Goal: Task Accomplishment & Management: Manage account settings

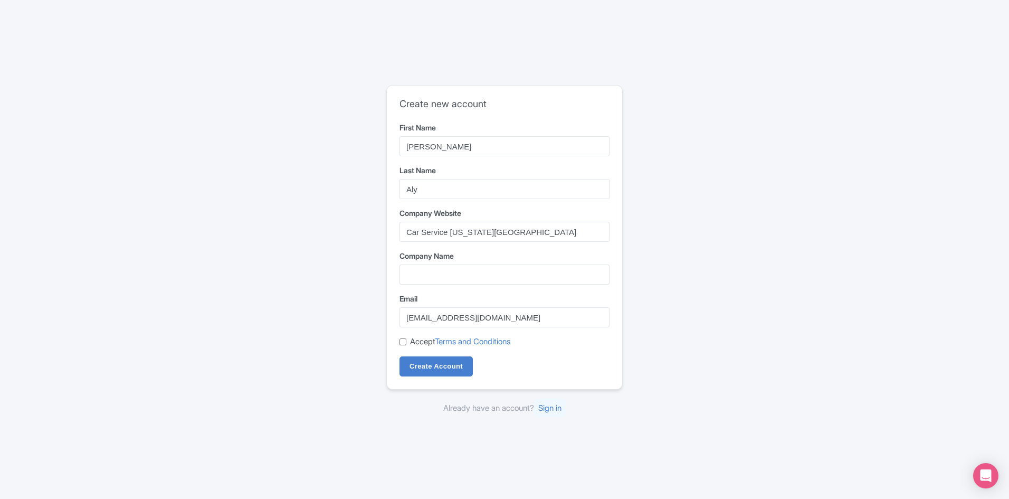
drag, startPoint x: 514, startPoint y: 231, endPoint x: 320, endPoint y: 250, distance: 194.1
click at [322, 253] on div "Create new account First Name Gerson Last Name Aly Company Website Car Service …" at bounding box center [505, 250] width 676 height 338
type input "Car Service [US_STATE][GEOGRAPHIC_DATA]"
click at [430, 275] on input "Company Name" at bounding box center [505, 274] width 210 height 20
click at [477, 233] on input "Car Service [US_STATE][GEOGRAPHIC_DATA]" at bounding box center [505, 232] width 210 height 20
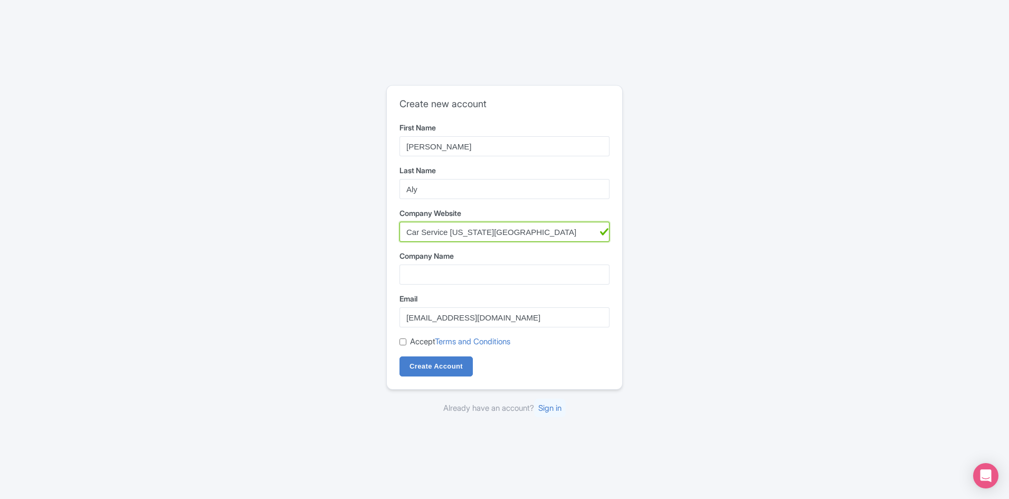
drag, startPoint x: 522, startPoint y: 229, endPoint x: 368, endPoint y: 233, distance: 153.6
click at [368, 233] on div "Create new account First Name Gerson Last Name Aly Company Website Car Service …" at bounding box center [505, 250] width 676 height 338
click at [408, 269] on input "Company Name" at bounding box center [505, 274] width 210 height 20
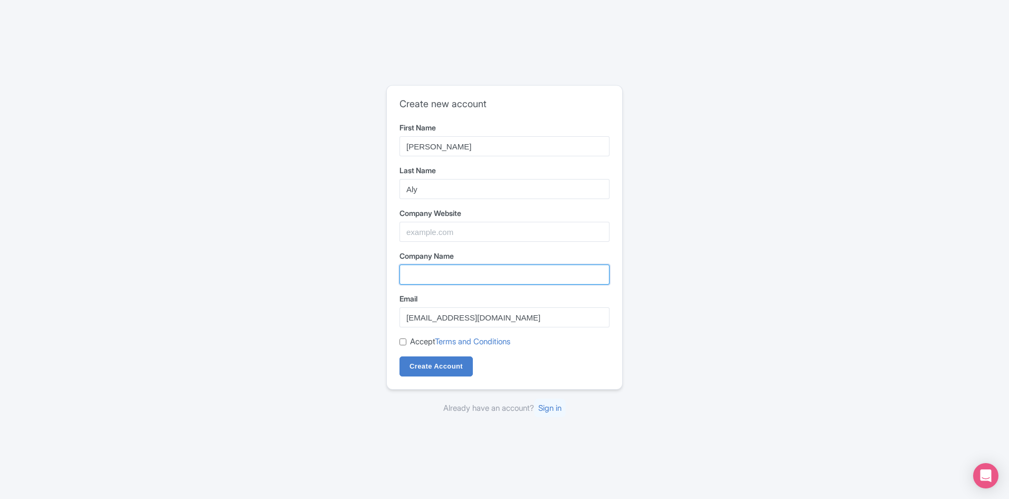
paste input "Car Service [US_STATE][GEOGRAPHIC_DATA]"
type input "Car Service [US_STATE][GEOGRAPHIC_DATA]"
drag, startPoint x: 445, startPoint y: 234, endPoint x: 456, endPoint y: 237, distance: 11.2
click at [445, 234] on input "Company Website" at bounding box center [505, 232] width 210 height 20
type input "https://carservicewashingtondc.com/"
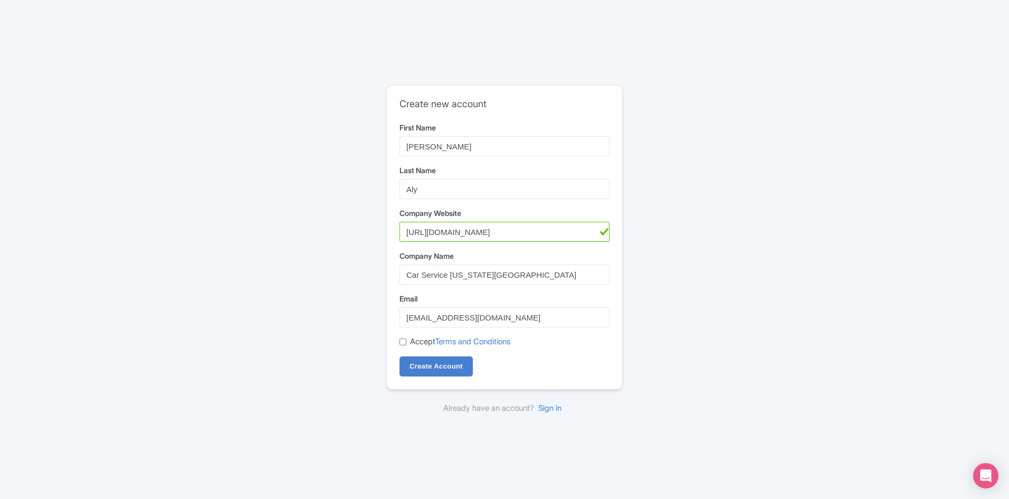
click at [547, 293] on label "Email" at bounding box center [505, 298] width 210 height 11
click at [547, 307] on input "gersonalyy0@gmail.com" at bounding box center [505, 317] width 210 height 20
click at [565, 231] on input "https://carservicewashingtondc.com/" at bounding box center [505, 232] width 210 height 20
click at [421, 303] on label "Email" at bounding box center [505, 298] width 210 height 11
click at [421, 307] on input "gersonalyy0@gmail.com" at bounding box center [505, 317] width 210 height 20
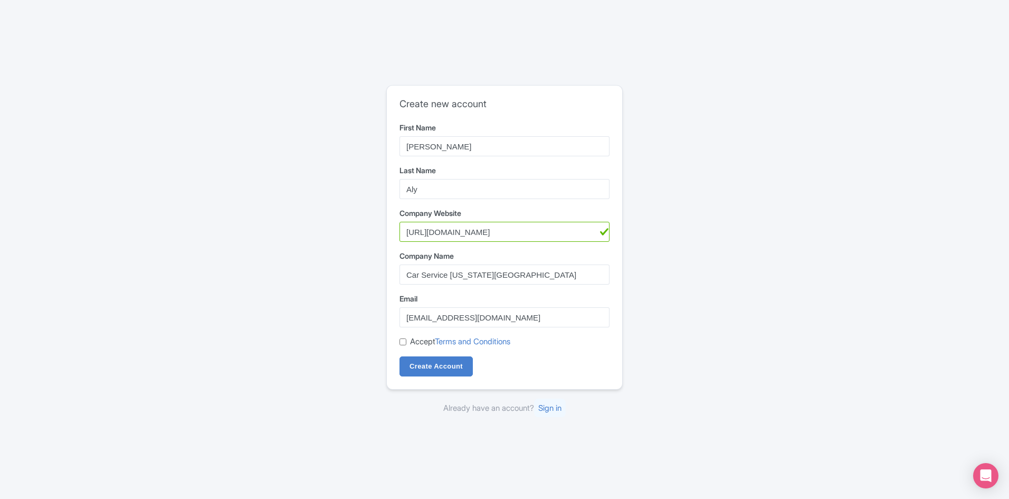
click at [401, 341] on input "Accept Terms and Conditions" at bounding box center [403, 341] width 7 height 7
checkbox input "true"
click at [436, 363] on input "Create Account" at bounding box center [436, 366] width 73 height 20
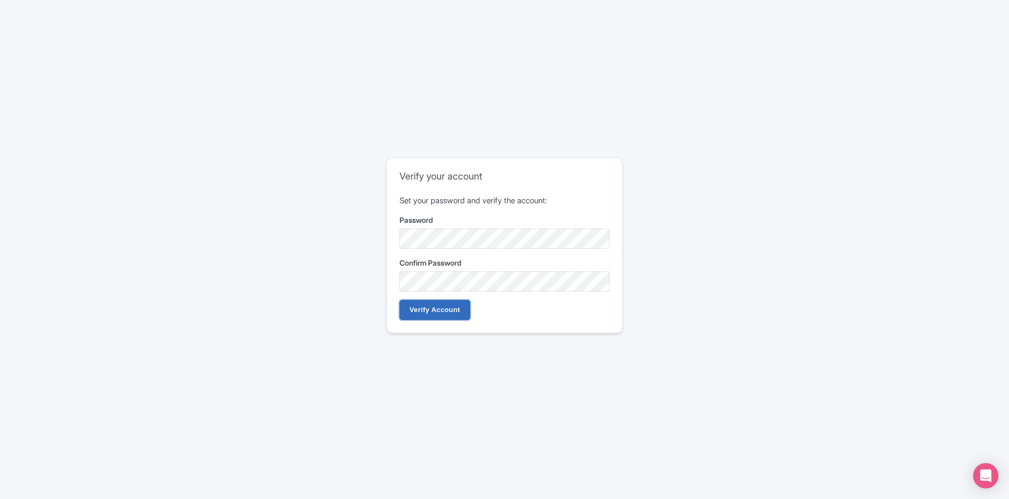
click at [442, 305] on input "Verify Account" at bounding box center [435, 310] width 71 height 20
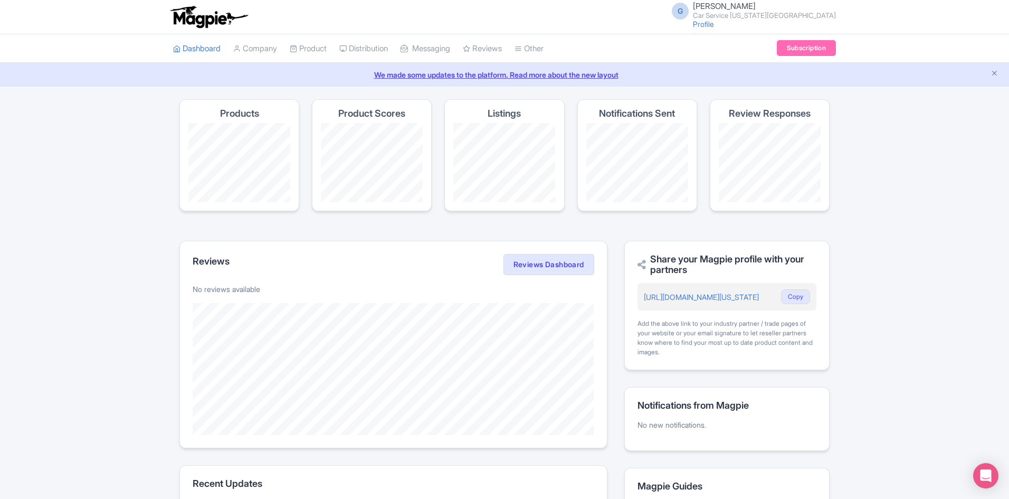
click at [756, 8] on span "Gerson Aly" at bounding box center [724, 6] width 63 height 10
click at [767, 49] on link "Users" at bounding box center [785, 50] width 100 height 16
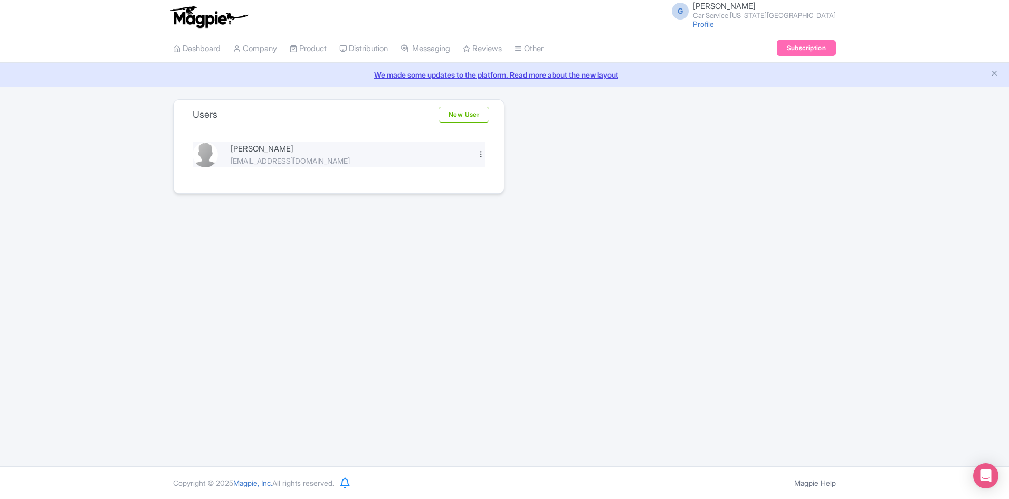
click at [480, 156] on div at bounding box center [481, 154] width 8 height 8
click at [452, 175] on link "Edit" at bounding box center [434, 172] width 100 height 16
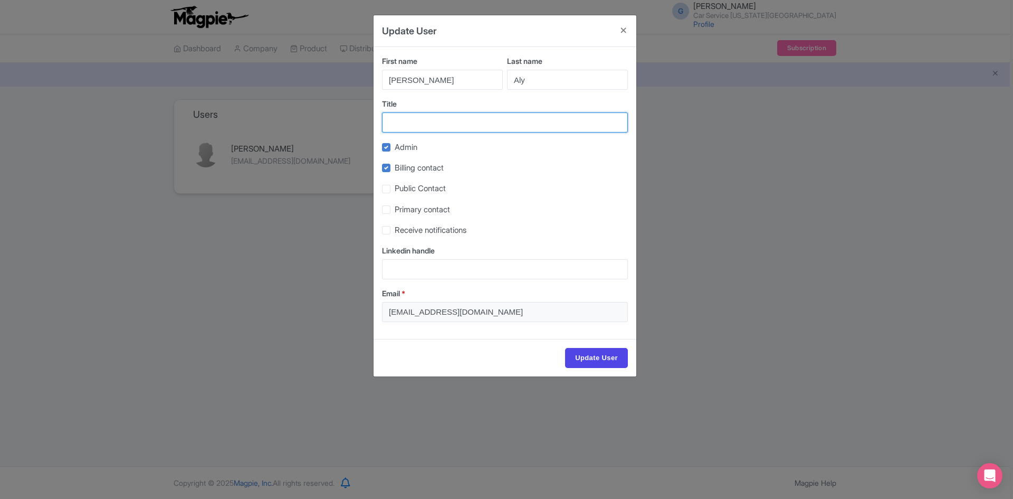
click at [449, 121] on input "Title" at bounding box center [505, 122] width 246 height 20
click at [687, 355] on div "Update User First name Gerson Last name Aly Title Admin Billing contact Public …" at bounding box center [506, 249] width 1013 height 499
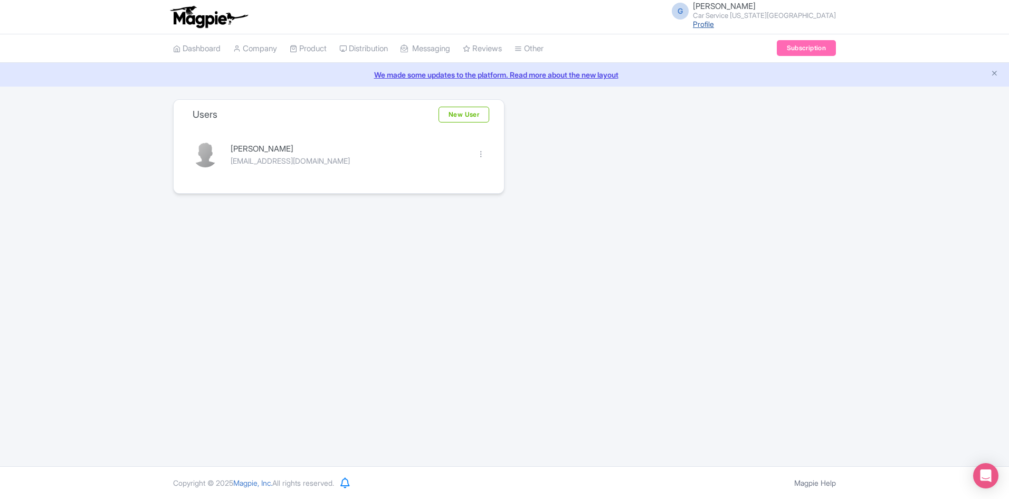
click at [714, 23] on link "Profile" at bounding box center [703, 24] width 21 height 9
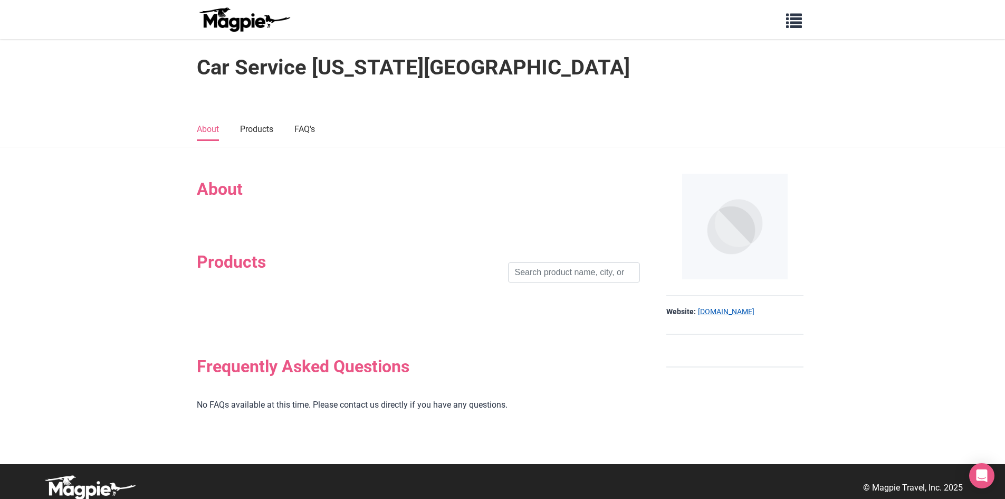
click at [727, 313] on link "[DOMAIN_NAME]" at bounding box center [726, 312] width 56 height 11
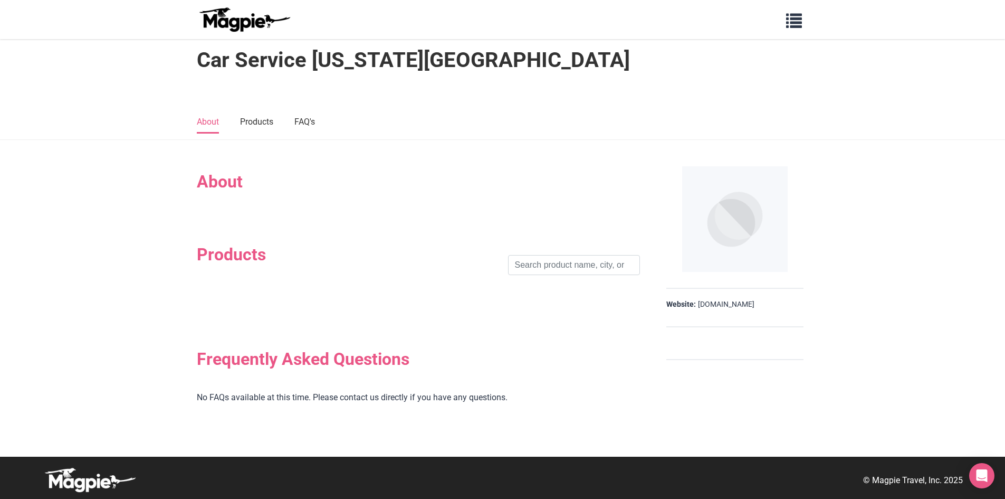
scroll to position [9, 0]
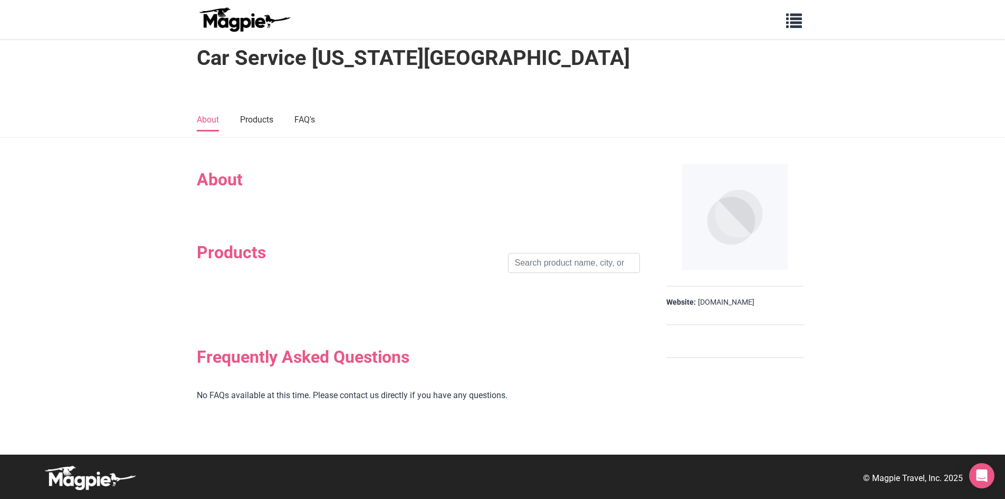
click at [211, 179] on h2 "About" at bounding box center [418, 179] width 443 height 20
click at [263, 123] on link "Products" at bounding box center [256, 120] width 33 height 22
click at [293, 119] on ul "About Products FAQ's" at bounding box center [503, 120] width 612 height 14
click at [219, 117] on link "About" at bounding box center [208, 120] width 22 height 22
click at [583, 263] on input "search" at bounding box center [574, 263] width 132 height 20
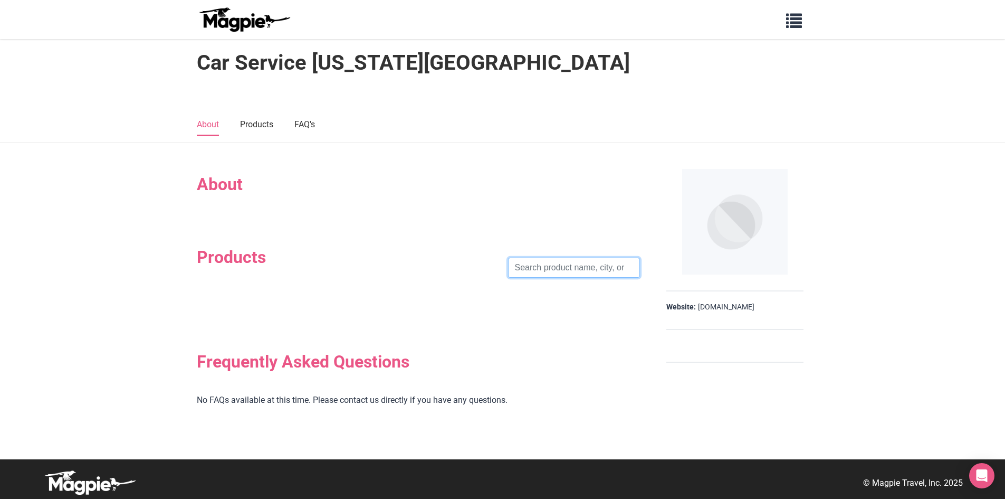
scroll to position [0, 0]
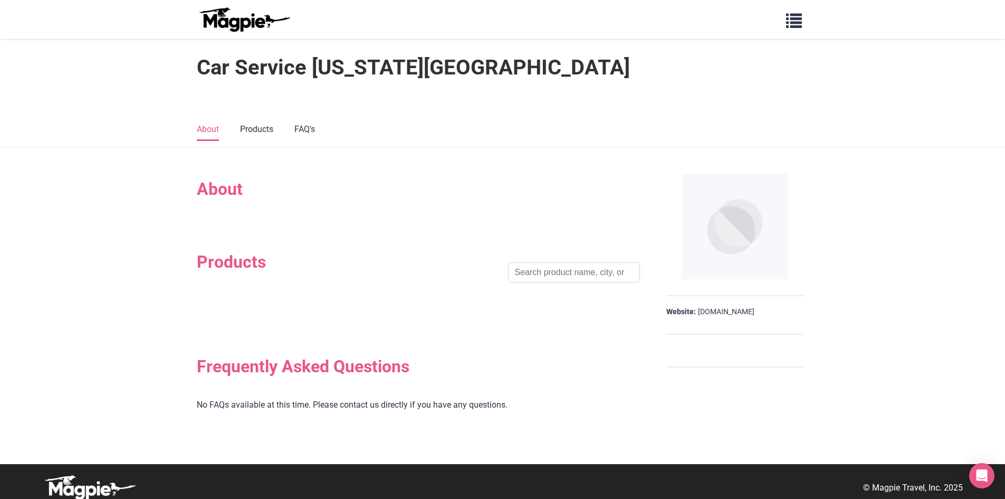
click at [386, 71] on h1 "Car Service [US_STATE][GEOGRAPHIC_DATA]" at bounding box center [413, 67] width 433 height 25
click at [799, 22] on span "button" at bounding box center [794, 19] width 16 height 16
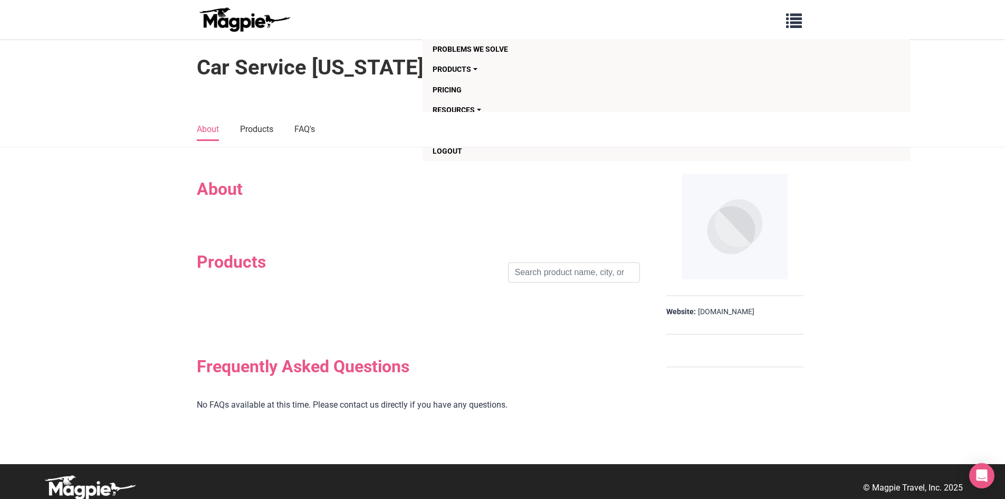
click at [387, 174] on section "About" at bounding box center [418, 194] width 443 height 52
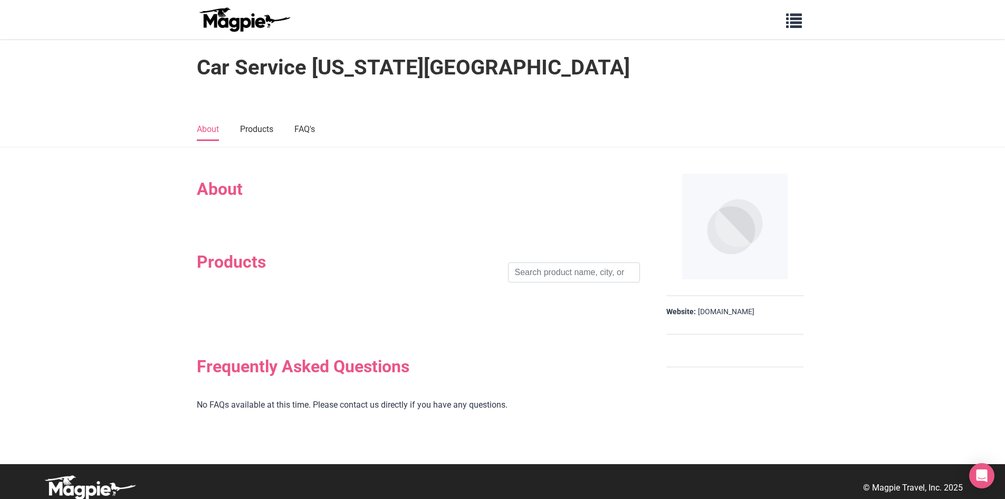
click at [236, 20] on img at bounding box center [244, 19] width 95 height 25
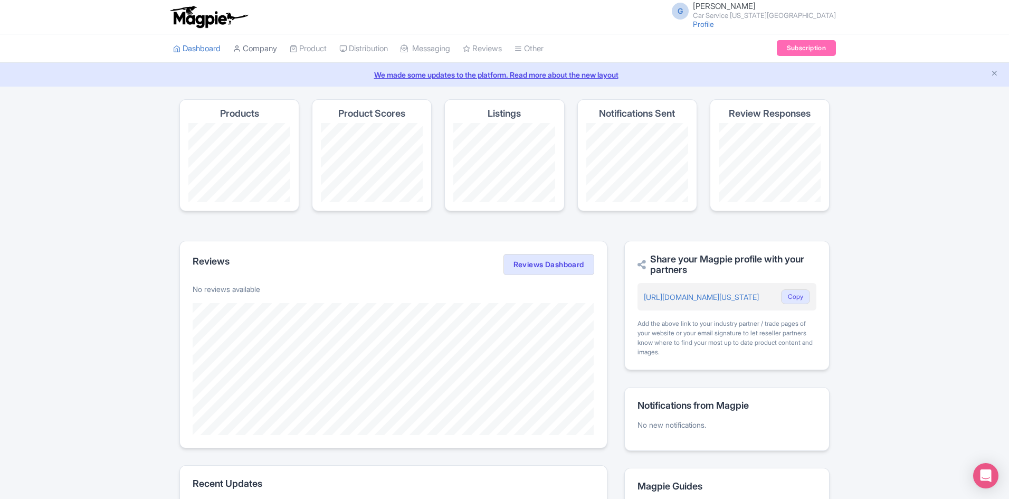
click at [264, 45] on link "Company" at bounding box center [255, 48] width 44 height 29
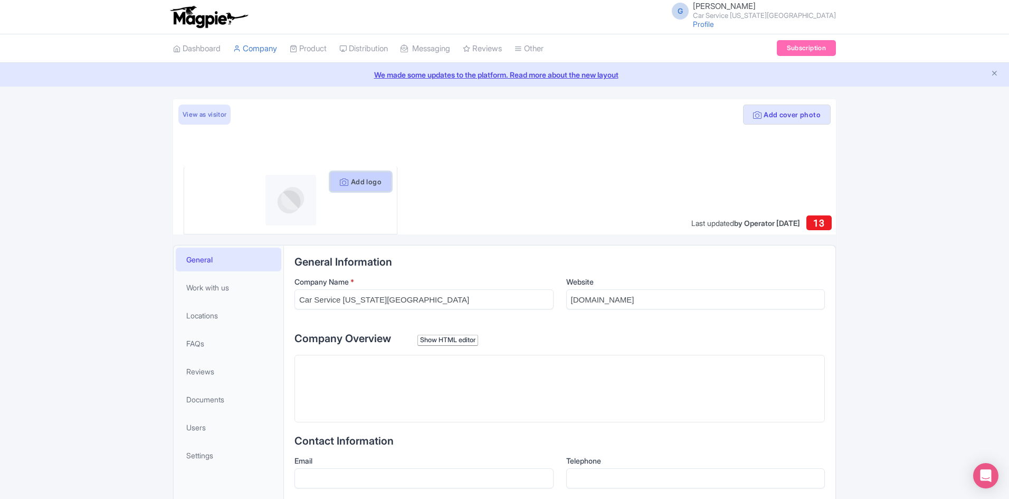
click at [354, 184] on button "Add logo" at bounding box center [361, 182] width 62 height 20
click at [343, 180] on icon at bounding box center [344, 182] width 8 height 8
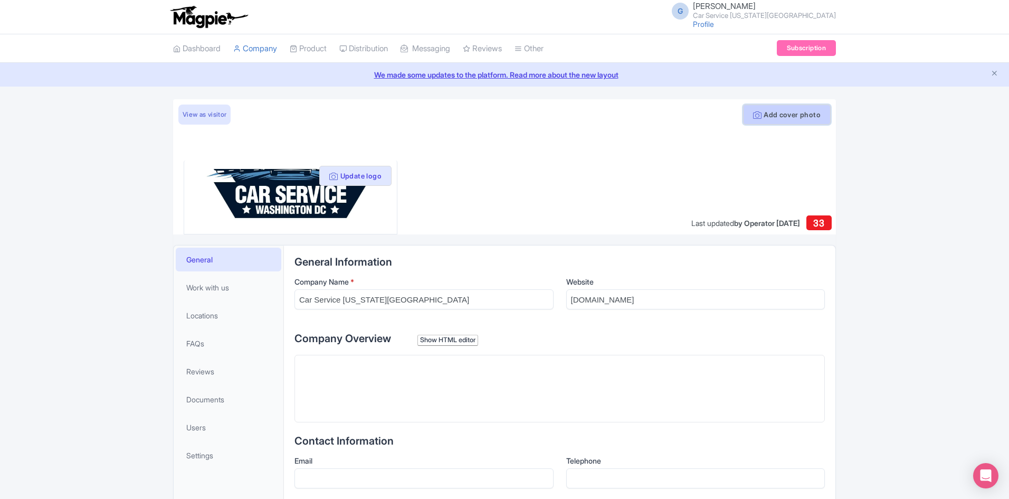
click at [779, 120] on button "Add cover photo" at bounding box center [787, 114] width 88 height 20
click at [783, 112] on button "Add cover photo" at bounding box center [787, 114] width 88 height 20
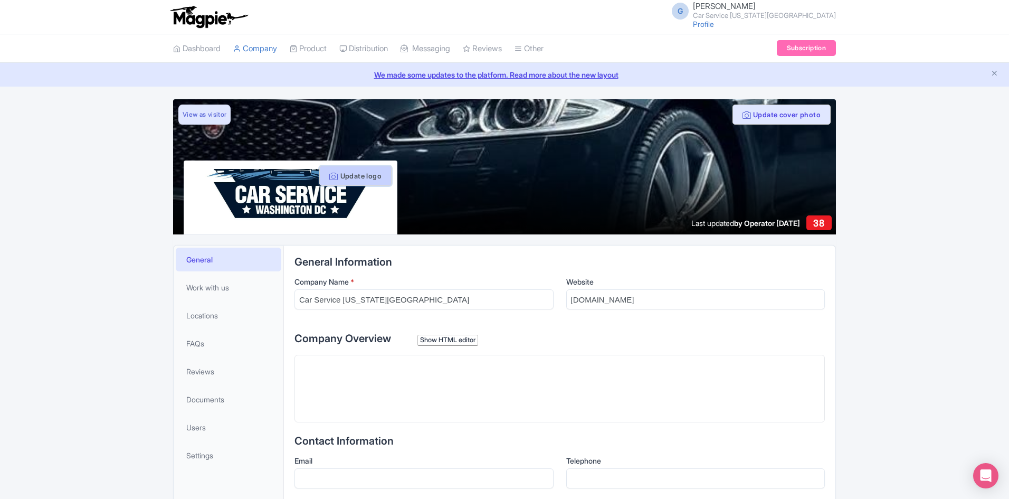
click at [359, 174] on button "Update logo" at bounding box center [355, 176] width 72 height 20
click at [350, 176] on button "Update logo" at bounding box center [355, 176] width 72 height 20
click at [555, 280] on div "Company Name * Car Service Washington DC Website carservicewashingtondc.com" at bounding box center [559, 297] width 530 height 42
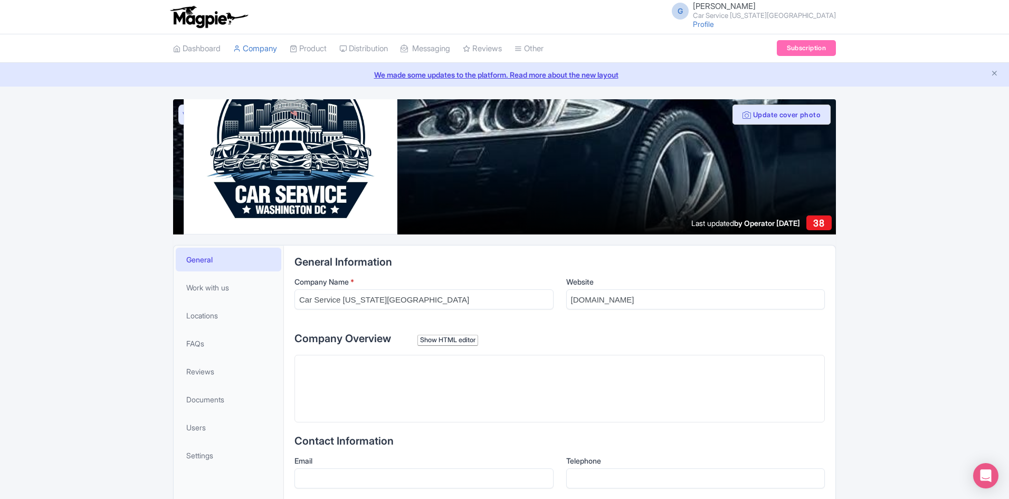
click at [403, 370] on trix-editor at bounding box center [559, 389] width 530 height 68
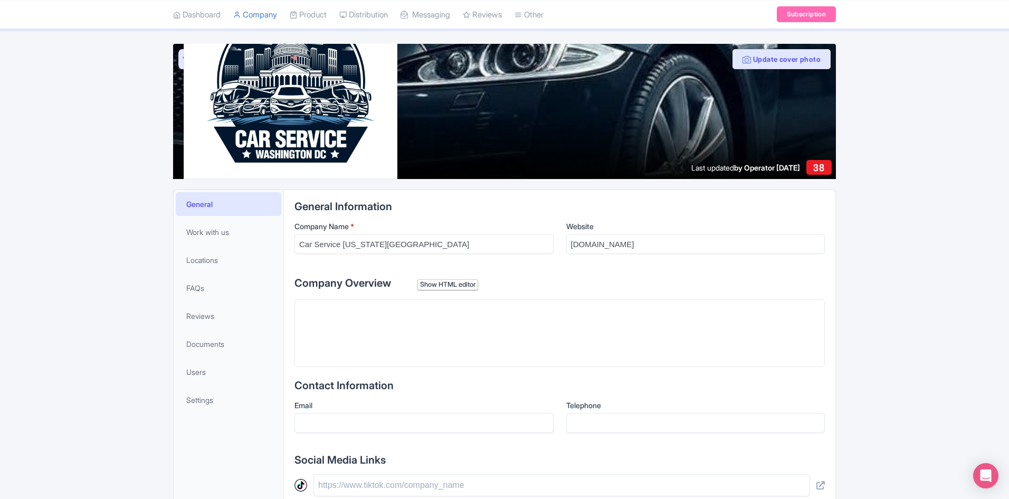
scroll to position [158, 0]
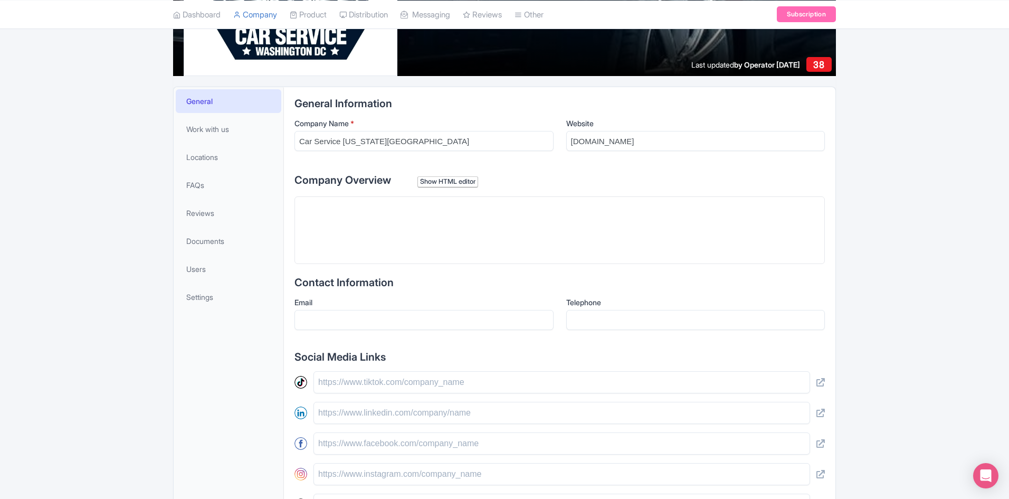
paste trix-editor "<div>&nbsp;Car Service [US_STATE][GEOGRAPHIC_DATA] is the leading choice for re…"
type trix-editor "<div>&nbsp;Car Service [US_STATE][GEOGRAPHIC_DATA] is the leading choice for re…"
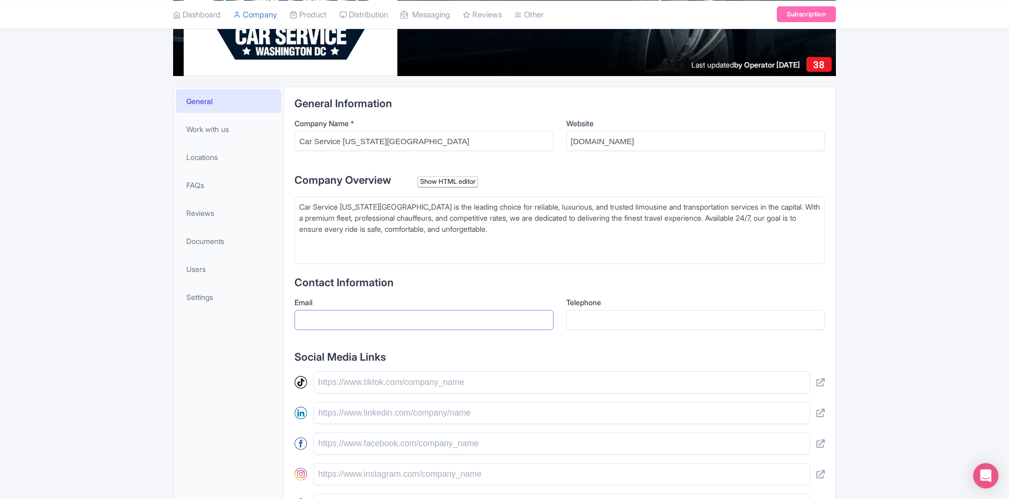
click at [341, 325] on input "Email" at bounding box center [423, 320] width 259 height 20
type input "[EMAIL_ADDRESS][DOMAIN_NAME]"
type input "5715213094"
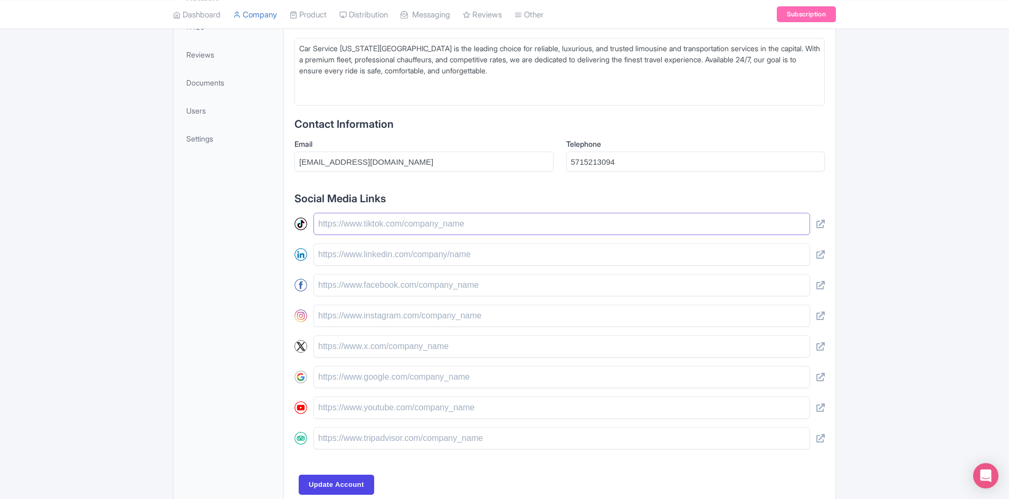
click at [348, 226] on input "text" at bounding box center [561, 224] width 497 height 22
click at [334, 257] on input "text" at bounding box center [561, 254] width 497 height 22
click at [324, 290] on input "text" at bounding box center [561, 285] width 497 height 22
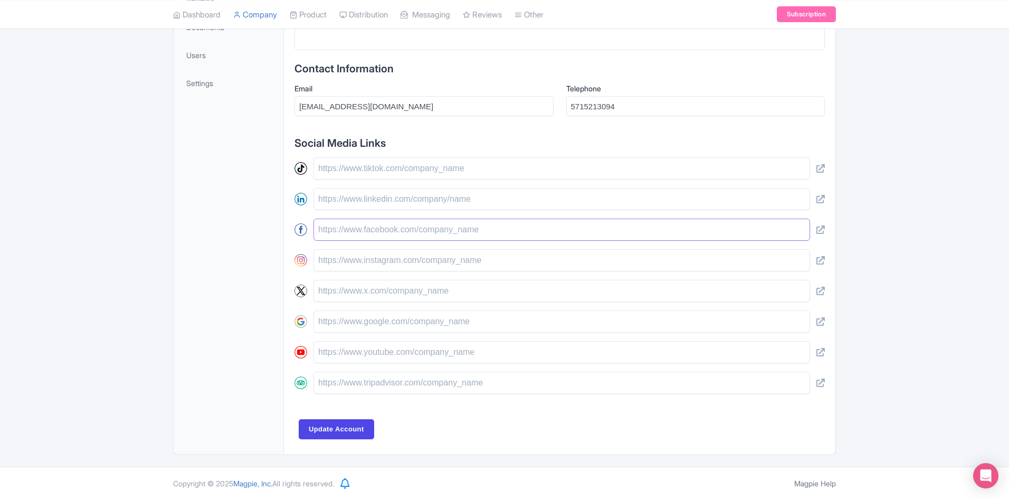
scroll to position [373, 0]
click at [445, 419] on div "General Information Company Name * Car Service Washington DC Website carservice…" at bounding box center [559, 162] width 530 height 559
click at [342, 237] on input "text" at bounding box center [561, 229] width 497 height 22
paste input "[URL][DOMAIN_NAME]"
type input "[URL][DOMAIN_NAME]"
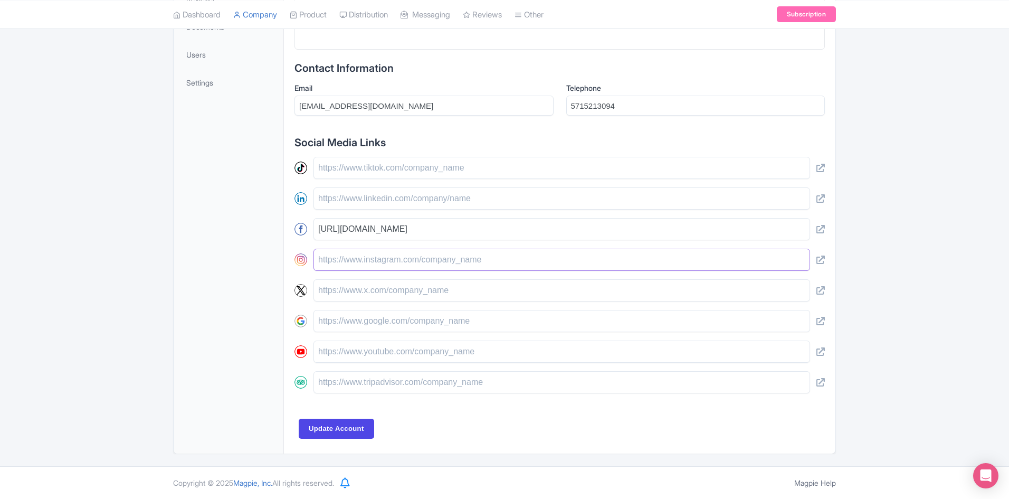
click at [346, 257] on input "text" at bounding box center [561, 260] width 497 height 22
click at [410, 256] on input "text" at bounding box center [561, 260] width 497 height 22
click at [410, 258] on input "text" at bounding box center [561, 260] width 497 height 22
paste input "[URL][DOMAIN_NAME]"
type input "[URL][DOMAIN_NAME]"
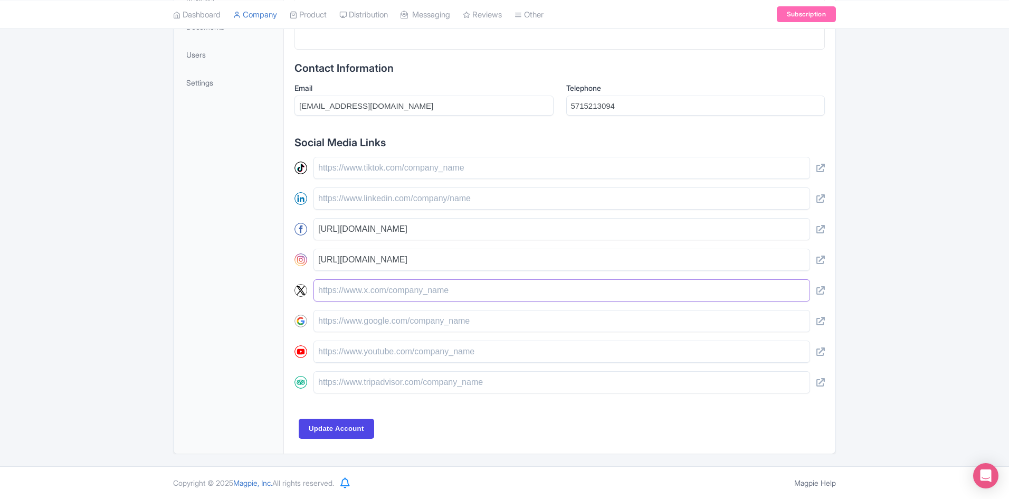
click at [364, 294] on input "text" at bounding box center [561, 290] width 497 height 22
paste input "https://x.com/CarServiceWDC"
type input "https://x.com/CarServiceWDC"
click at [358, 323] on input "text" at bounding box center [561, 321] width 497 height 22
click at [328, 348] on input "text" at bounding box center [561, 351] width 497 height 22
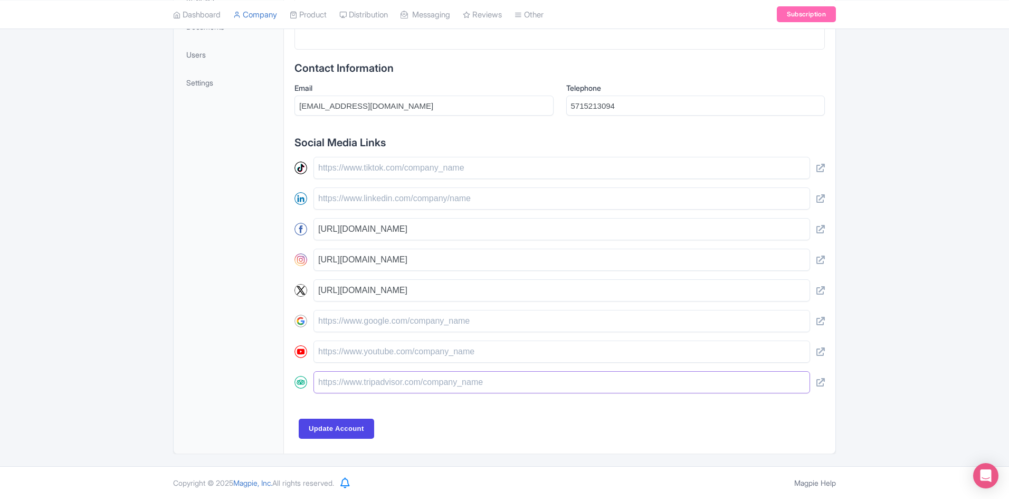
click at [330, 376] on input "text" at bounding box center [561, 382] width 497 height 22
click at [324, 197] on input "text" at bounding box center [561, 198] width 497 height 22
click at [335, 423] on input "Update Account" at bounding box center [336, 429] width 75 height 20
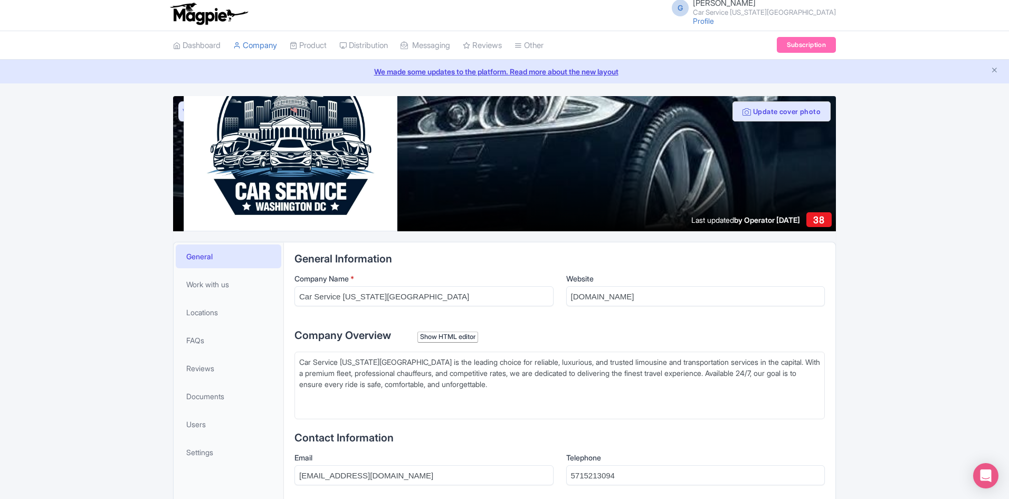
scroll to position [0, 0]
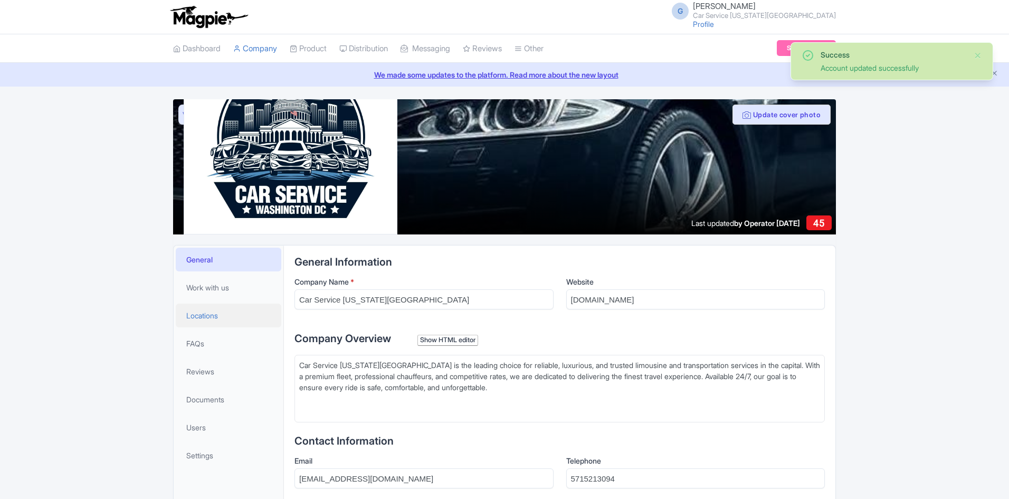
scroll to position [150, 0]
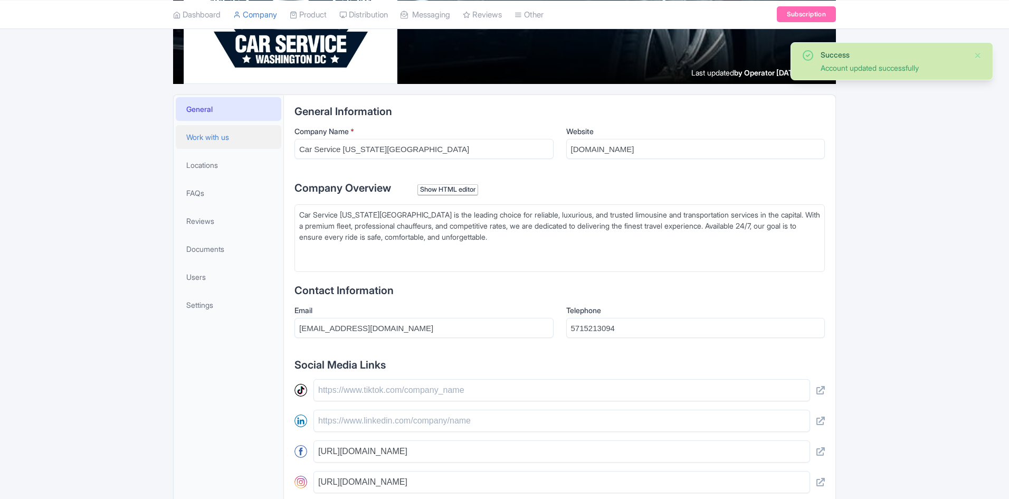
click at [221, 142] on link "Work with us" at bounding box center [229, 137] width 106 height 24
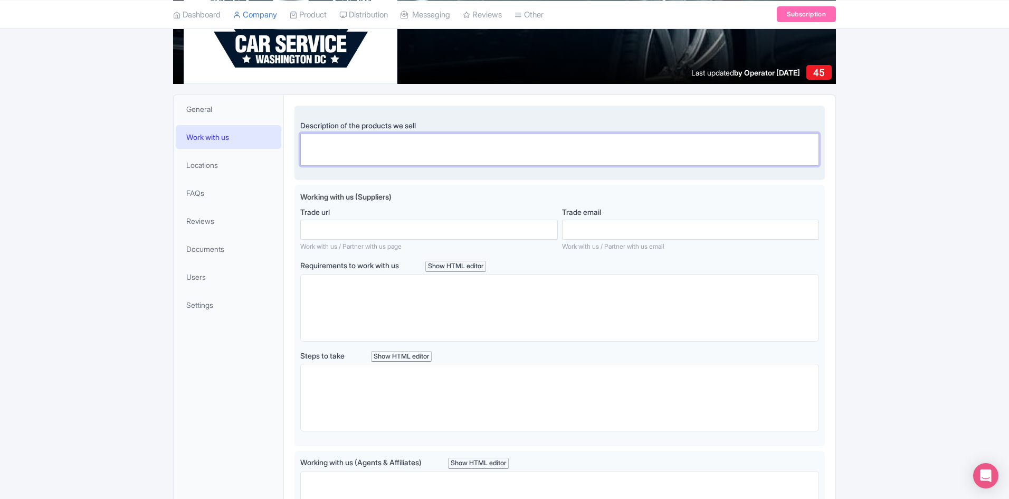
click at [352, 152] on textarea "Description of the products we sell" at bounding box center [559, 149] width 519 height 33
paste textarea "Car Service [US_STATE][GEOGRAPHIC_DATA] offers premium limousine and black car …"
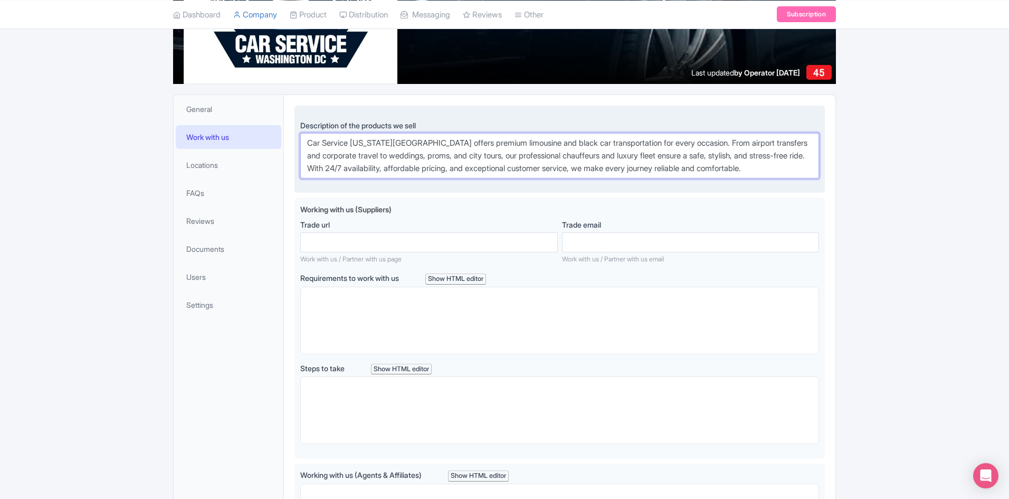
type textarea "Car Service [US_STATE][GEOGRAPHIC_DATA] offers premium limousine and black car …"
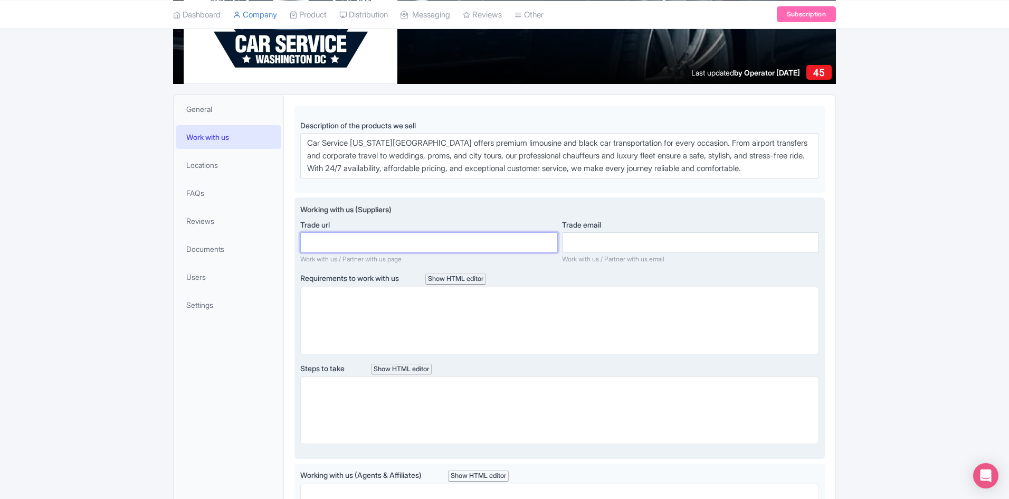
click at [364, 241] on input "Trade url" at bounding box center [428, 242] width 257 height 20
click at [610, 251] on input "Trade email" at bounding box center [690, 242] width 257 height 20
click at [377, 307] on trix-editor at bounding box center [559, 321] width 519 height 68
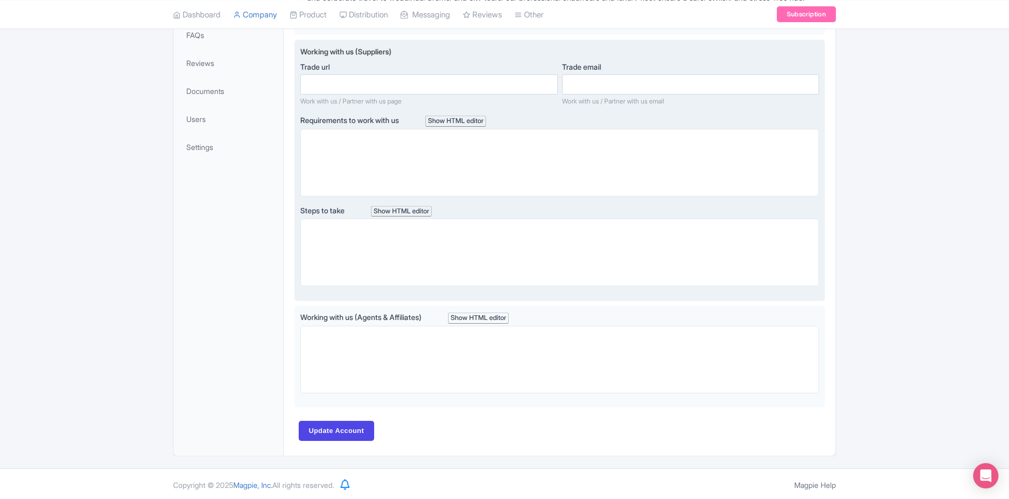
scroll to position [309, 0]
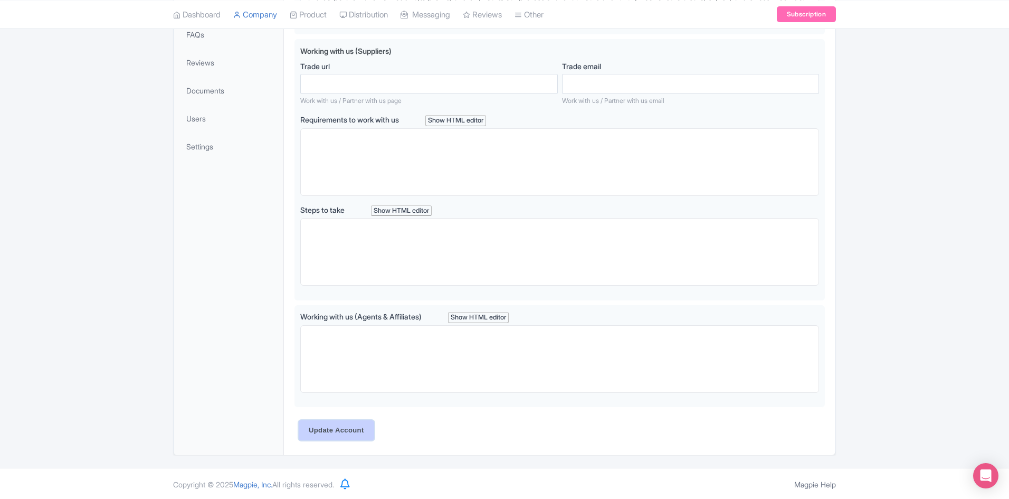
click at [348, 421] on input "Update Account" at bounding box center [336, 430] width 75 height 20
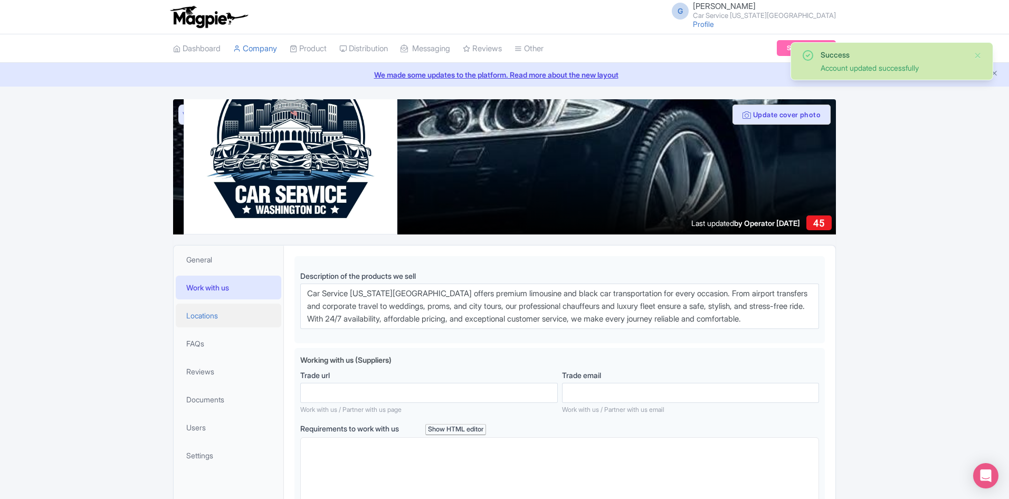
click at [216, 320] on span "Locations" at bounding box center [202, 315] width 32 height 11
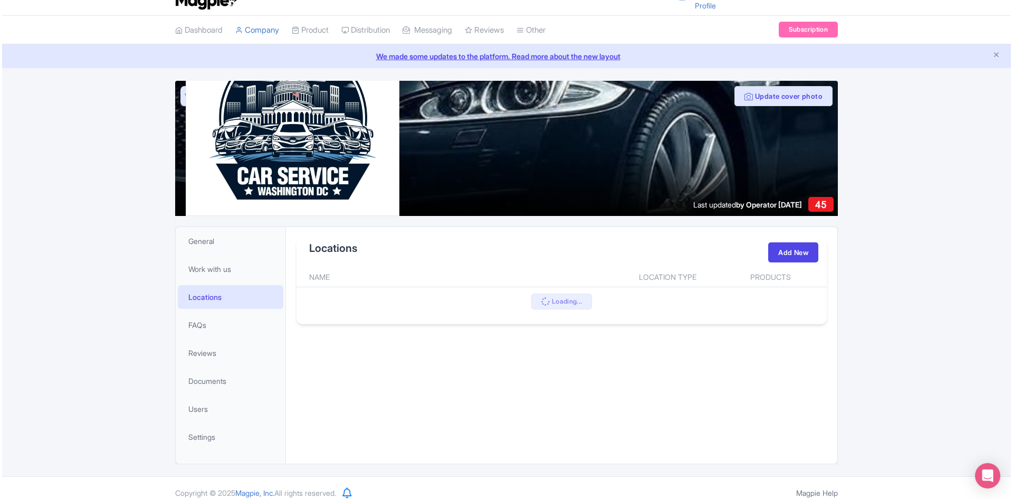
scroll to position [28, 0]
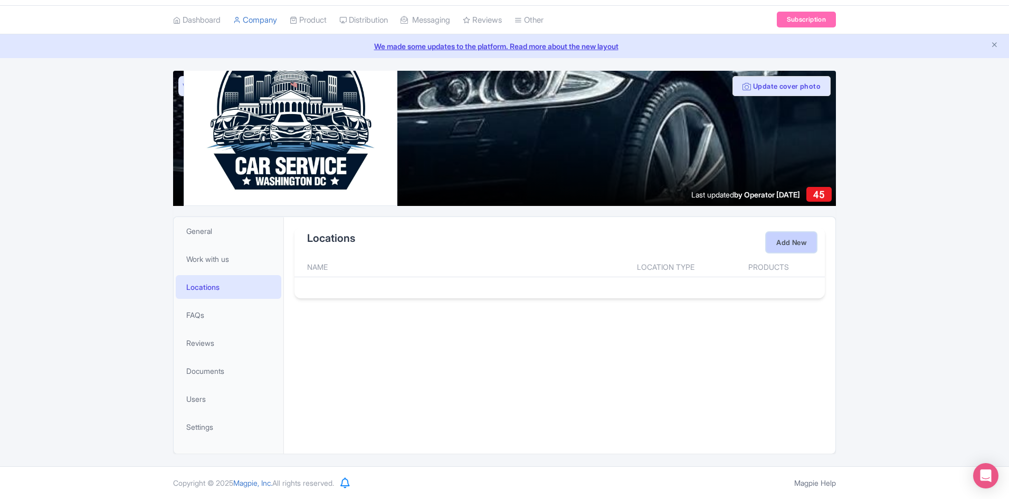
click at [784, 239] on link "Add New" at bounding box center [791, 242] width 50 height 20
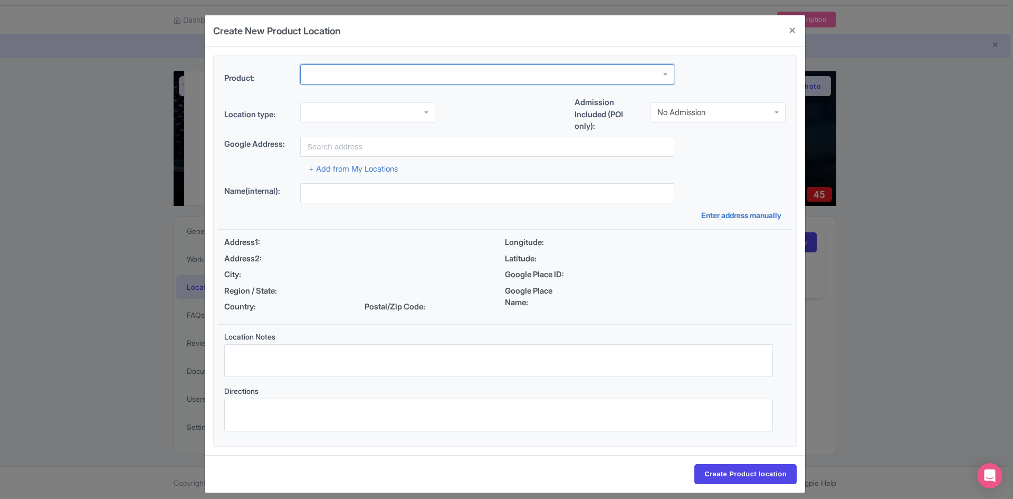
click at [343, 71] on div at bounding box center [487, 74] width 374 height 20
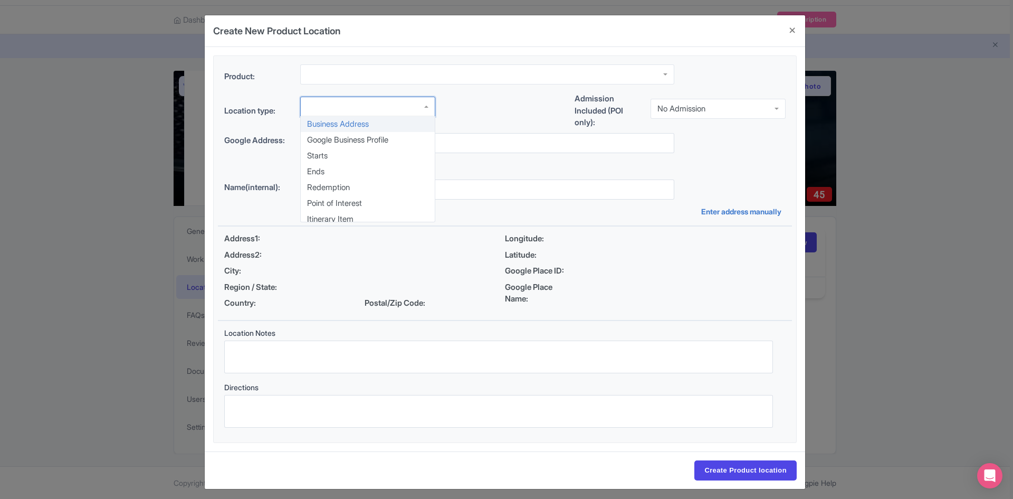
click at [334, 108] on div at bounding box center [367, 107] width 135 height 20
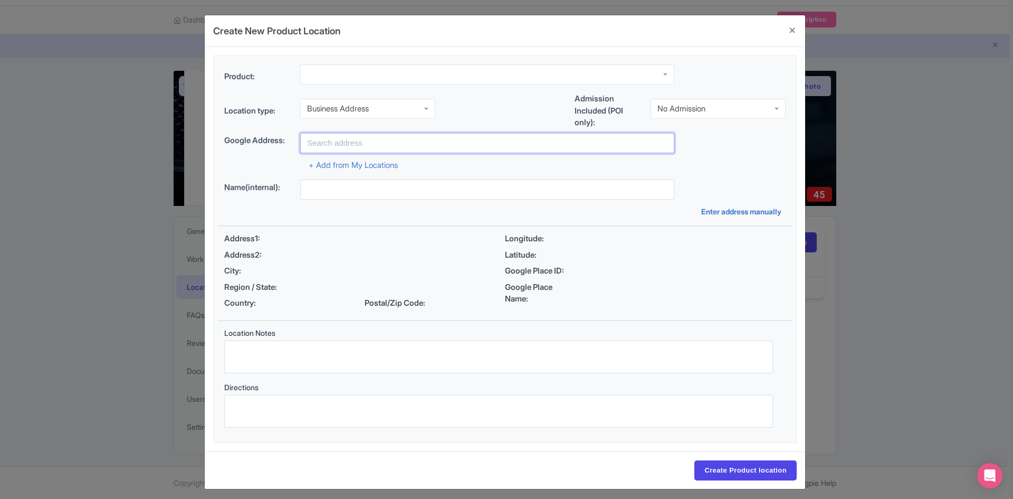
click at [338, 138] on input "text" at bounding box center [487, 143] width 374 height 20
type input "6417 Loisdale Rd Ste 313"
type input "[PERSON_NAME]"
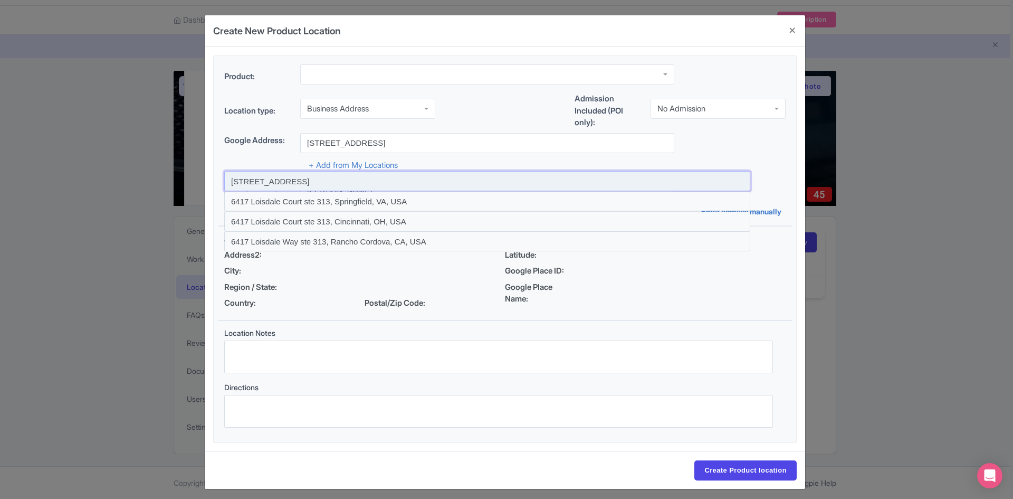
click at [367, 180] on input at bounding box center [487, 181] width 526 height 20
type input "6417 Loisdale Rd ste 313, Springfield, VA, USA"
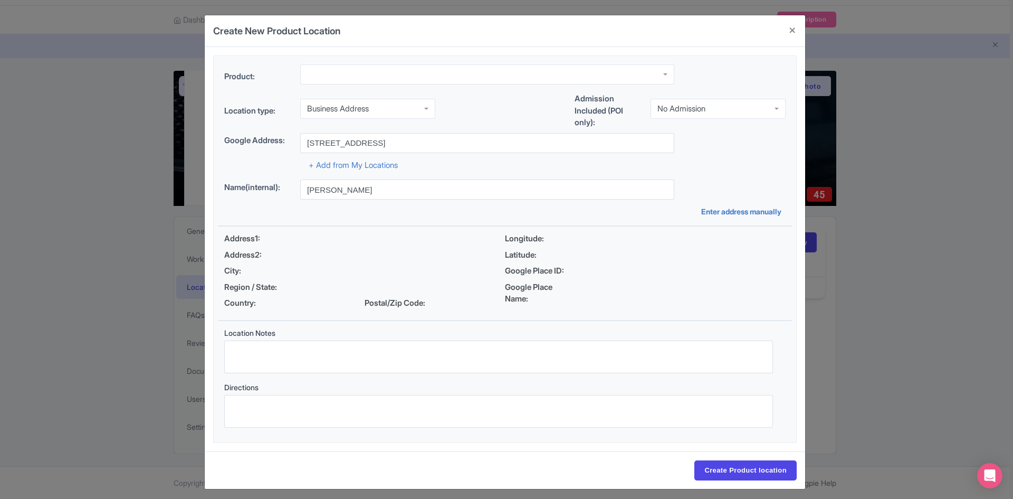
type input "6417 Loisdale Rd ste 313, 6417 Loisdale Rd ste 313, Springfield, VA 22150, USA"
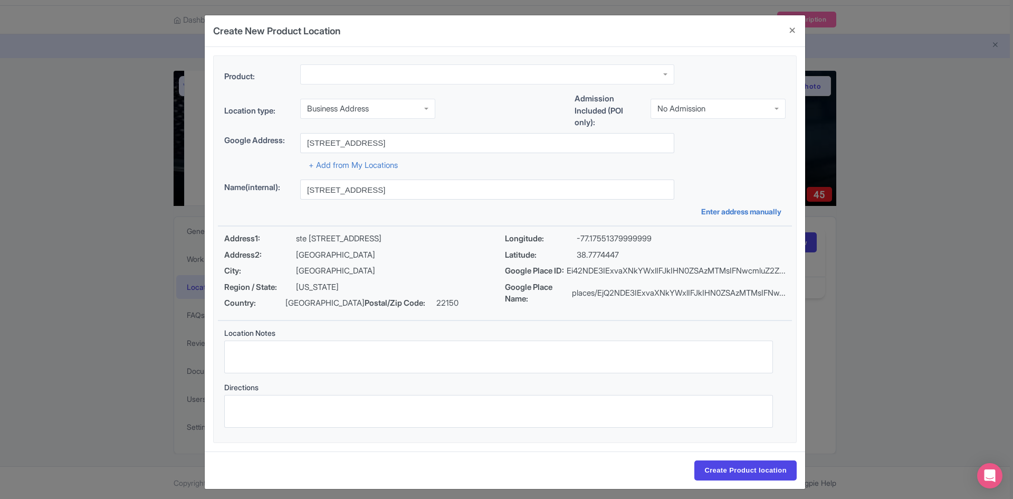
scroll to position [8, 0]
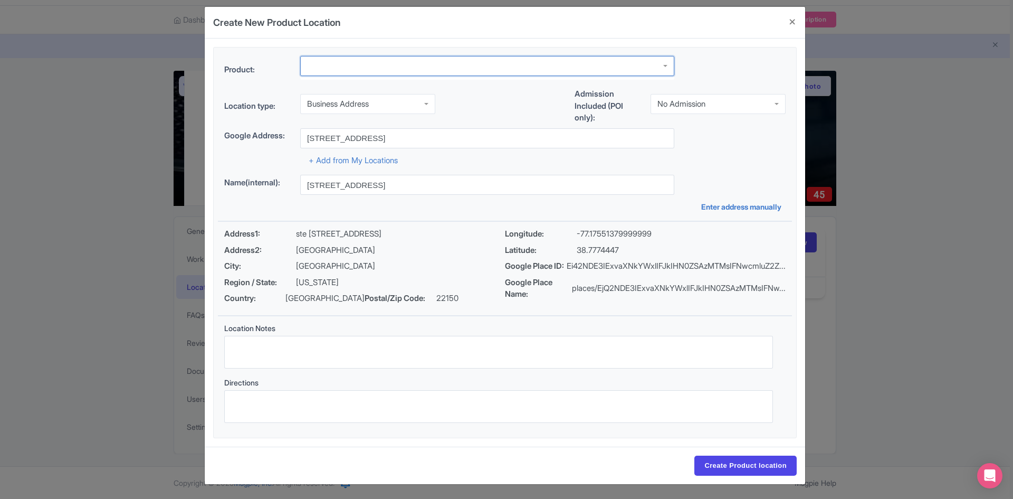
click at [335, 60] on div at bounding box center [487, 66] width 374 height 20
click at [725, 464] on input "Create Product location" at bounding box center [746, 465] width 102 height 20
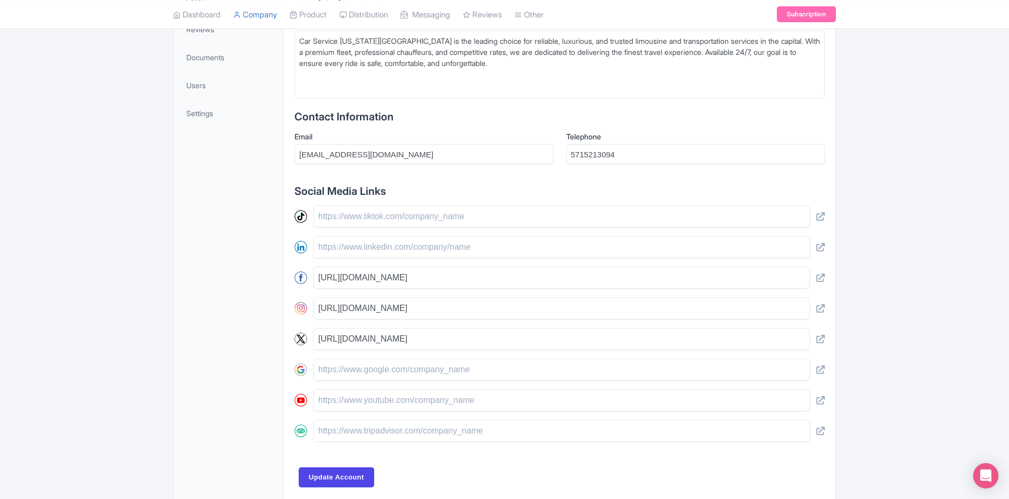
scroll to position [391, 0]
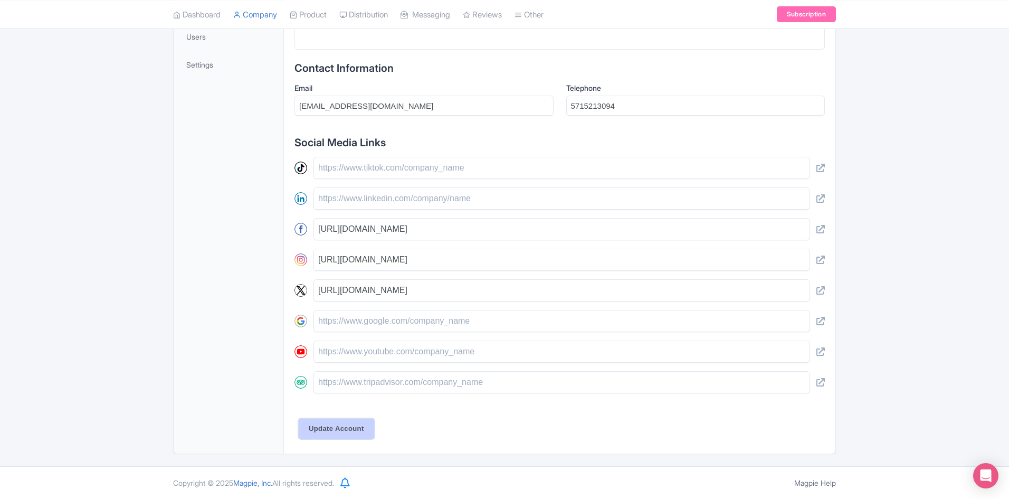
click at [346, 436] on input "Update Account" at bounding box center [336, 429] width 75 height 20
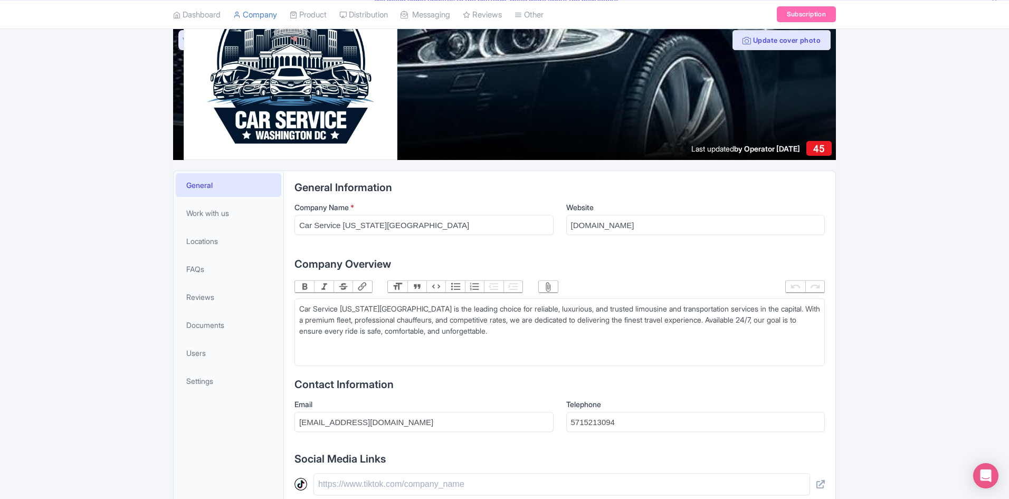
scroll to position [0, 0]
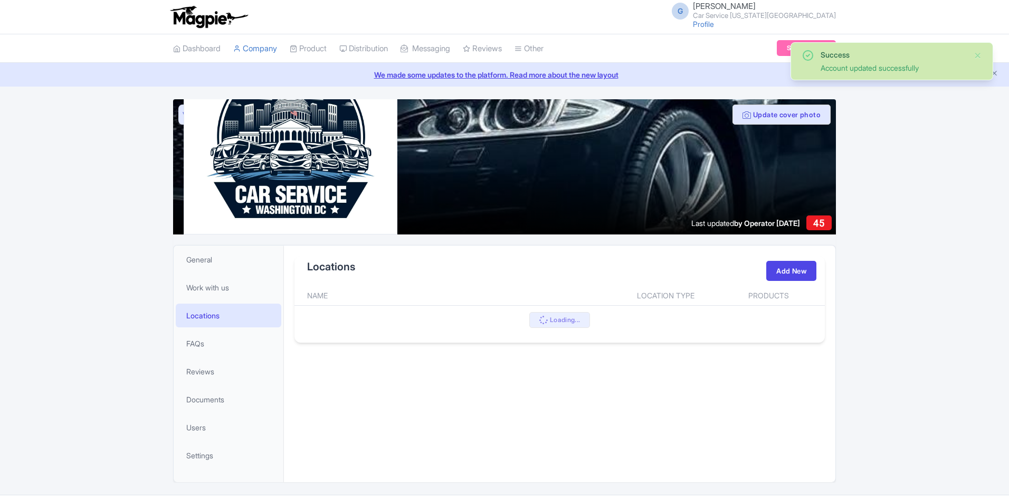
scroll to position [28, 0]
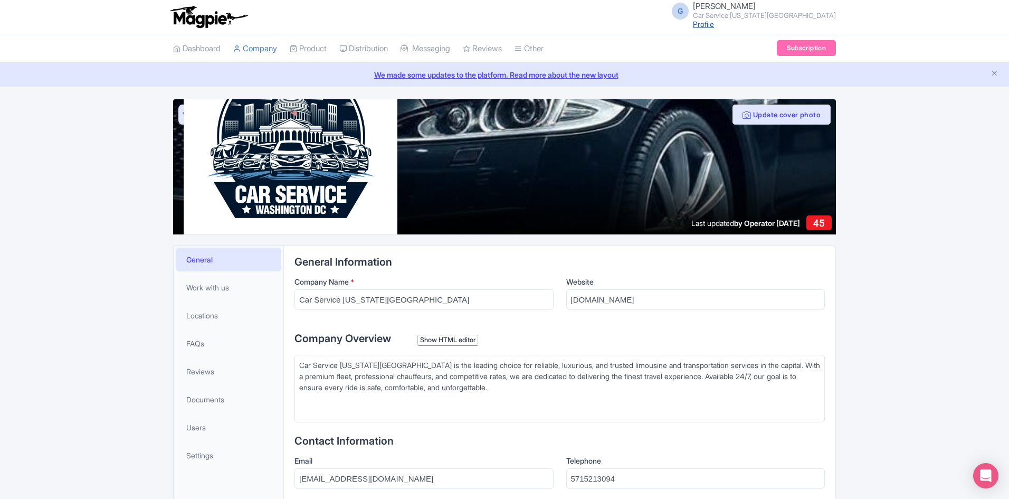
click at [714, 23] on link "Profile" at bounding box center [703, 24] width 21 height 9
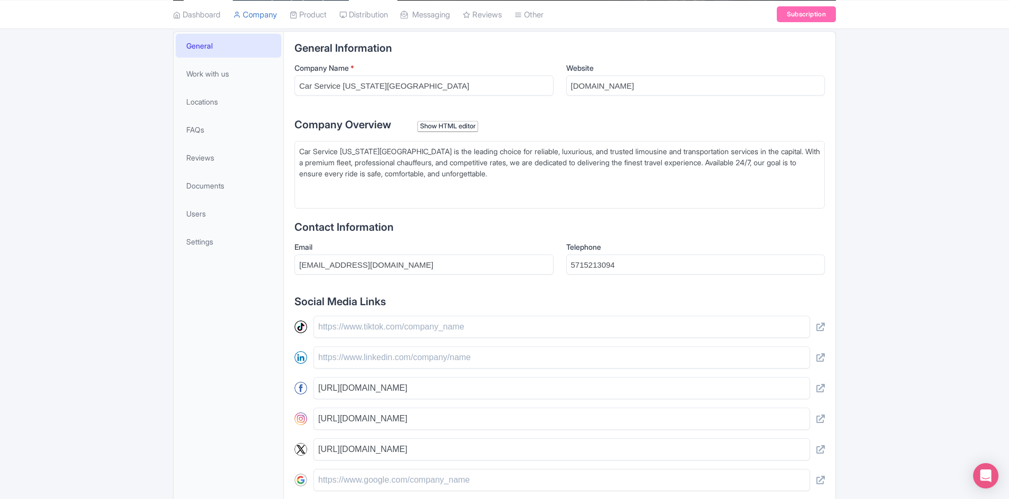
scroll to position [109, 0]
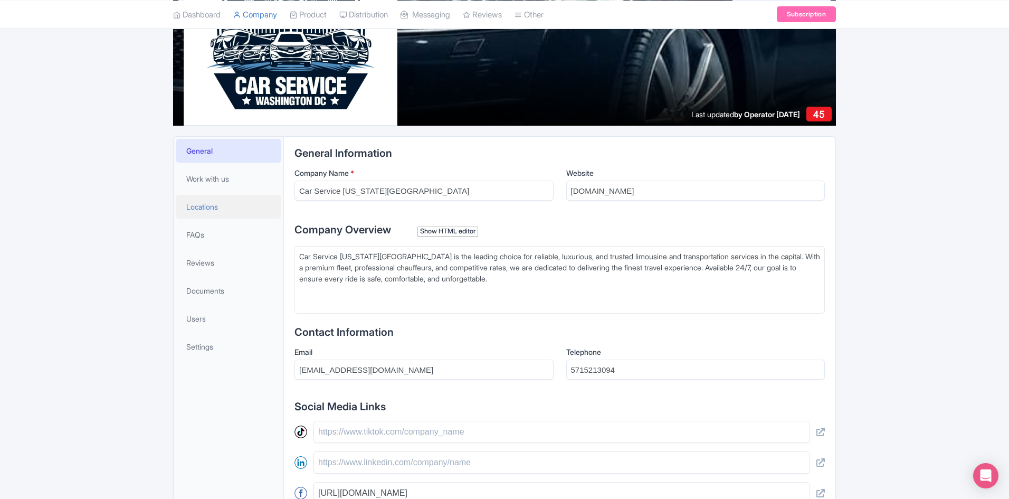
click at [212, 206] on span "Locations" at bounding box center [202, 206] width 32 height 11
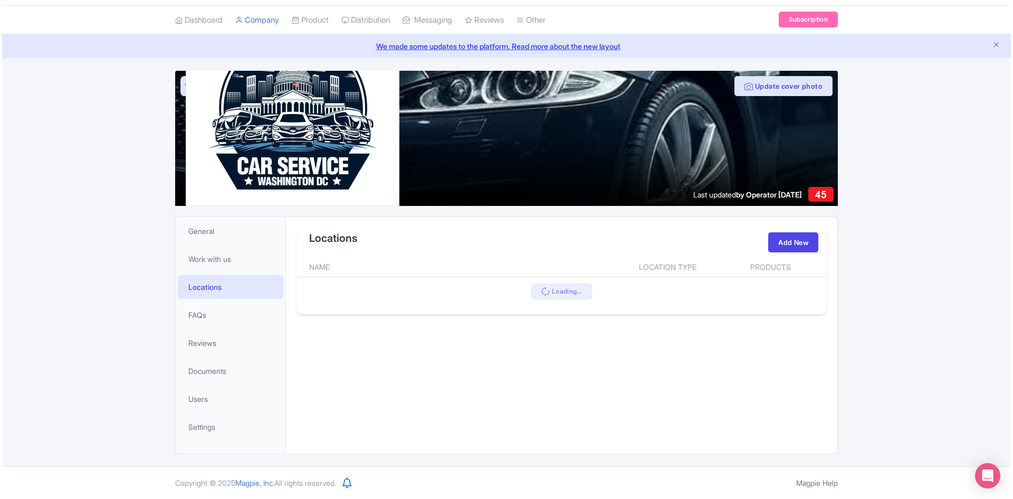
scroll to position [28, 0]
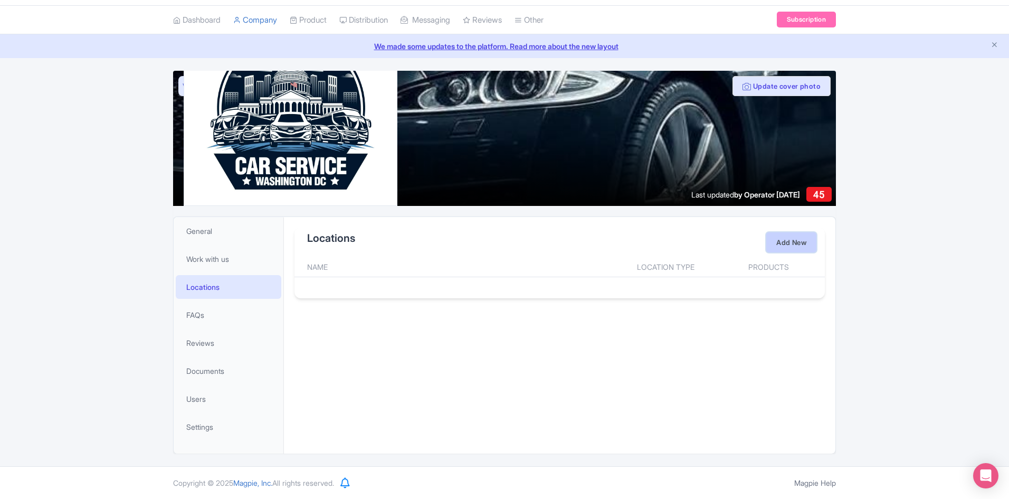
click at [779, 250] on link "Add New" at bounding box center [791, 242] width 50 height 20
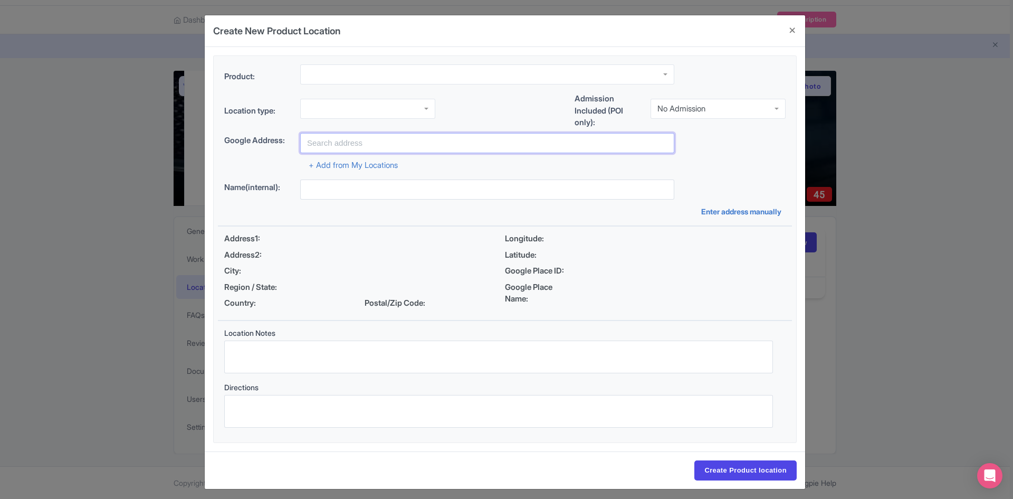
click at [339, 142] on input "text" at bounding box center [487, 143] width 374 height 20
type input "[STREET_ADDRESS]"
type input "[PERSON_NAME]"
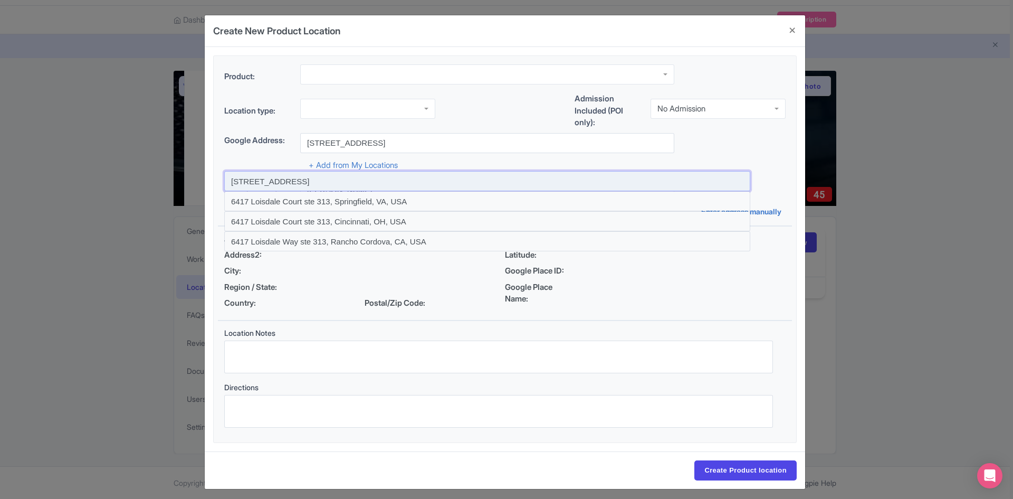
click at [367, 184] on input at bounding box center [487, 181] width 526 height 20
type input "[STREET_ADDRESS]"
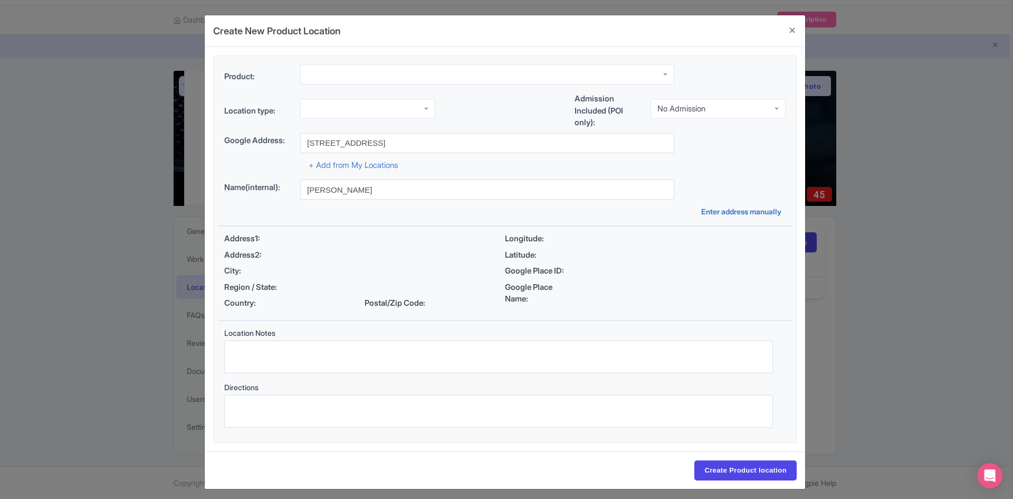
type input "[STREET_ADDRESS]"
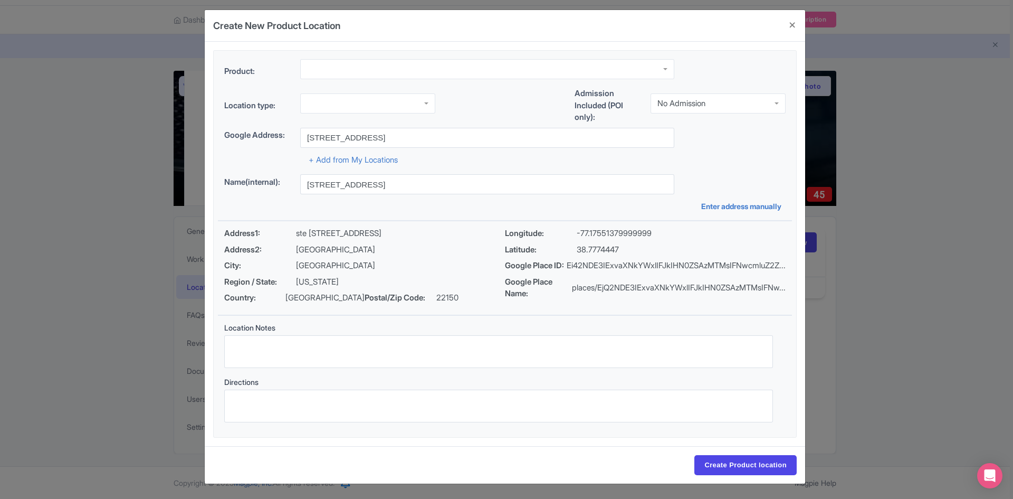
scroll to position [8, 0]
click at [332, 100] on div at bounding box center [367, 101] width 135 height 20
click at [691, 101] on div "No Admission" at bounding box center [682, 103] width 48 height 9
click at [361, 60] on div at bounding box center [487, 69] width 374 height 20
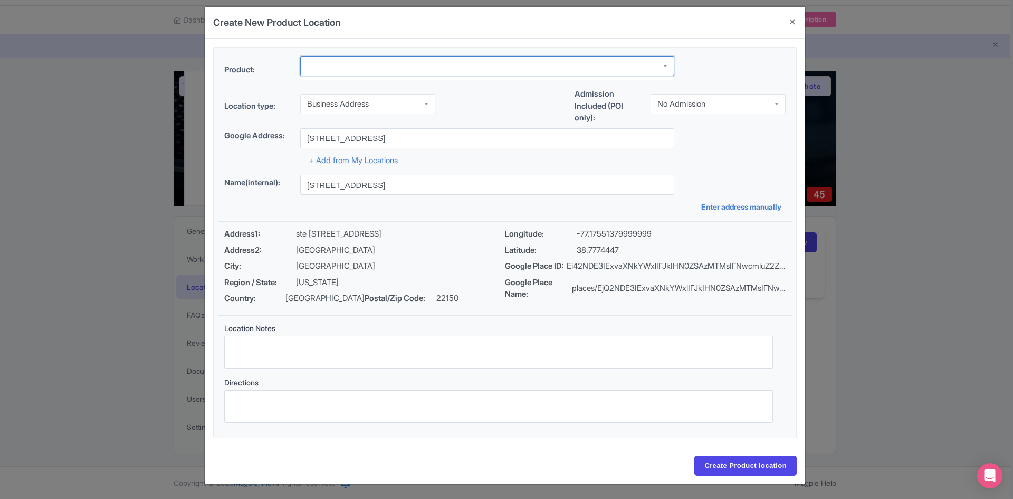
click at [668, 62] on div at bounding box center [487, 66] width 374 height 20
click at [347, 71] on div at bounding box center [487, 66] width 374 height 20
type input "Car Rentals"
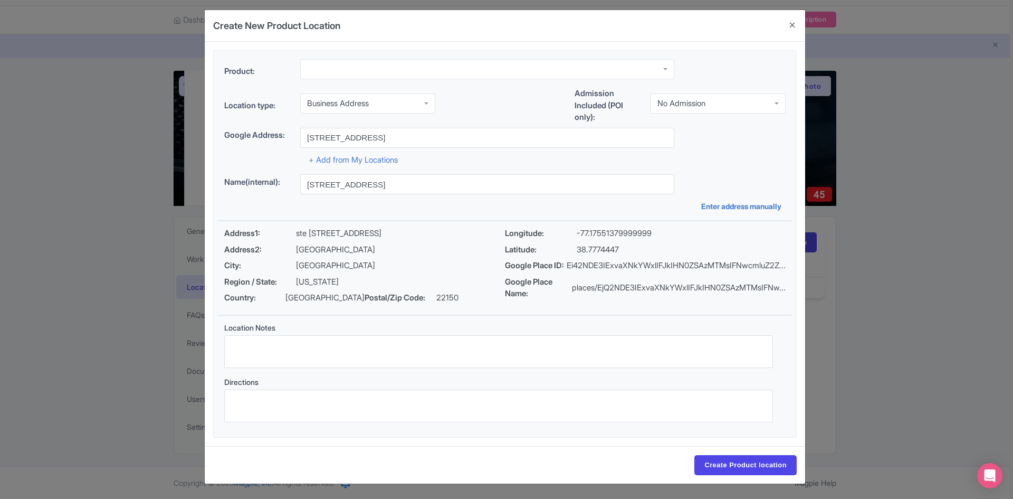
click at [460, 93] on div "Location type: Business Address Business Address Business Address Google Busine…" at bounding box center [505, 108] width 574 height 40
click at [459, 69] on div at bounding box center [487, 69] width 374 height 20
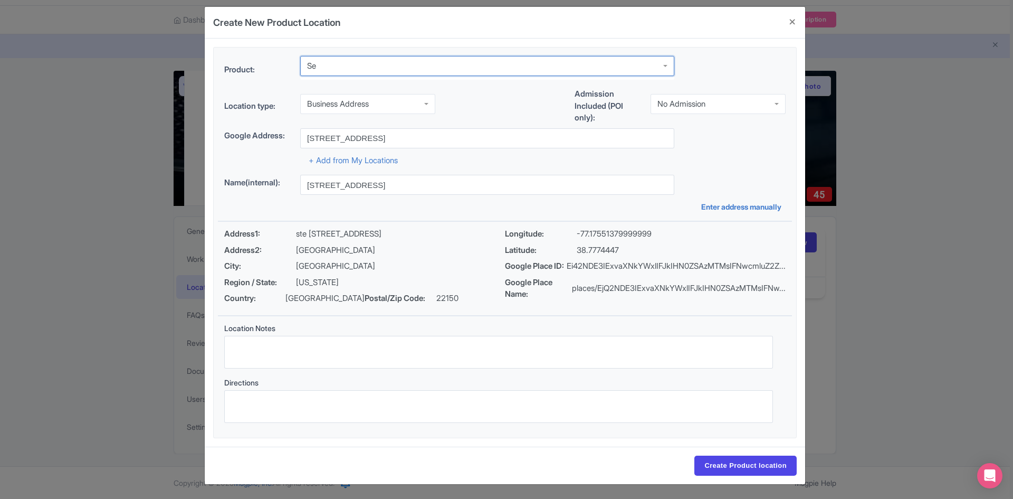
type input "S"
click at [666, 63] on div at bounding box center [487, 66] width 374 height 20
click at [431, 63] on div at bounding box center [487, 66] width 374 height 20
type input "Trans"
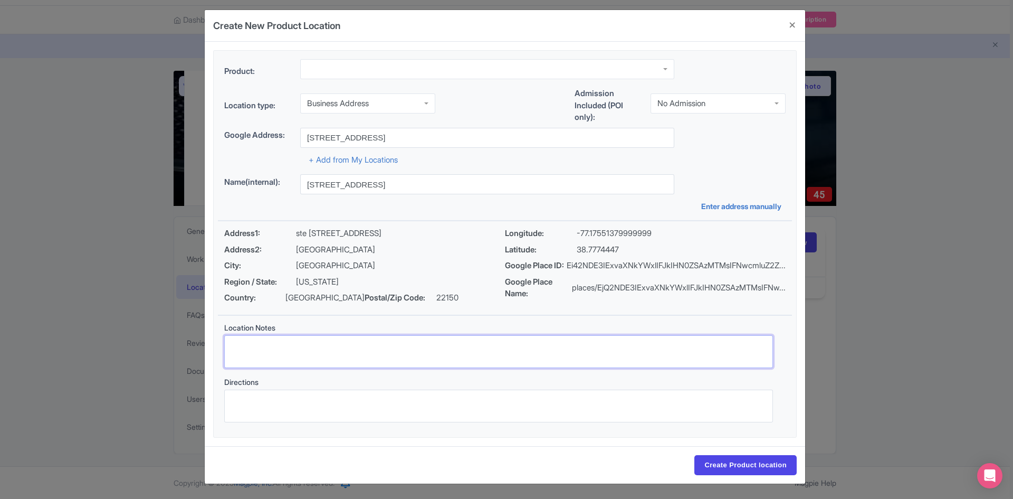
click at [270, 351] on textarea "Location Notes" at bounding box center [498, 351] width 549 height 33
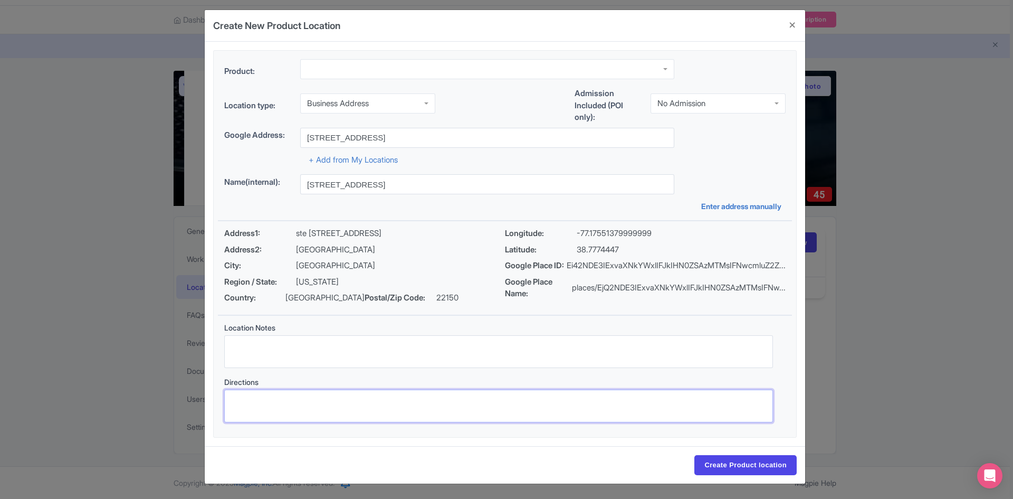
click at [265, 391] on textarea "Directions" at bounding box center [498, 405] width 549 height 33
click at [733, 204] on link "Enter address manually" at bounding box center [743, 206] width 84 height 11
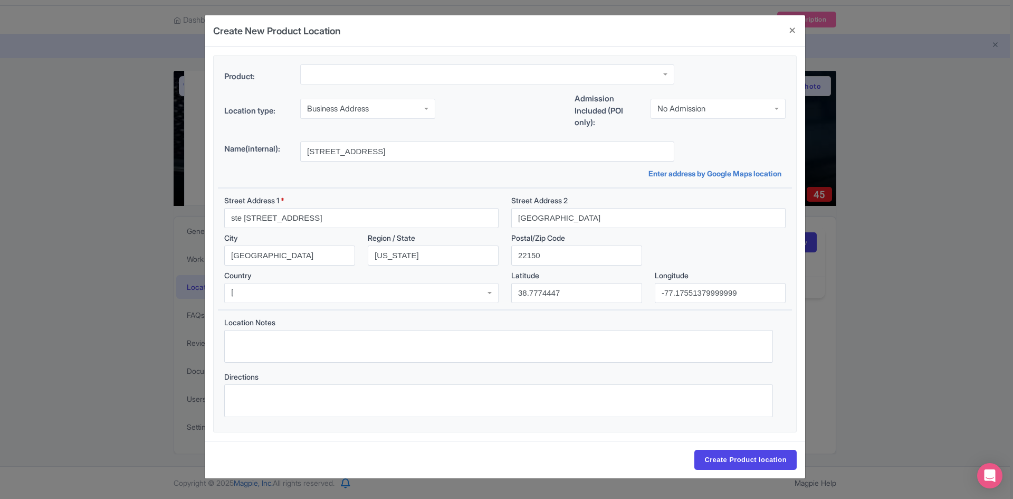
click at [317, 292] on div at bounding box center [361, 293] width 274 height 20
click at [594, 214] on input "[GEOGRAPHIC_DATA]" at bounding box center [648, 218] width 274 height 20
click at [268, 329] on div "Location Notes" at bounding box center [498, 340] width 549 height 46
click at [268, 340] on textarea "Location Notes" at bounding box center [498, 346] width 549 height 33
click at [740, 460] on input "Create Product location" at bounding box center [746, 460] width 102 height 20
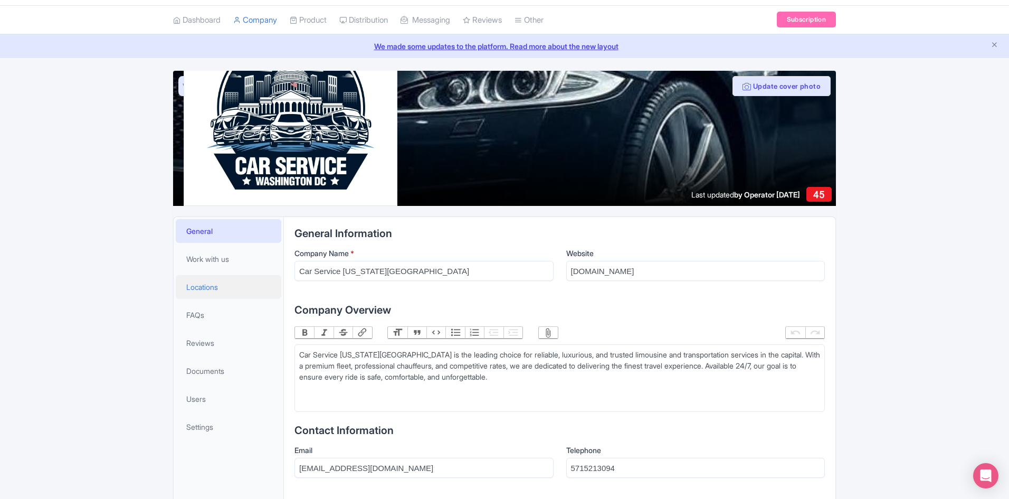
click at [200, 289] on span "Locations" at bounding box center [202, 286] width 32 height 11
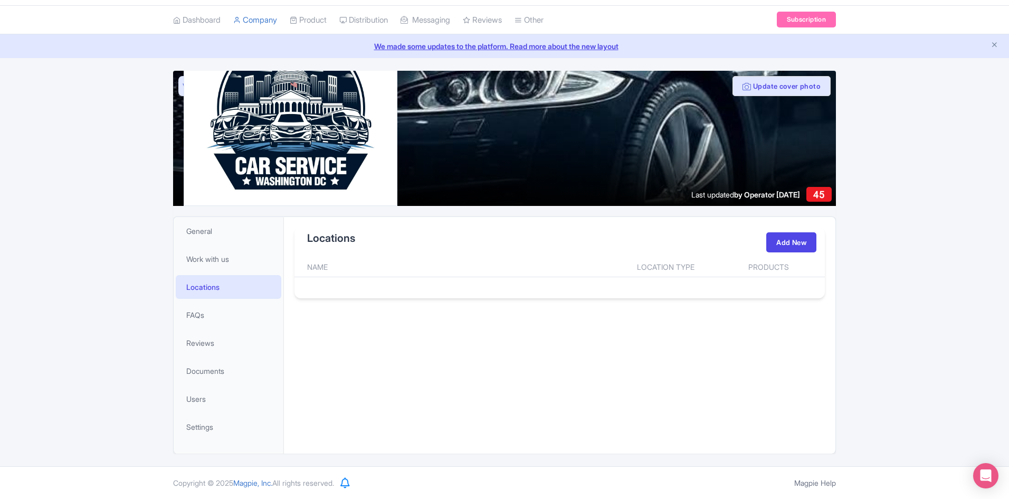
drag, startPoint x: 572, startPoint y: 285, endPoint x: 601, endPoint y: 291, distance: 29.1
click at [573, 285] on div "Load More" at bounding box center [559, 283] width 530 height 13
drag, startPoint x: 601, startPoint y: 291, endPoint x: 607, endPoint y: 291, distance: 6.9
click at [602, 291] on div "Locations Add New Name Location Type Products Load More" at bounding box center [559, 262] width 530 height 71
click at [607, 291] on div "Locations Add New Name Location Type Products Load More" at bounding box center [559, 262] width 530 height 71
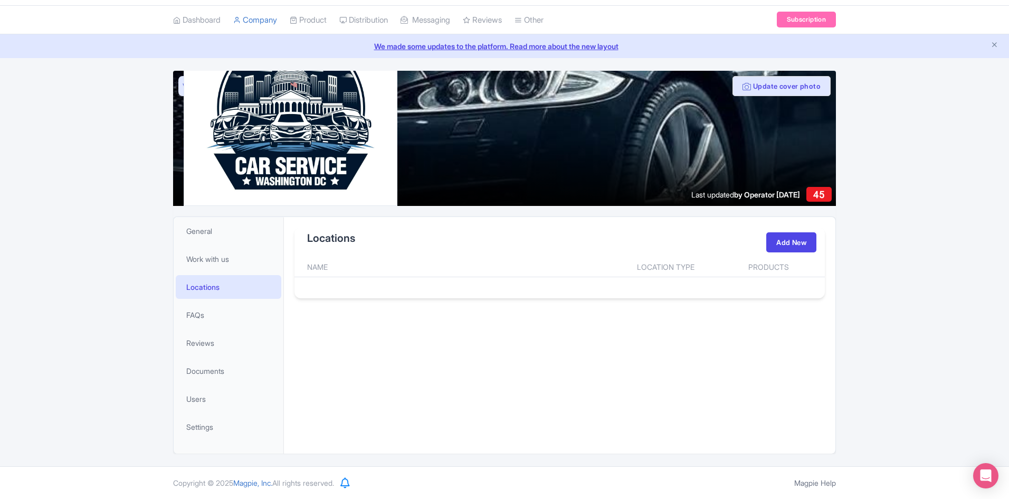
click at [607, 291] on div "Locations Add New Name Location Type Products Load More" at bounding box center [559, 262] width 530 height 71
click at [776, 237] on link "Add New" at bounding box center [791, 242] width 50 height 20
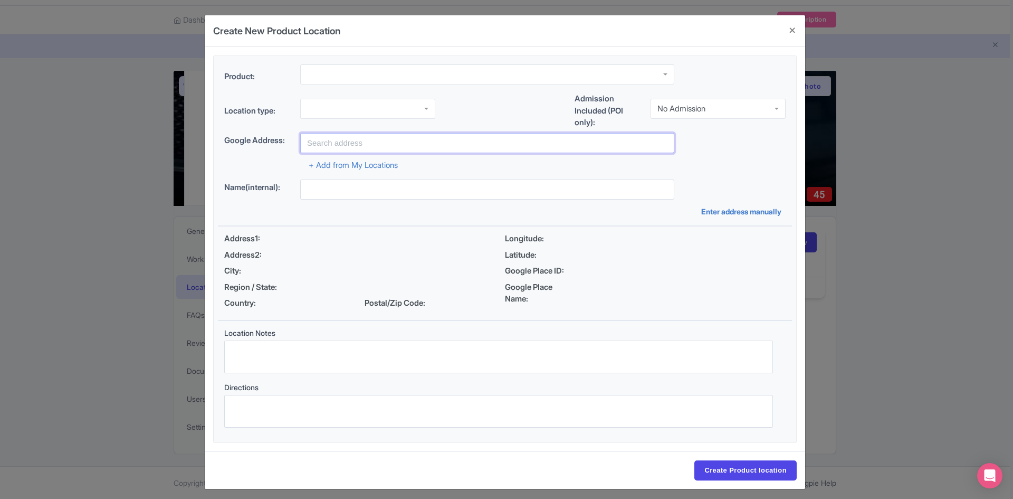
click at [338, 144] on input "text" at bounding box center [487, 143] width 374 height 20
type input "[STREET_ADDRESS]"
type input "[PERSON_NAME]"
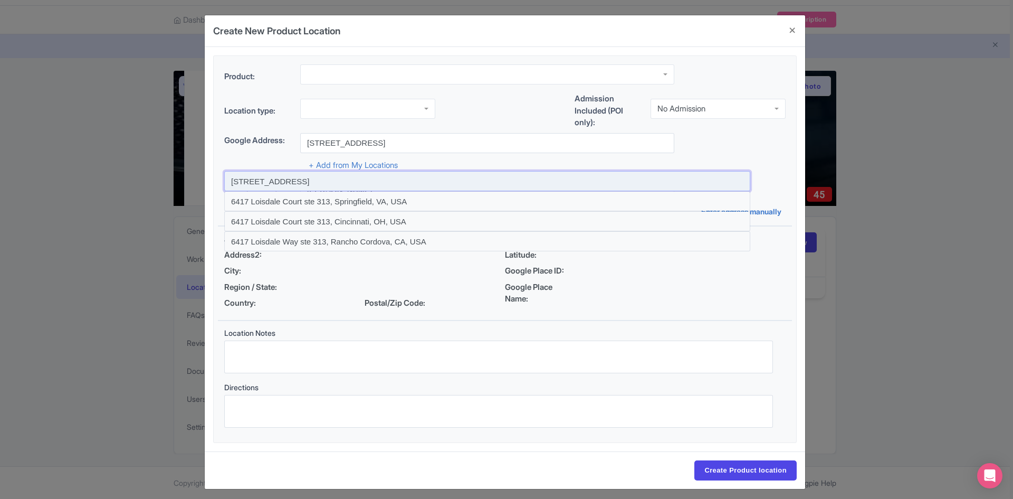
click at [356, 183] on input at bounding box center [487, 181] width 526 height 20
type input "[STREET_ADDRESS]"
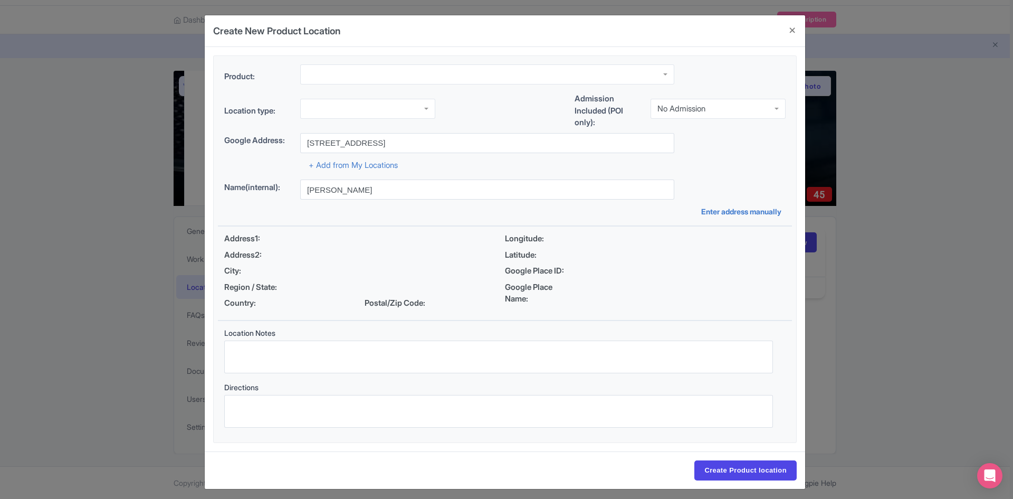
type input "[STREET_ADDRESS]"
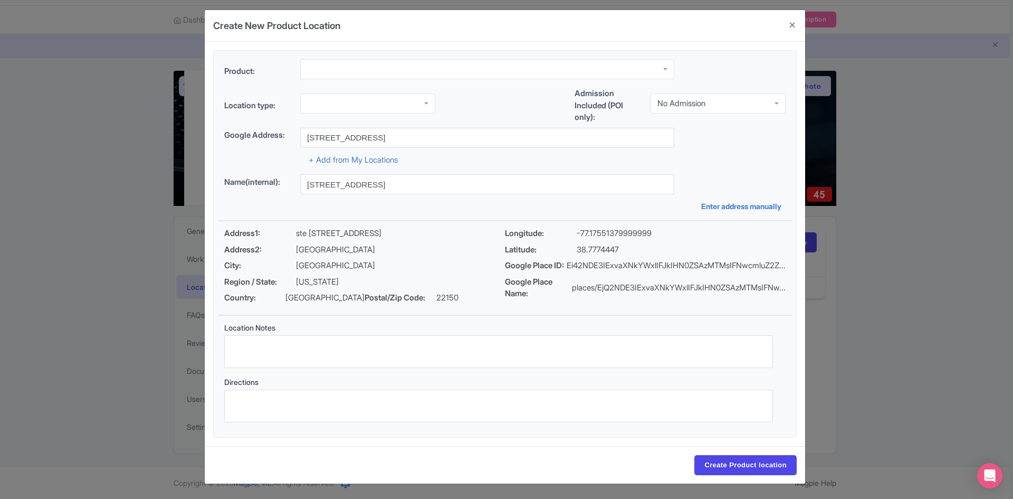
scroll to position [8, 0]
click at [308, 347] on textarea "Location Notes" at bounding box center [498, 351] width 549 height 33
click at [331, 101] on div at bounding box center [367, 101] width 135 height 20
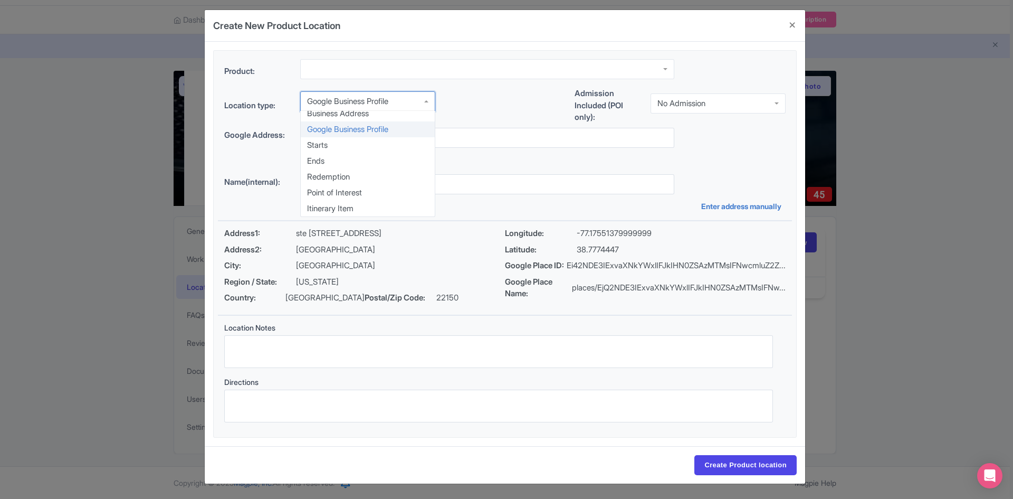
drag, startPoint x: 394, startPoint y: 103, endPoint x: 392, endPoint y: 108, distance: 5.4
click at [394, 102] on div "Google Business Profile" at bounding box center [367, 101] width 135 height 20
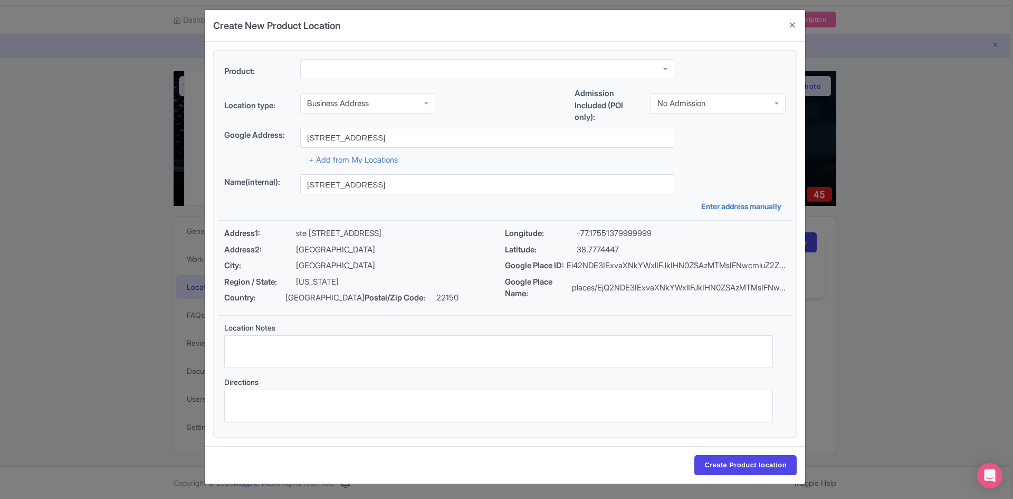
scroll to position [0, 0]
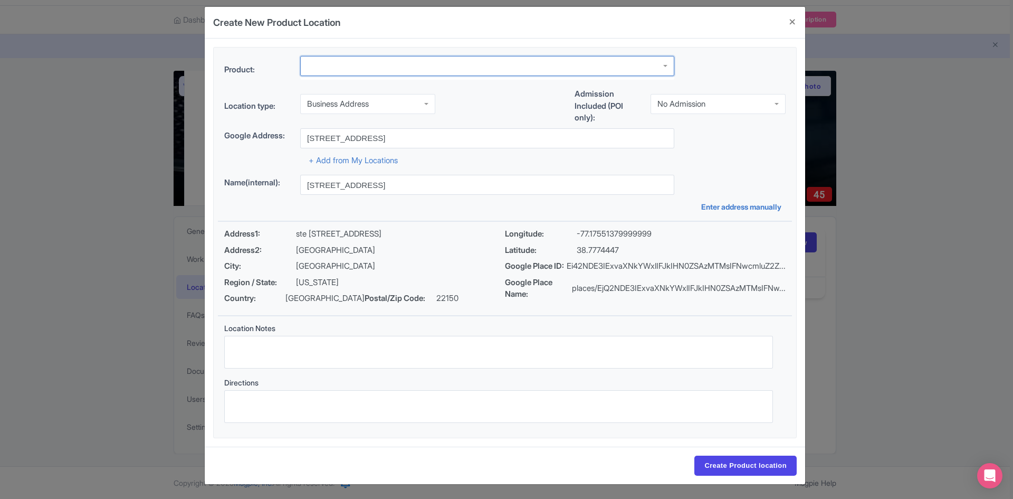
click at [406, 68] on div at bounding box center [487, 66] width 374 height 20
type input "L"
click at [317, 68] on div at bounding box center [487, 66] width 374 height 20
paste input "Airport"
type input "Airport"
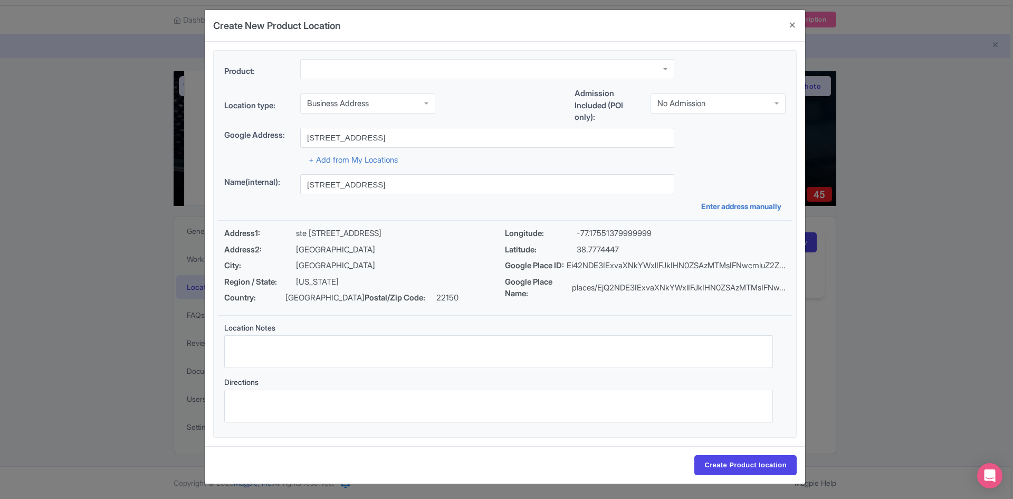
click at [397, 198] on div "Name(internal): [STREET_ADDRESS] Enter address manually" at bounding box center [505, 192] width 574 height 37
click at [393, 68] on div at bounding box center [487, 69] width 374 height 20
click at [331, 68] on div at bounding box center [487, 69] width 374 height 20
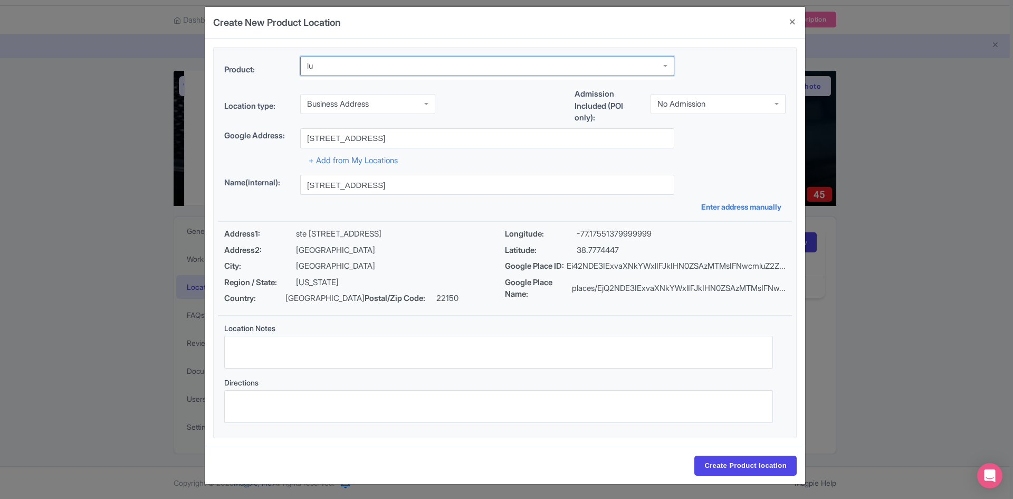
type input "l"
type input "T"
type input "Car Service [US_STATE][GEOGRAPHIC_DATA]"
click at [695, 455] on input "Create Product location" at bounding box center [746, 465] width 102 height 20
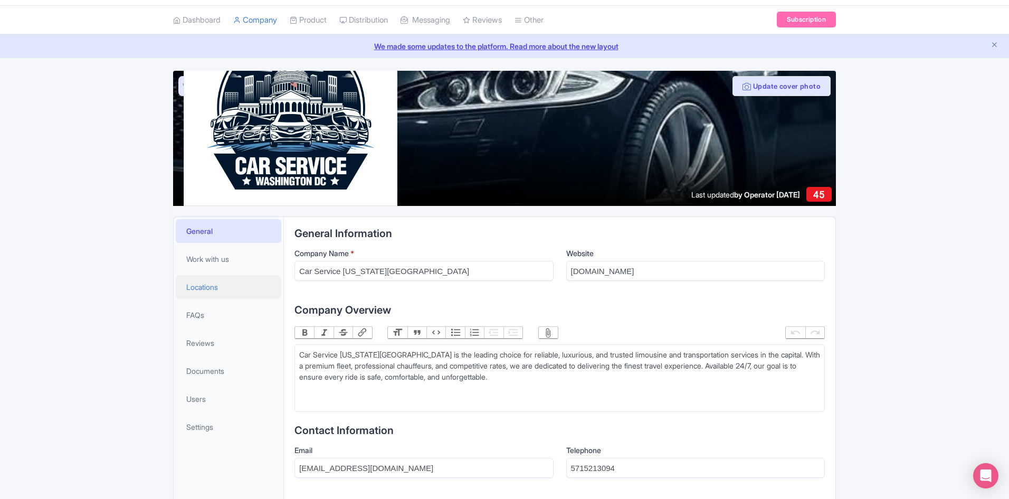
click at [210, 287] on span "Locations" at bounding box center [202, 286] width 32 height 11
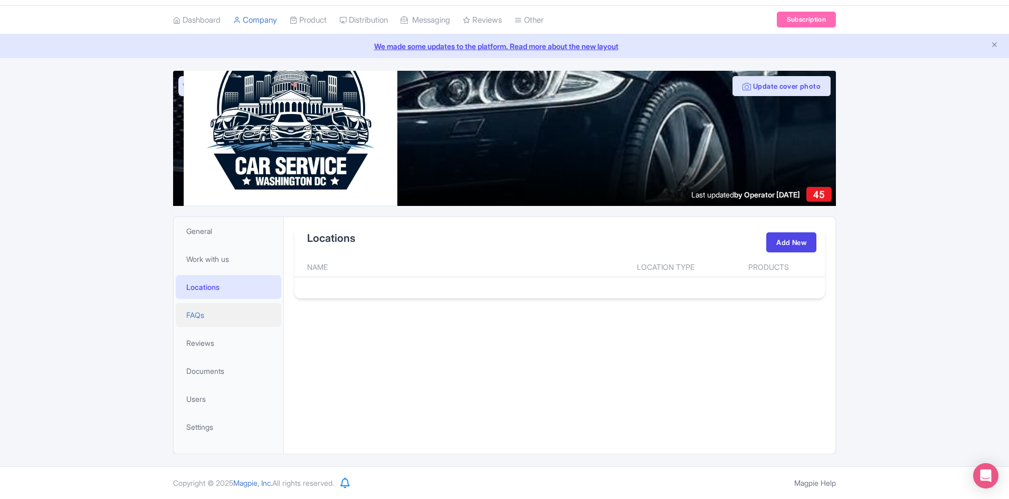
click at [196, 319] on span "FAQs" at bounding box center [195, 314] width 18 height 11
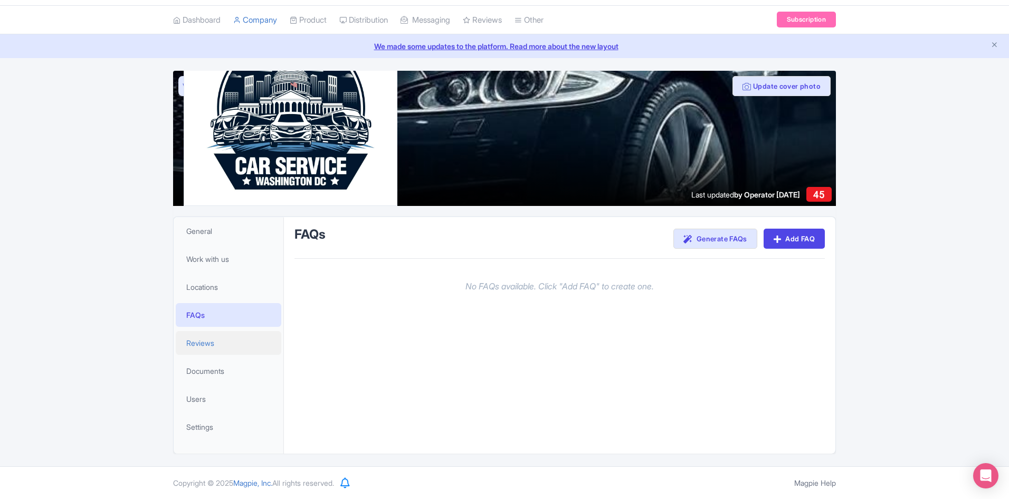
click at [197, 343] on span "Reviews" at bounding box center [200, 342] width 28 height 11
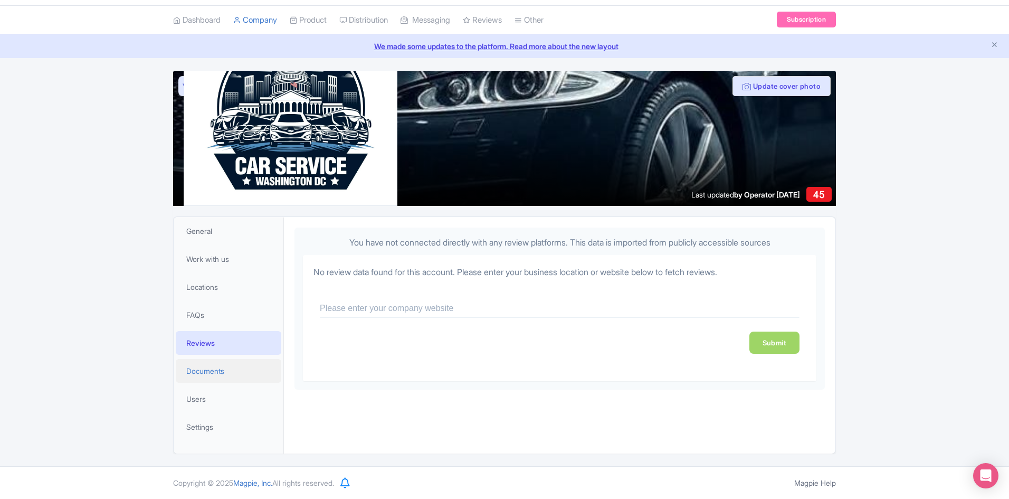
click at [198, 374] on span "Documents" at bounding box center [205, 370] width 38 height 11
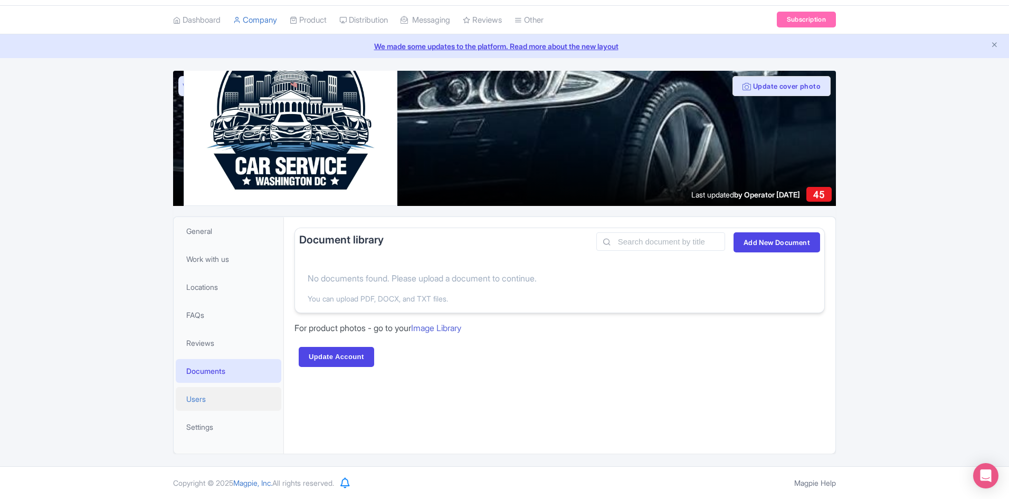
click at [195, 398] on span "Users" at bounding box center [196, 398] width 20 height 11
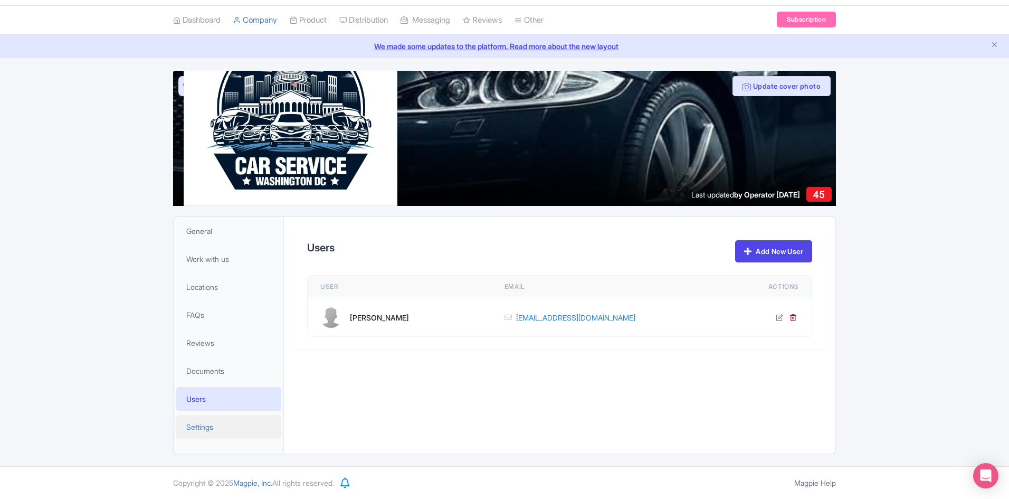
click at [217, 426] on link "Settings" at bounding box center [229, 427] width 106 height 24
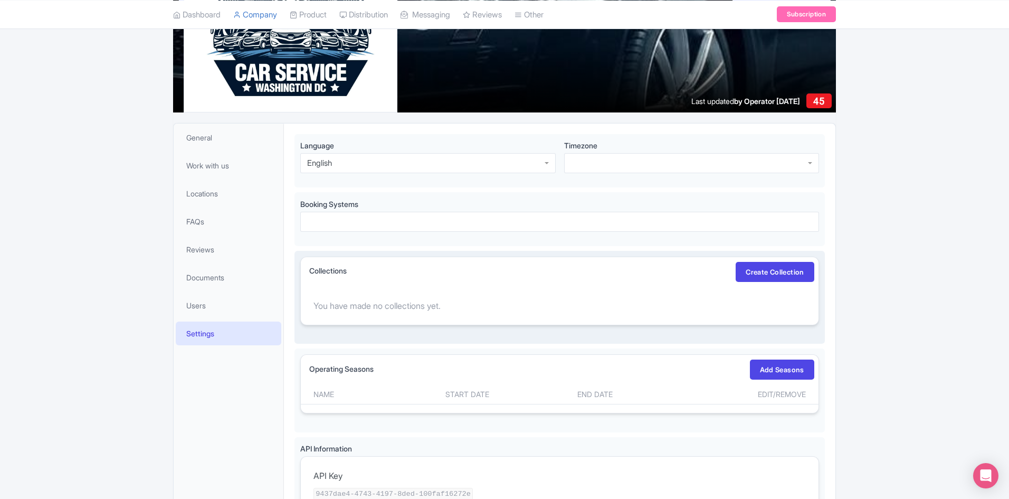
scroll to position [134, 0]
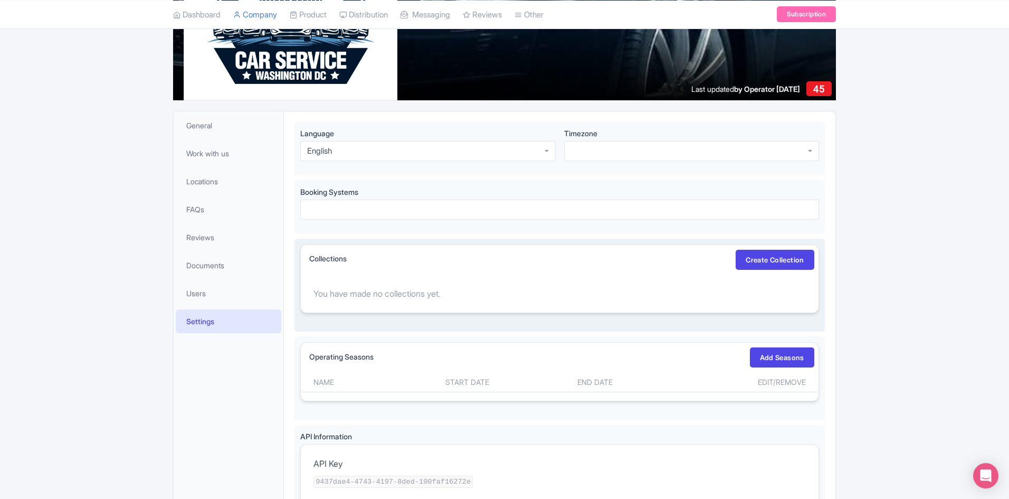
click at [410, 290] on div "You have made no collections yet." at bounding box center [560, 293] width 518 height 38
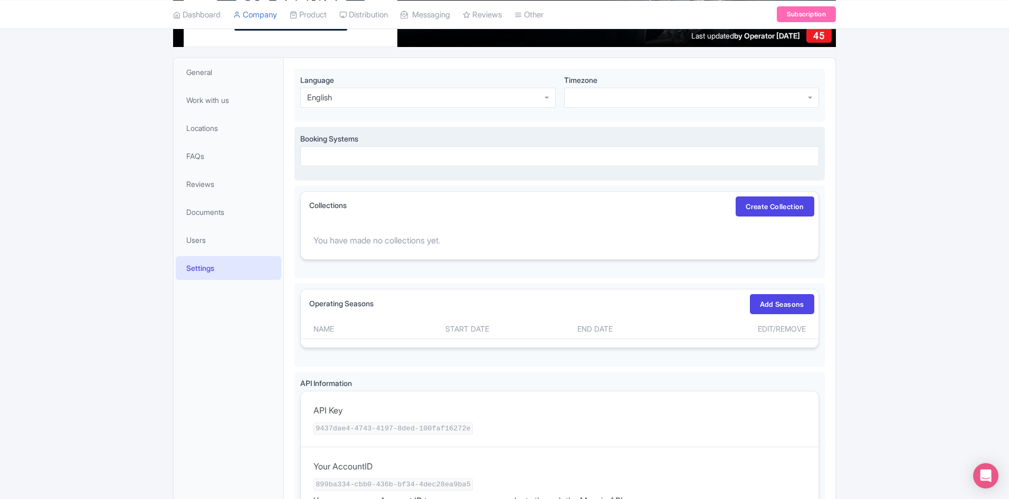
scroll to position [76, 0]
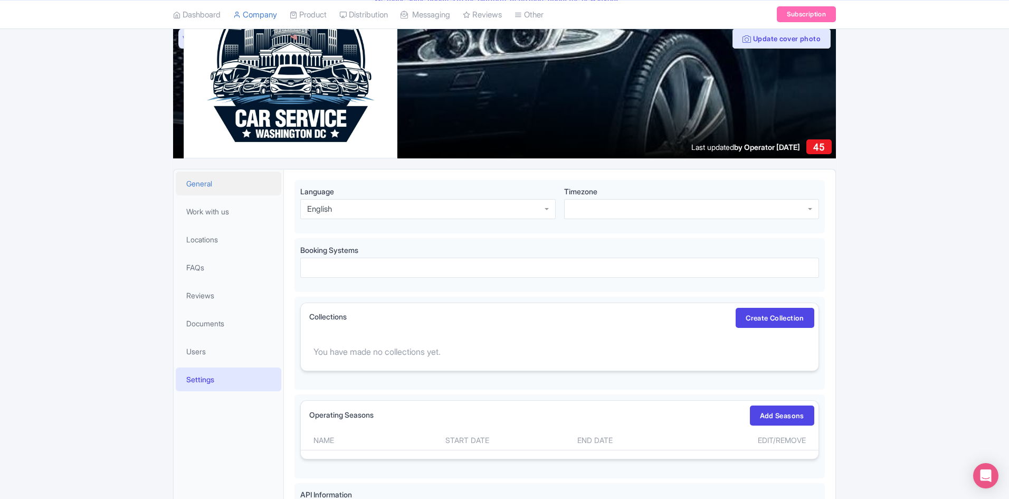
click at [211, 186] on span "General" at bounding box center [199, 183] width 26 height 11
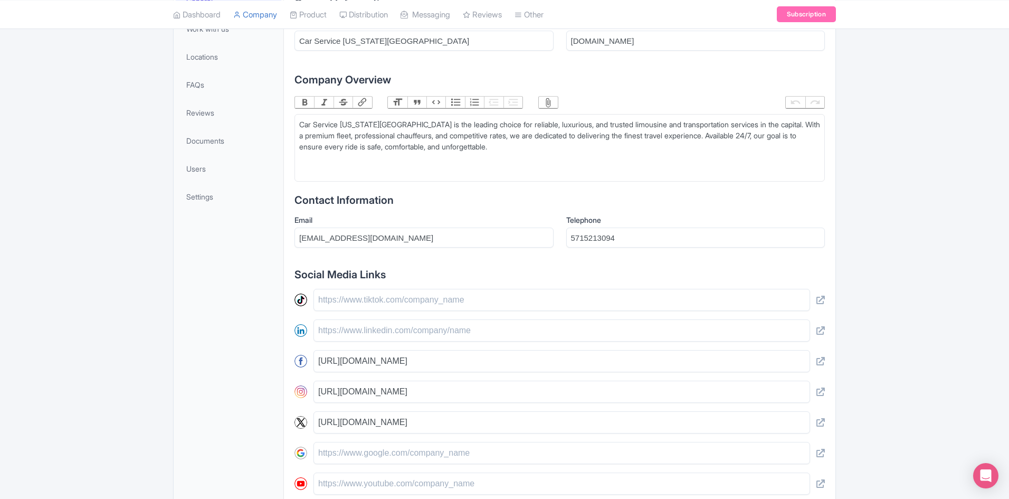
scroll to position [287, 0]
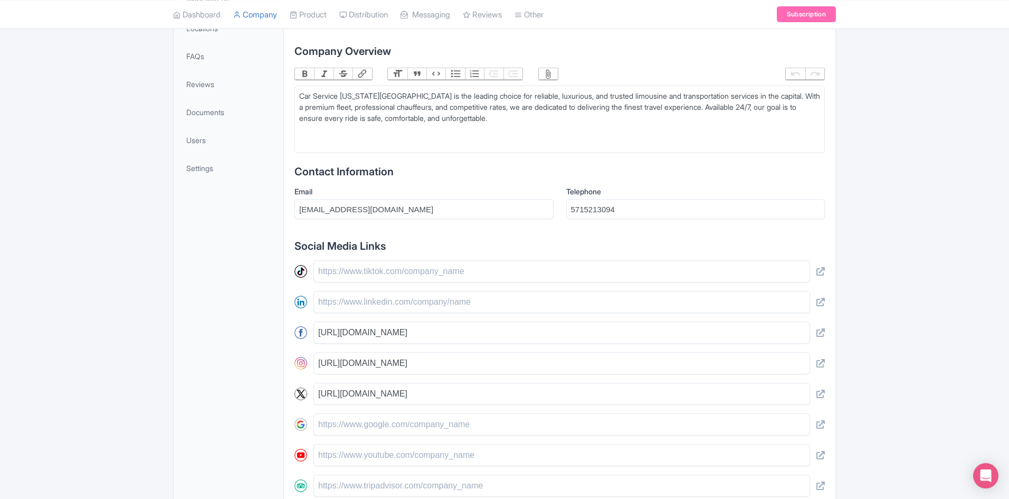
click at [304, 92] on div "Car Service [US_STATE][GEOGRAPHIC_DATA] is the leading choice for reliable, lux…" at bounding box center [559, 112] width 521 height 44
type trix-editor "<div>Car Service [US_STATE][GEOGRAPHIC_DATA] is the leading choice for reliable…"
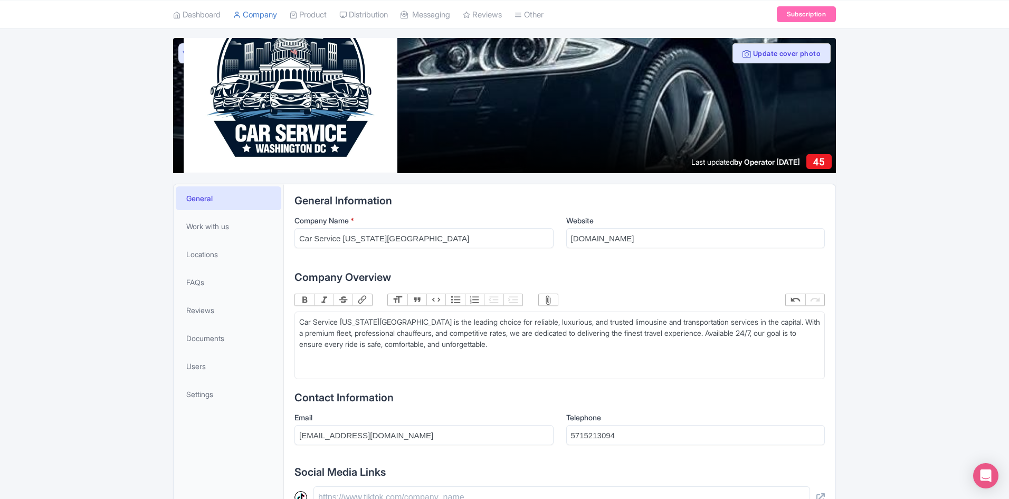
scroll to position [0, 0]
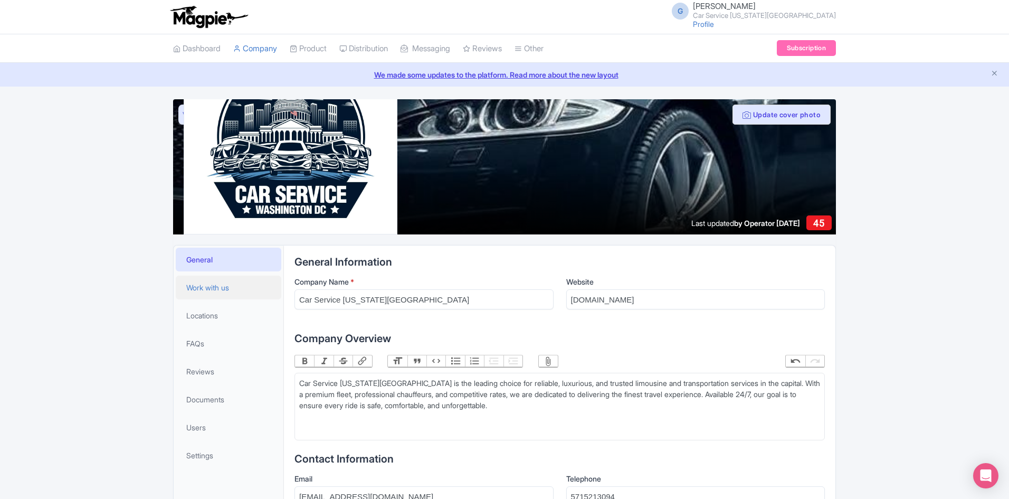
click at [219, 290] on span "Work with us" at bounding box center [207, 287] width 43 height 11
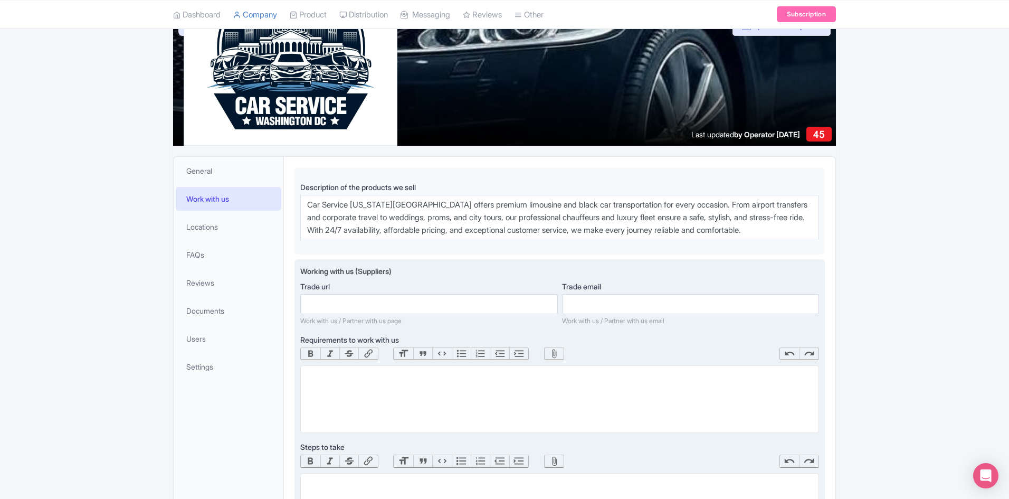
scroll to position [106, 0]
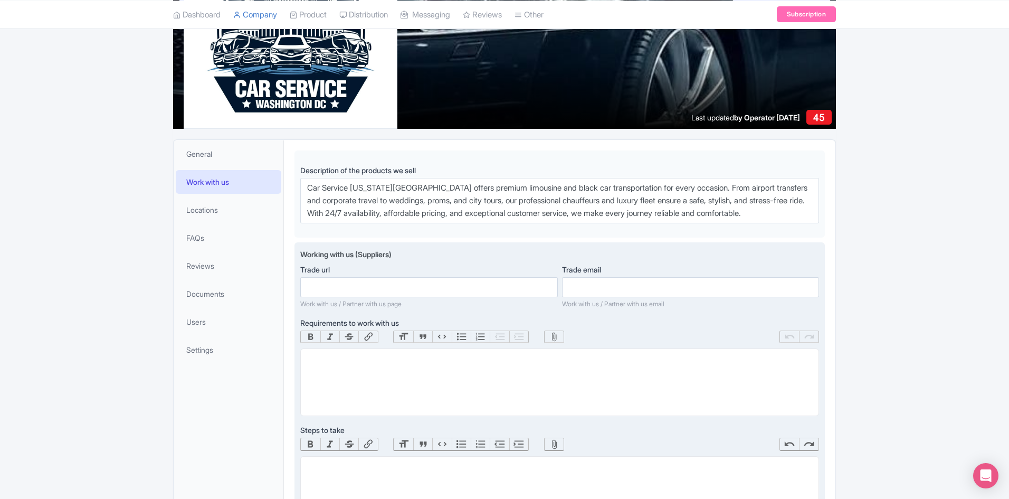
click at [400, 372] on trix-editor at bounding box center [559, 382] width 519 height 68
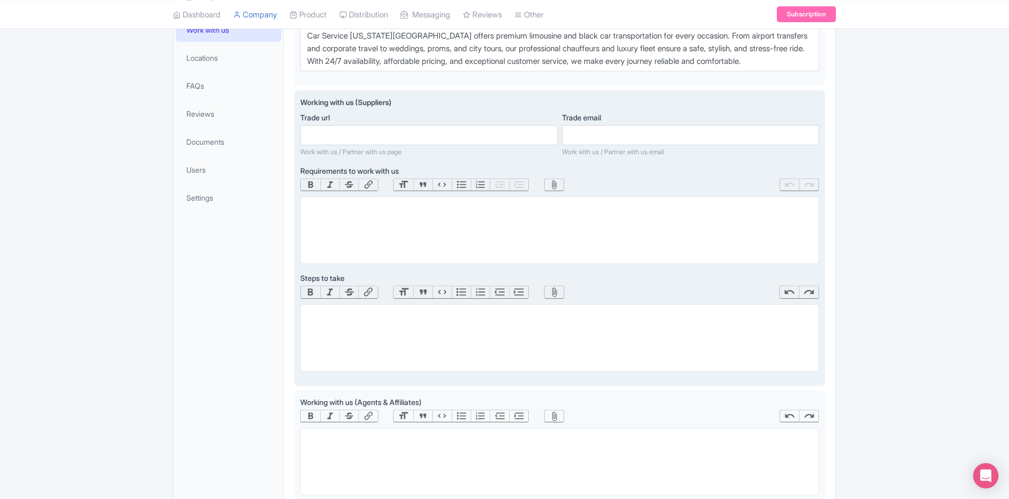
scroll to position [264, 0]
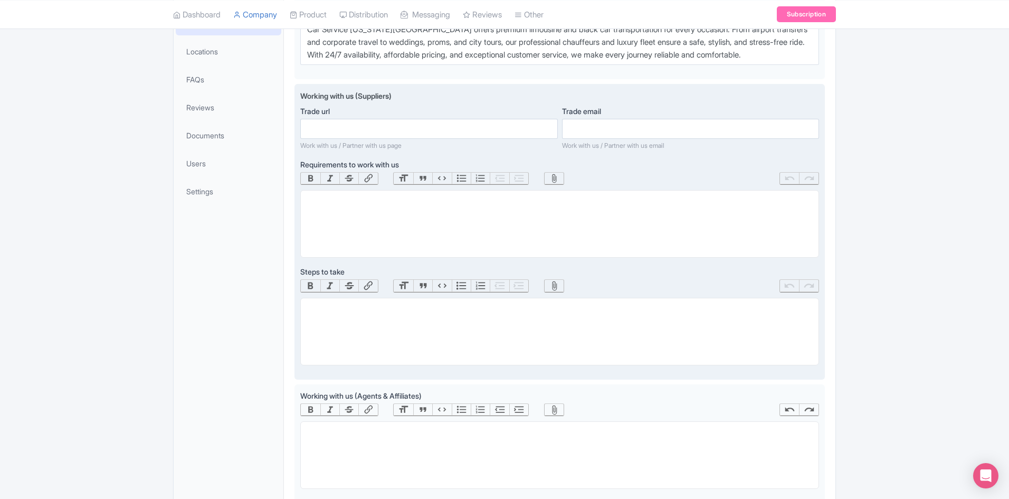
click at [404, 330] on trix-editor at bounding box center [559, 332] width 519 height 68
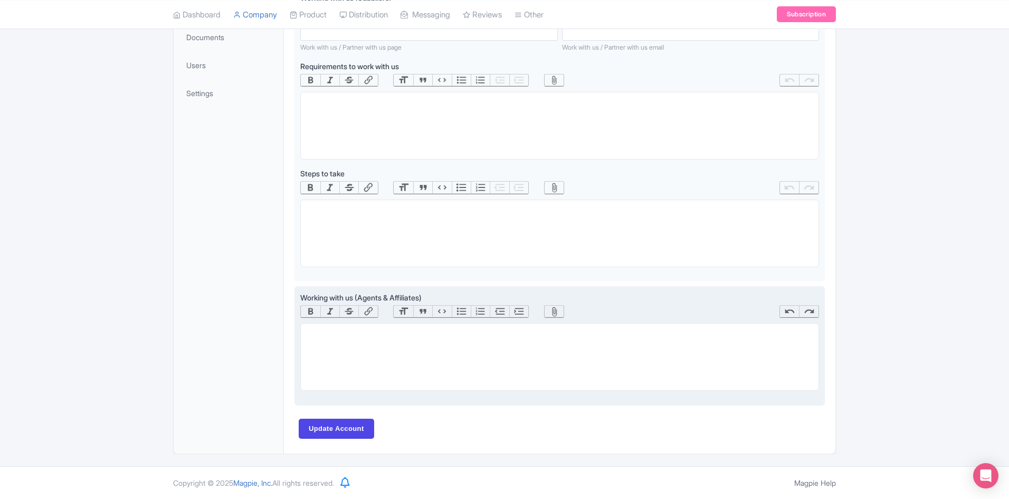
click at [400, 348] on trix-editor at bounding box center [559, 357] width 519 height 68
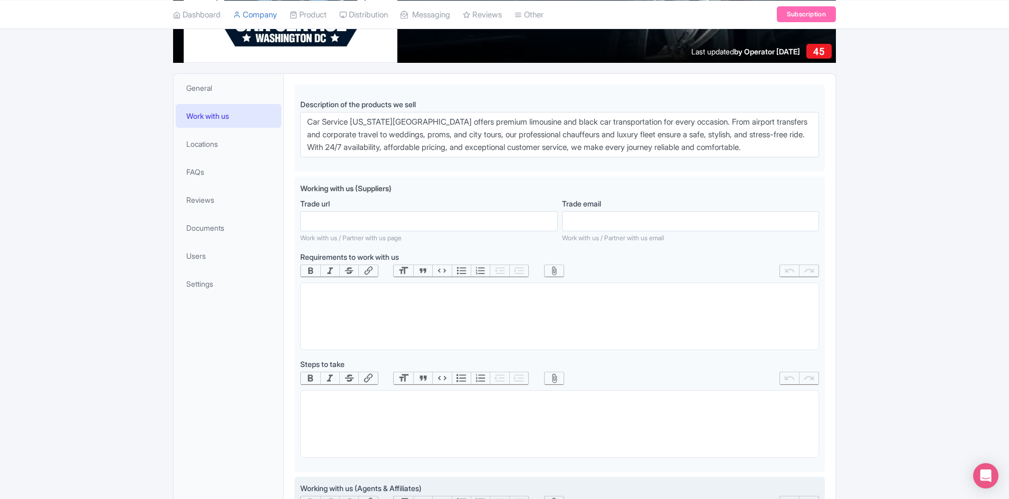
scroll to position [151, 0]
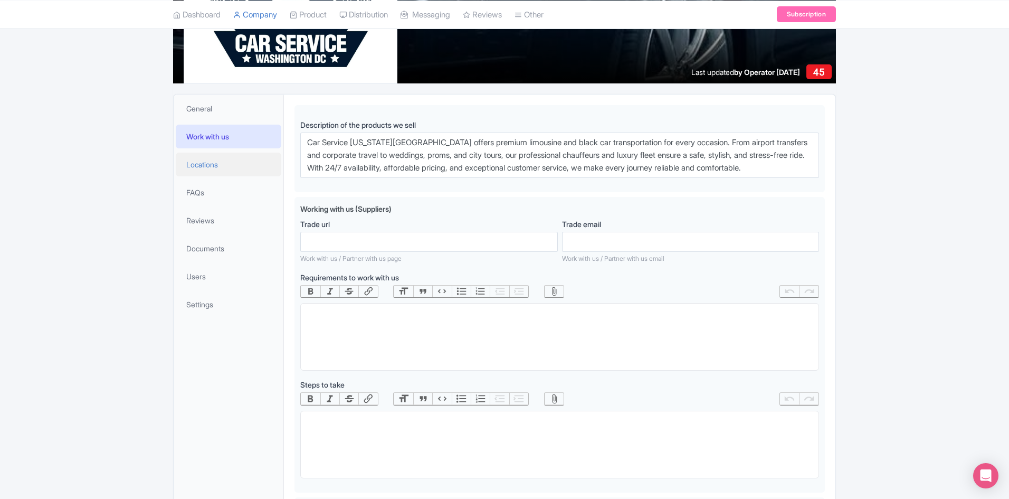
click at [223, 161] on link "Locations" at bounding box center [229, 165] width 106 height 24
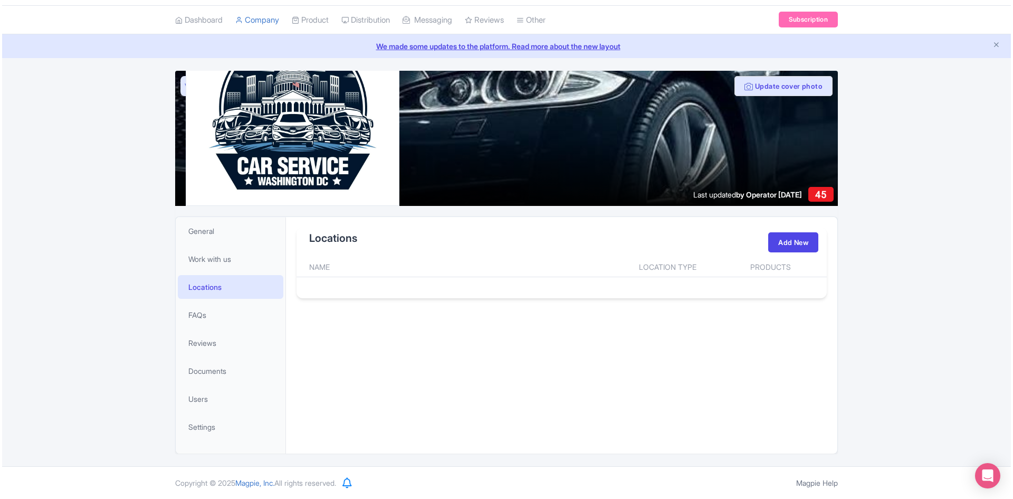
scroll to position [28, 0]
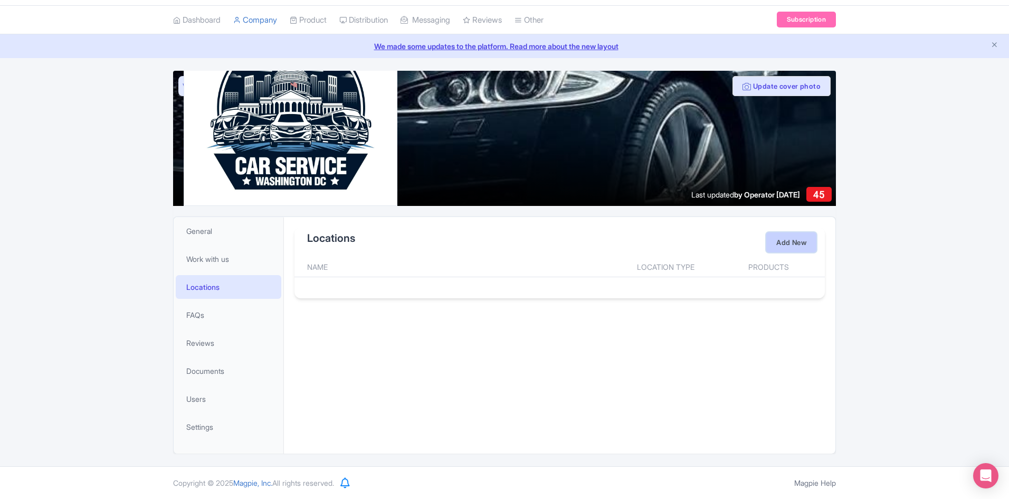
click at [801, 242] on link "Add New" at bounding box center [791, 242] width 50 height 20
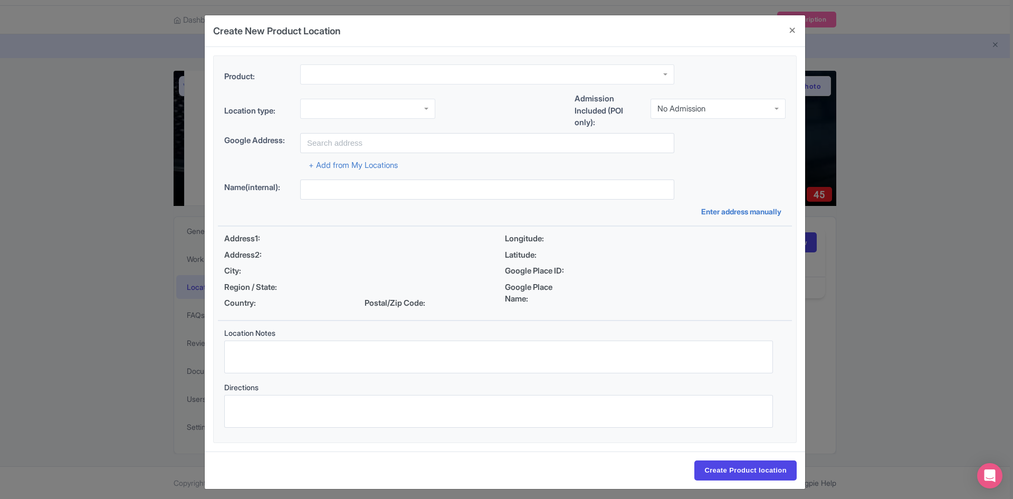
click at [322, 71] on div at bounding box center [487, 74] width 374 height 20
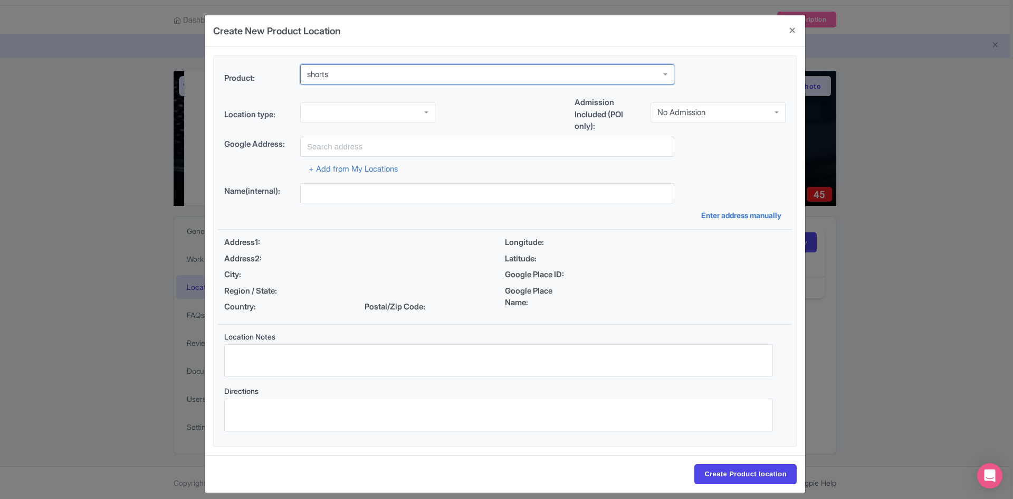
type input "shorts"
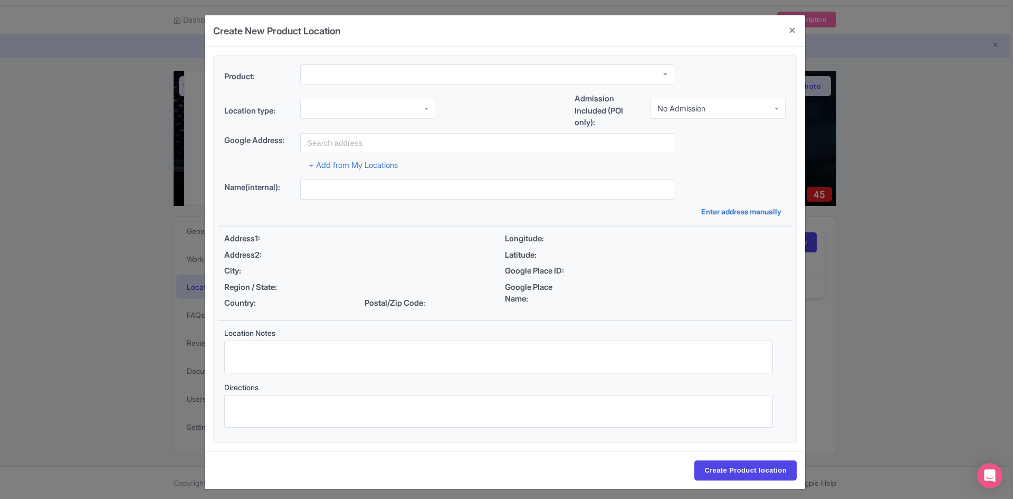
click at [483, 123] on div "Location type: Admission Included (POI only): No Admission No Admission" at bounding box center [505, 113] width 574 height 40
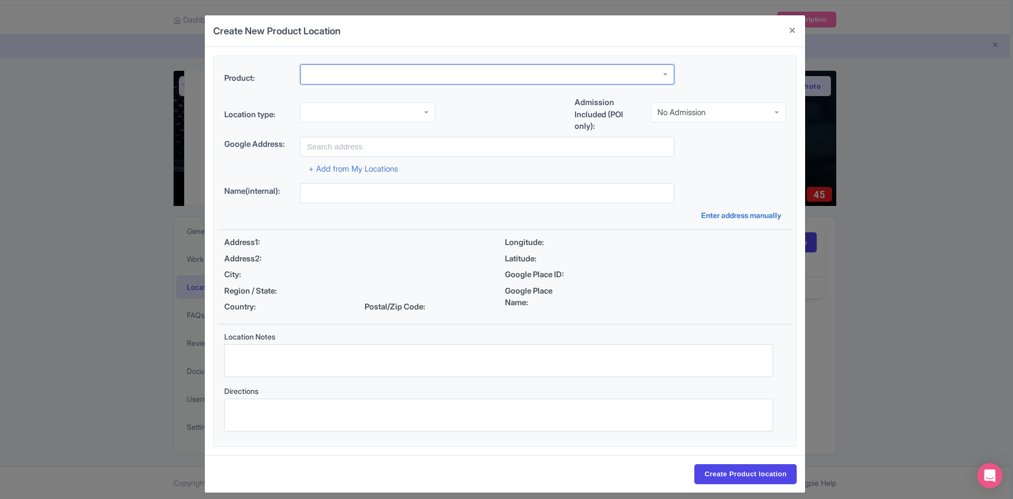
click at [400, 75] on div at bounding box center [487, 74] width 374 height 20
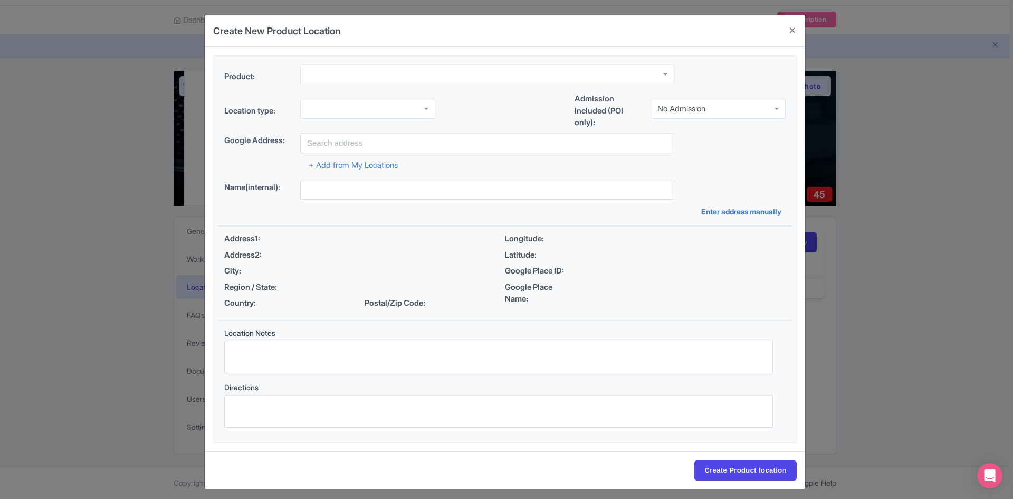
click at [460, 73] on div at bounding box center [487, 74] width 374 height 20
paste input "luxury"
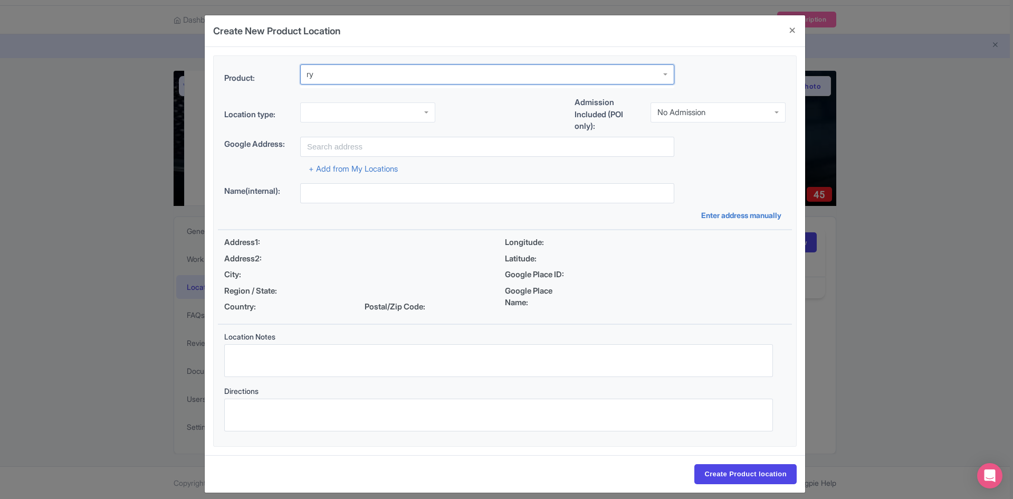
scroll to position [0, 0]
type input "luxury"
click at [463, 101] on div "Location type: Admission Included (POI only): No Admission No Admission" at bounding box center [505, 117] width 574 height 40
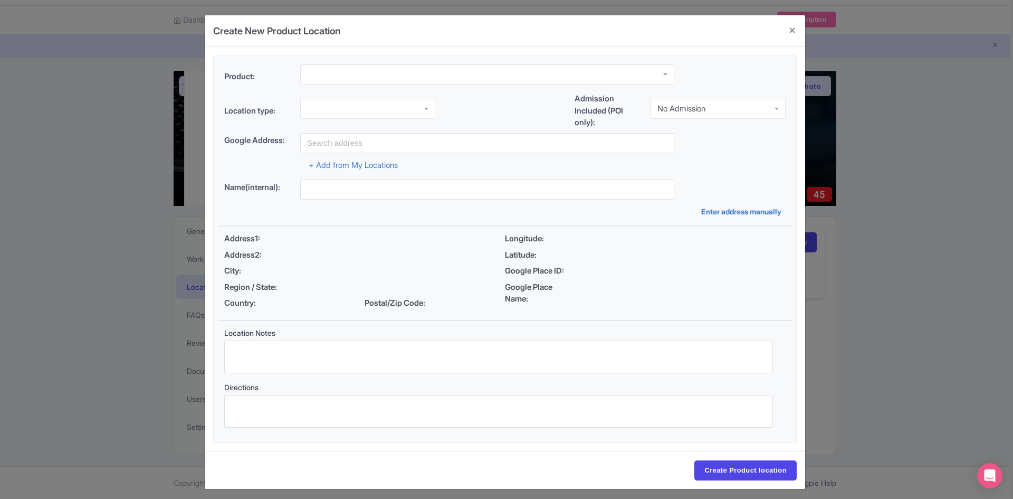
click at [465, 73] on div at bounding box center [487, 74] width 374 height 20
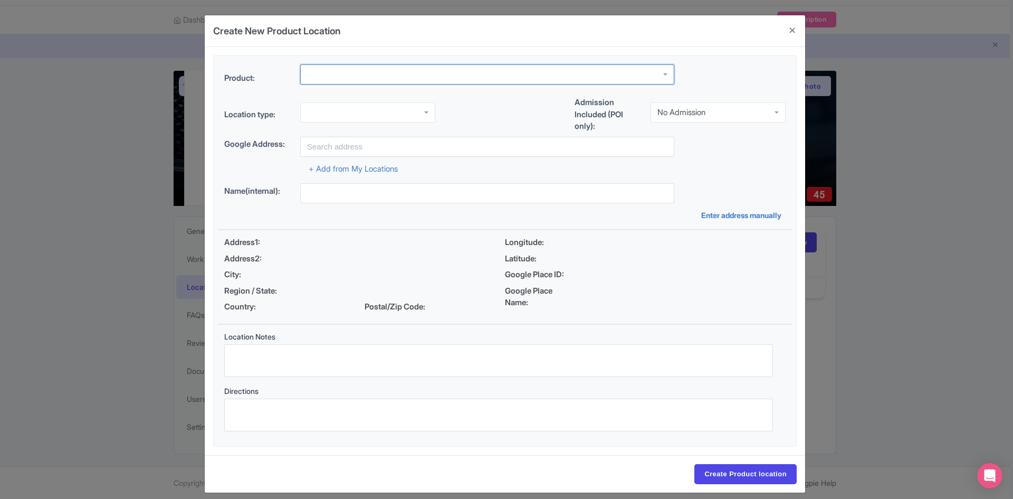
click at [465, 73] on div at bounding box center [487, 74] width 374 height 20
drag, startPoint x: 462, startPoint y: 98, endPoint x: 556, endPoint y: 72, distance: 97.3
click at [462, 98] on div "Location type: Admission Included (POI only): No Admission No Admission" at bounding box center [505, 117] width 574 height 40
click at [662, 72] on div at bounding box center [487, 74] width 374 height 20
click at [663, 73] on div at bounding box center [487, 74] width 374 height 20
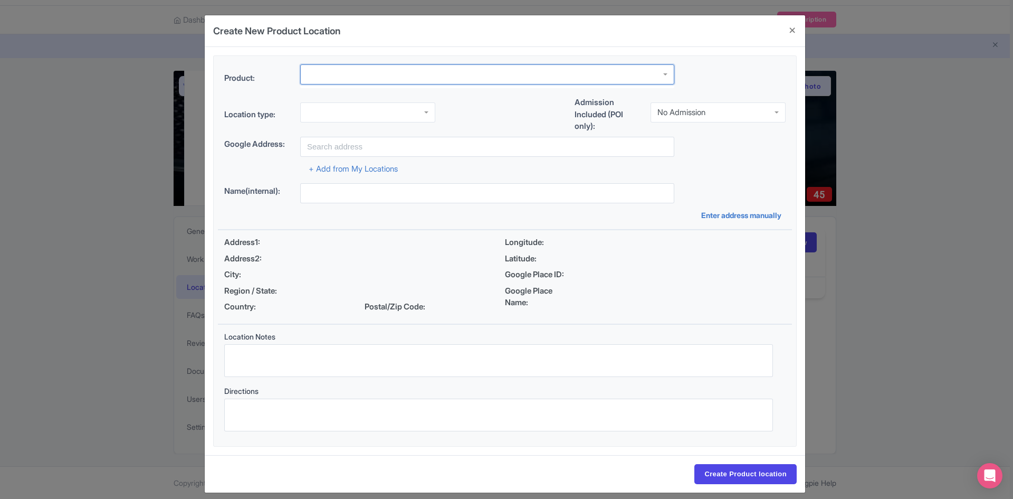
click at [663, 73] on div at bounding box center [487, 74] width 374 height 20
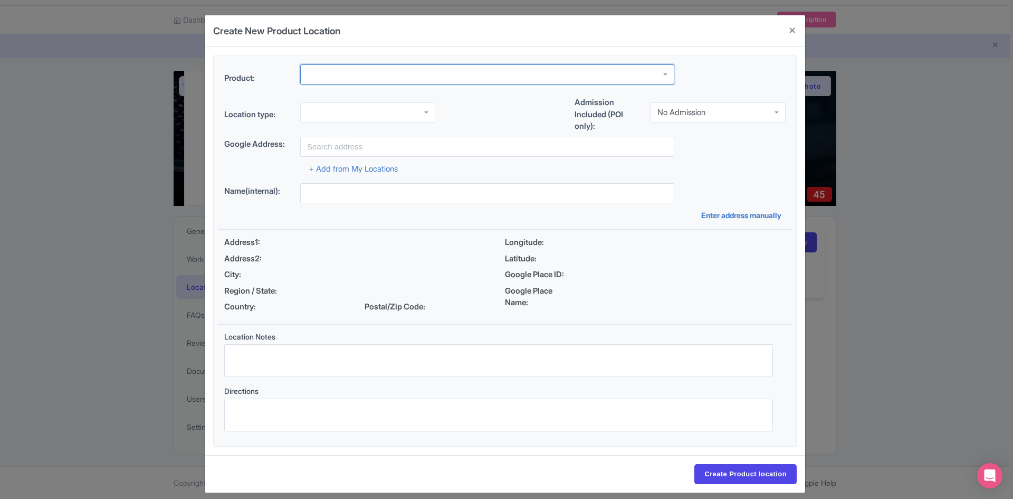
click at [663, 73] on div at bounding box center [487, 74] width 374 height 20
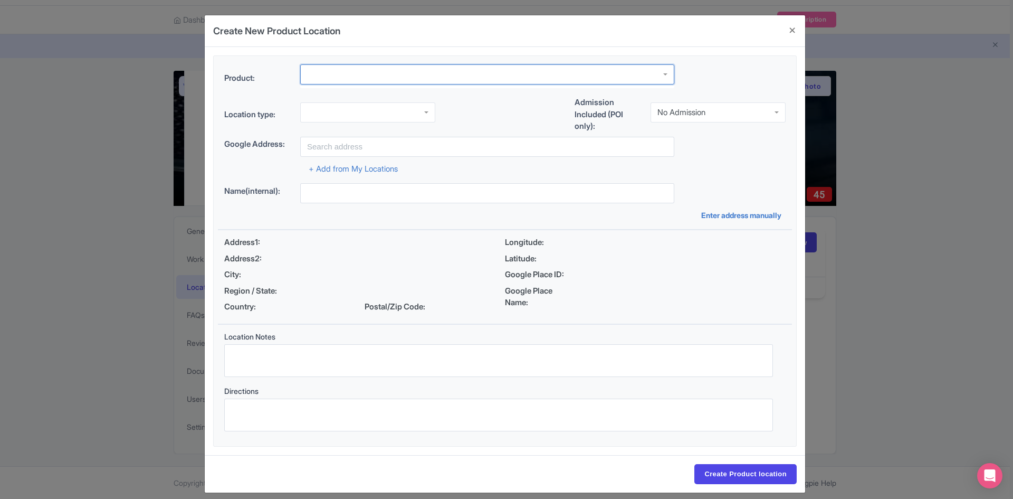
click at [663, 73] on div at bounding box center [487, 74] width 374 height 20
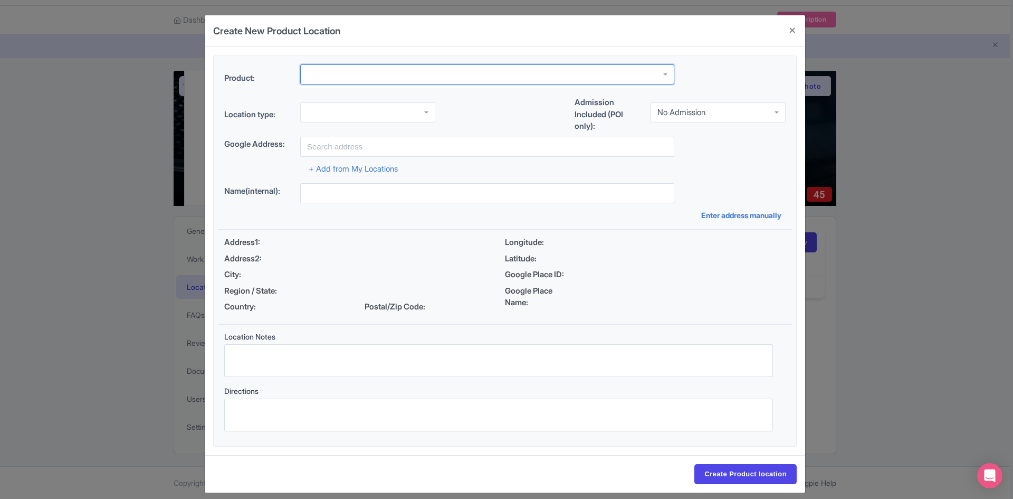
click at [663, 73] on div at bounding box center [487, 74] width 374 height 20
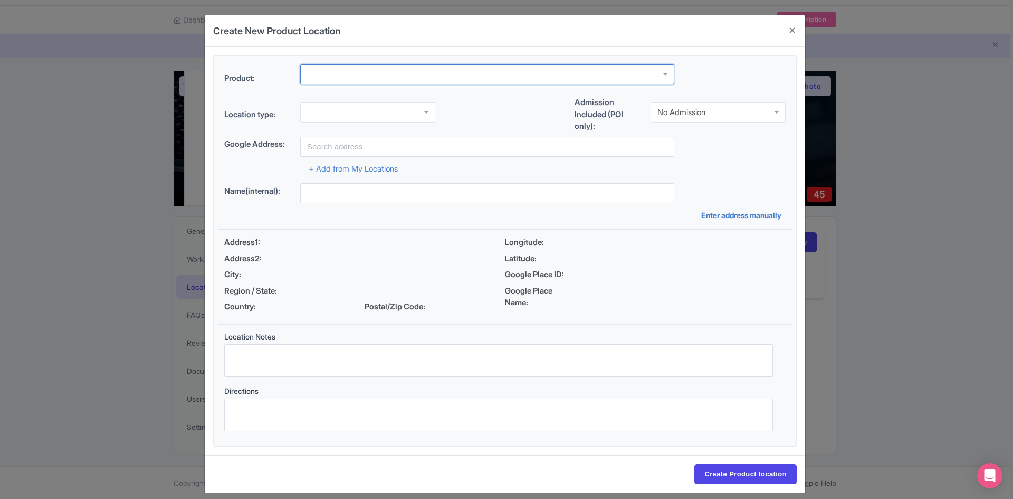
click at [661, 75] on div at bounding box center [487, 74] width 374 height 20
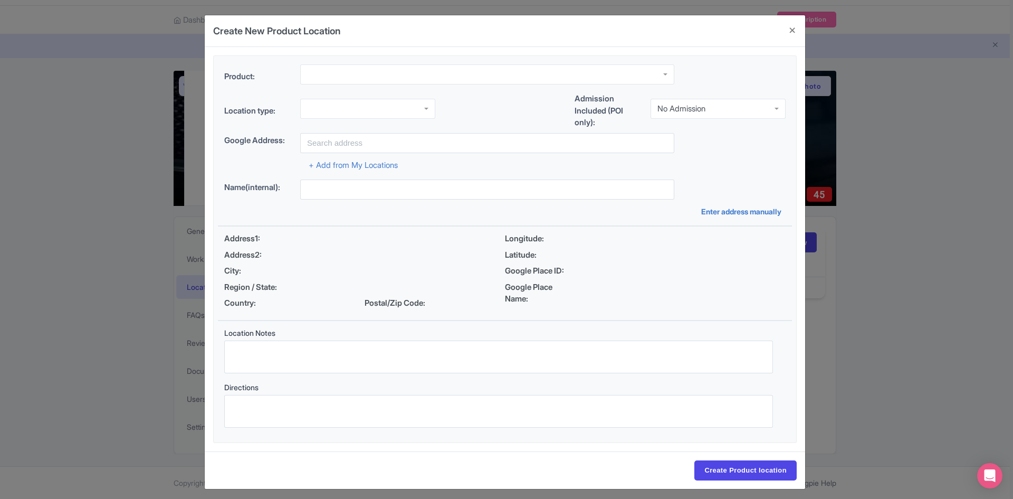
click at [330, 69] on div at bounding box center [487, 74] width 374 height 20
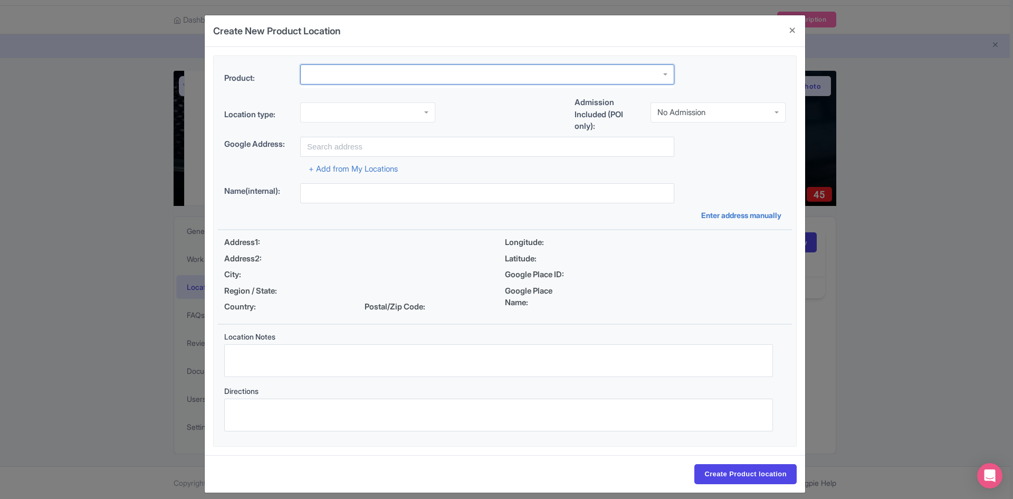
paste input "black car"
click at [307, 72] on input "select-one" at bounding box center [325, 74] width 36 height 9
click at [359, 77] on div at bounding box center [487, 74] width 374 height 20
type input "black car"
click at [359, 89] on div at bounding box center [487, 80] width 374 height 32
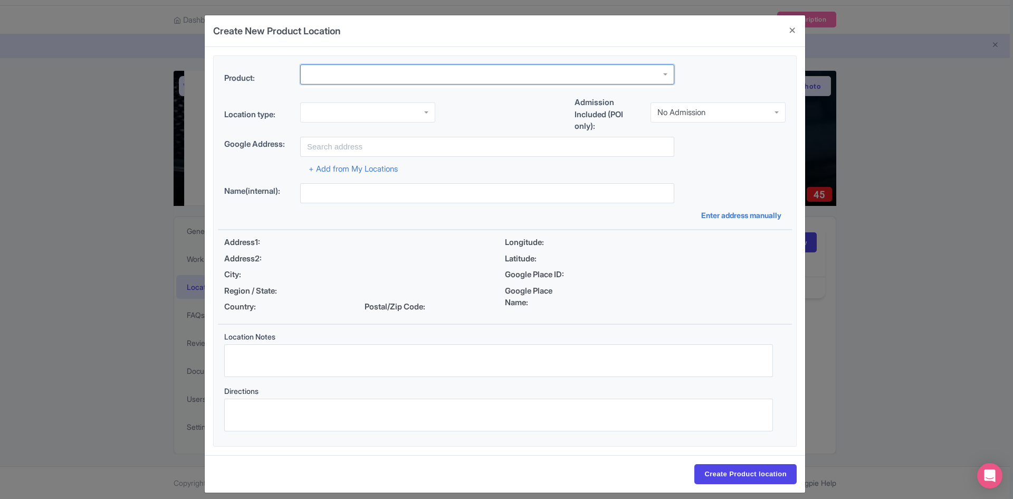
click at [369, 66] on div at bounding box center [487, 74] width 374 height 20
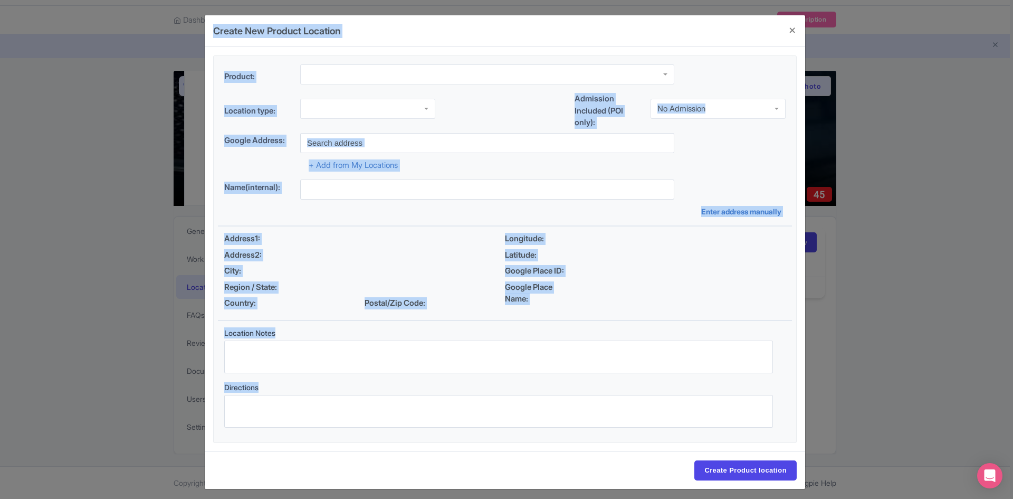
scroll to position [5, 0]
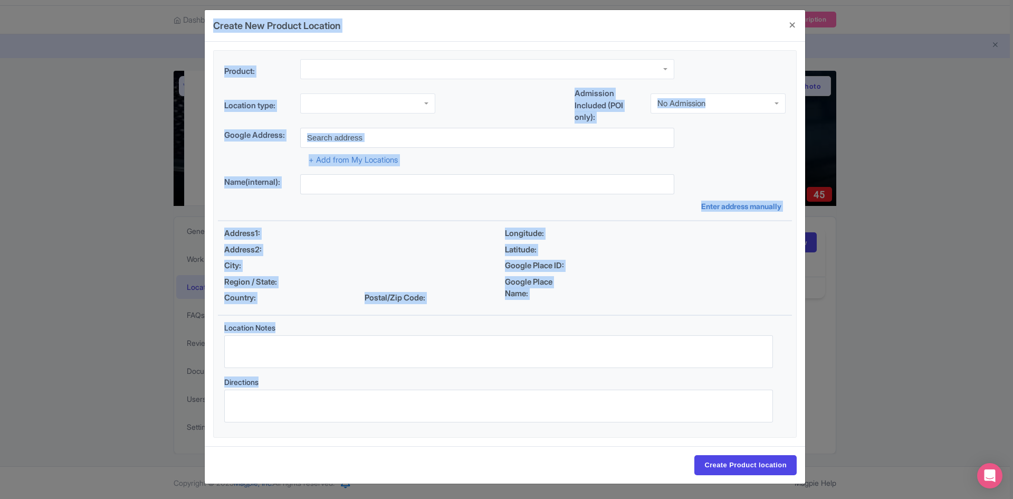
drag, startPoint x: 207, startPoint y: 19, endPoint x: 788, endPoint y: 443, distance: 719.5
click at [788, 443] on div "Create New Product Location Product: Location type: Admission Included (POI onl…" at bounding box center [505, 246] width 602 height 474
copy div "Create New Product Location Product: Location type: Admission Included (POI onl…"
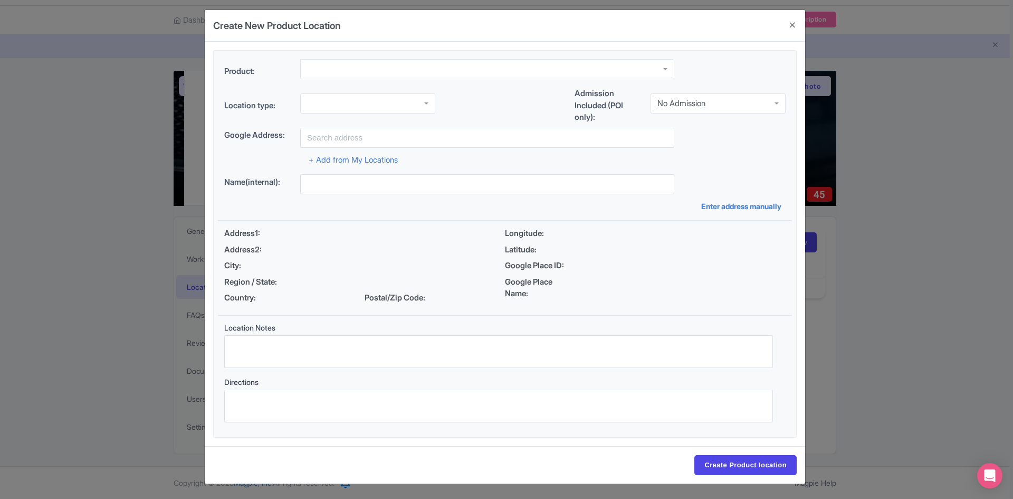
click at [413, 71] on div at bounding box center [487, 69] width 374 height 20
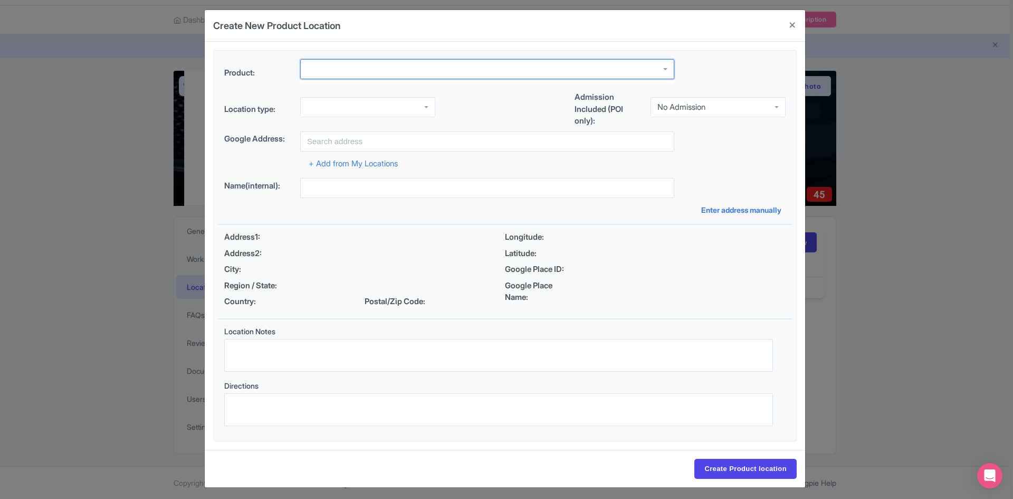
paste input "transportation service"
type input "transportation service"
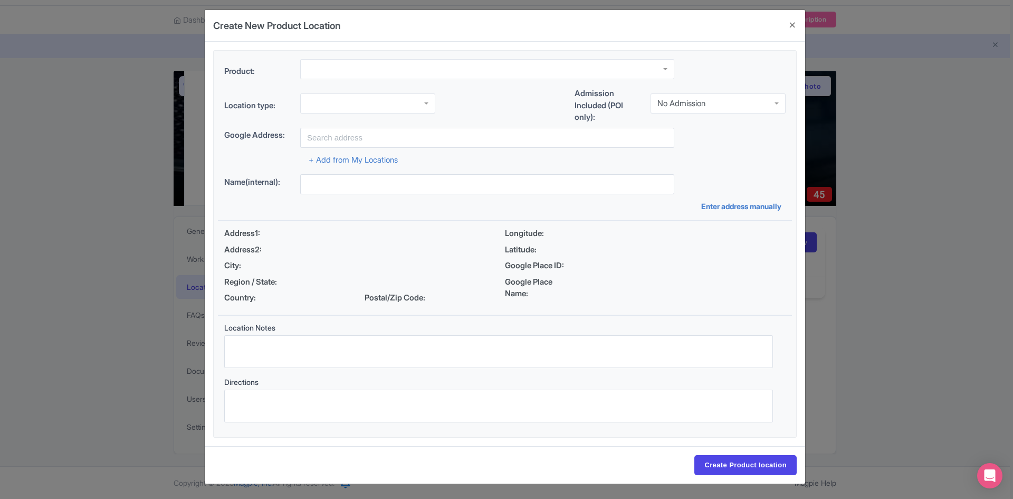
click at [459, 103] on div "Location type: Admission Included (POI only): No Admission No Admission" at bounding box center [505, 108] width 574 height 40
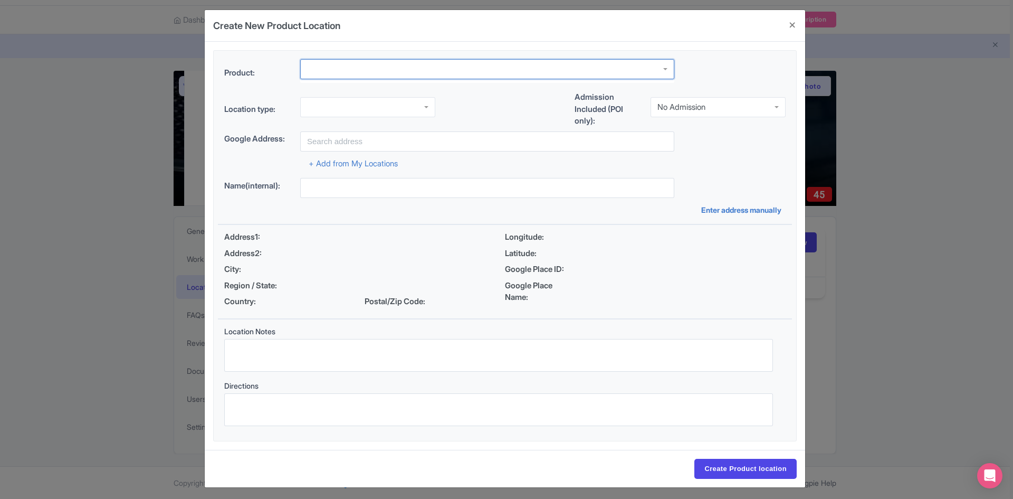
click at [487, 71] on div at bounding box center [487, 69] width 374 height 20
paste input "transportation service"
click at [664, 67] on div at bounding box center [487, 69] width 374 height 20
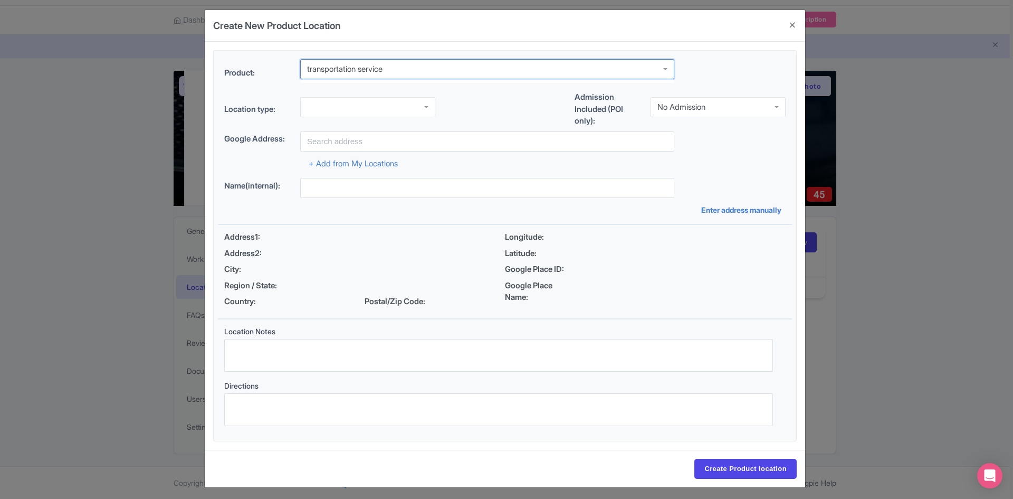
drag, startPoint x: 664, startPoint y: 67, endPoint x: 384, endPoint y: 101, distance: 282.9
click at [661, 69] on div at bounding box center [487, 69] width 374 height 20
type input "transportation service"
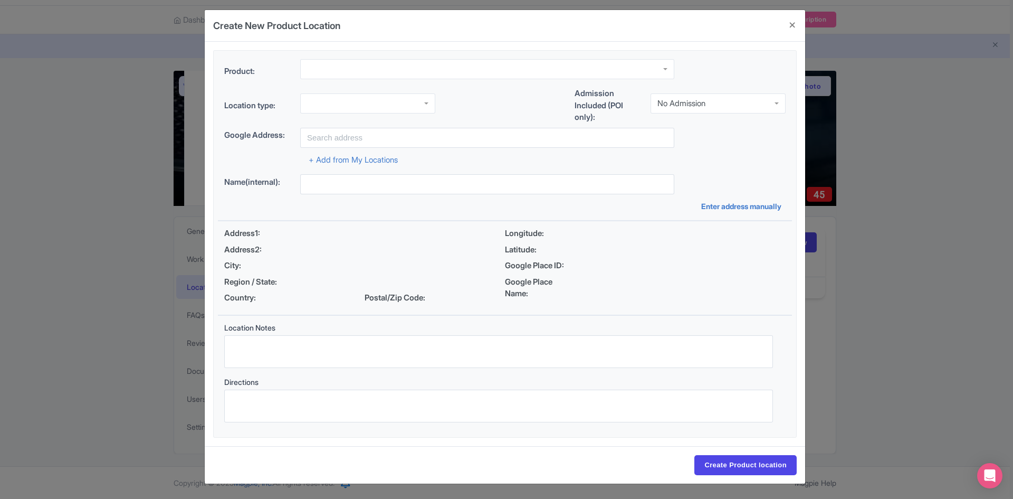
click at [461, 99] on div "Location type: Admission Included (POI only): No Admission No Admission" at bounding box center [505, 108] width 574 height 40
click at [367, 104] on div at bounding box center [367, 103] width 135 height 20
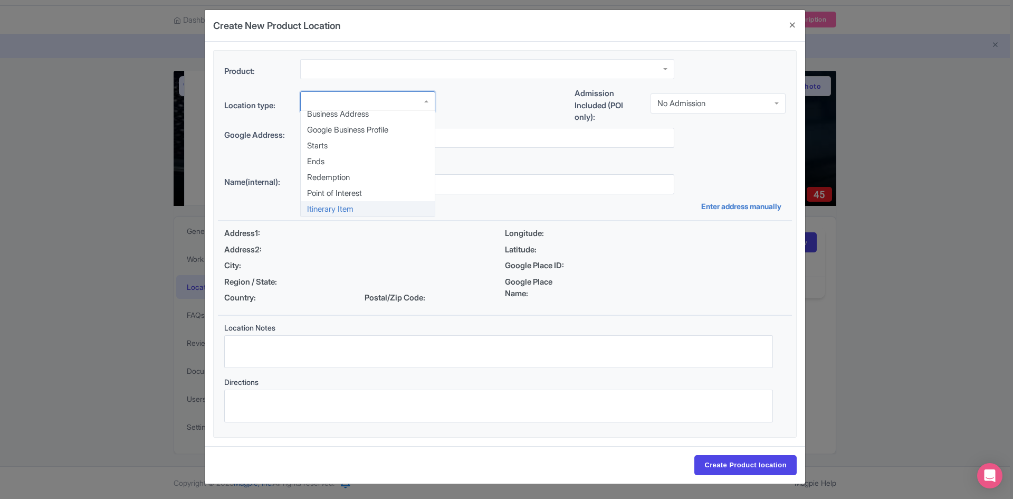
scroll to position [5, 0]
click at [415, 99] on div "Google Business Profile" at bounding box center [367, 101] width 135 height 20
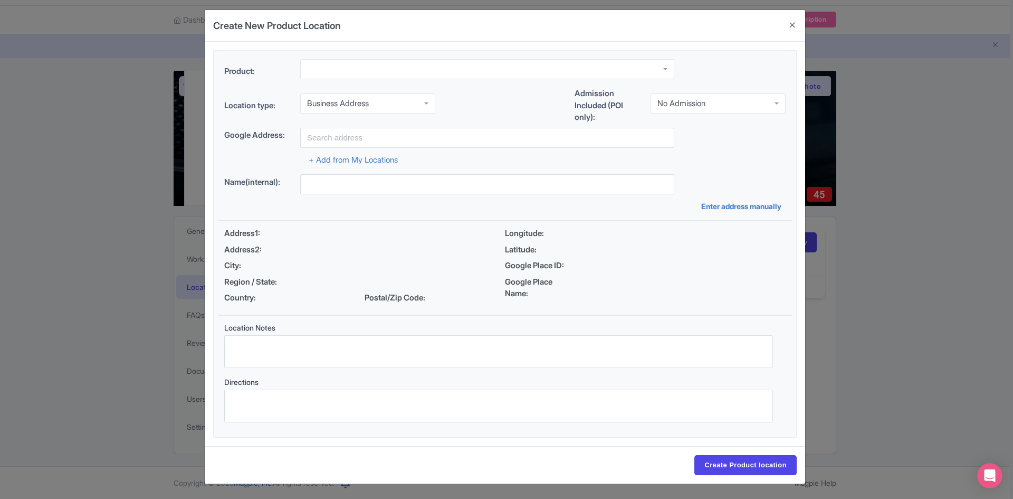
click at [388, 92] on div "Location type: Business Address Business Address Business Address Google Busine…" at bounding box center [505, 108] width 574 height 40
click at [382, 103] on div "Business Address" at bounding box center [367, 103] width 135 height 20
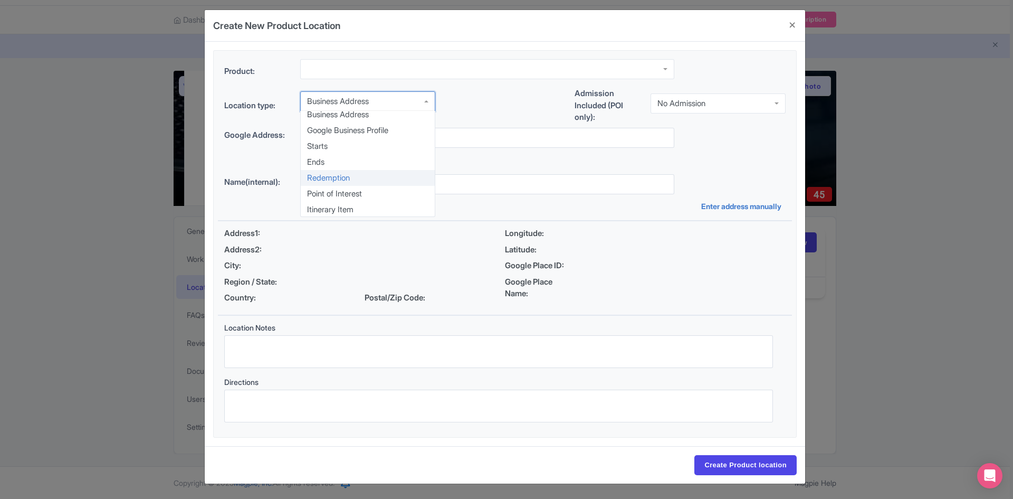
scroll to position [5, 0]
click at [376, 63] on div at bounding box center [487, 69] width 374 height 20
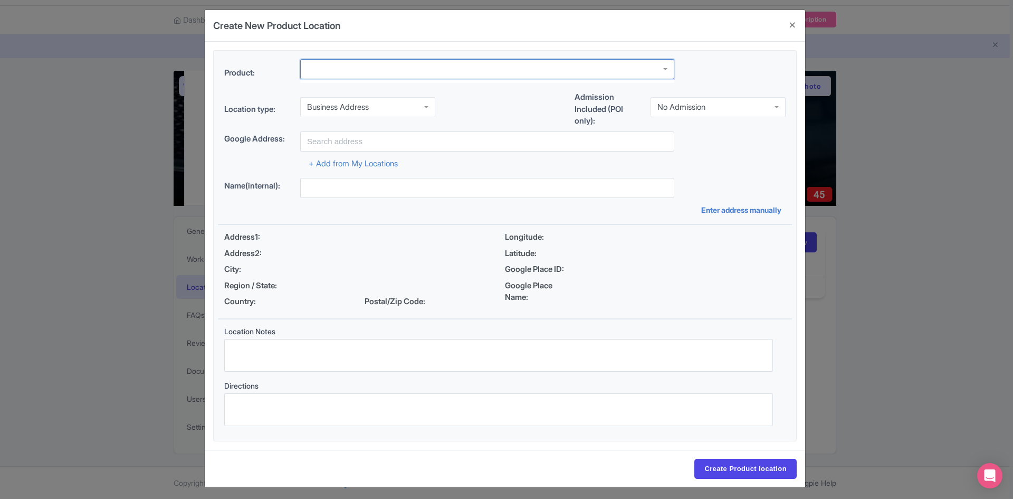
click at [376, 63] on div at bounding box center [487, 69] width 374 height 20
paste input "[URL][DOMAIN_NAME]"
type input "[URL][DOMAIN_NAME]"
click at [478, 104] on div "Location type: Business Address Business Address Business Address Google Busine…" at bounding box center [505, 111] width 574 height 40
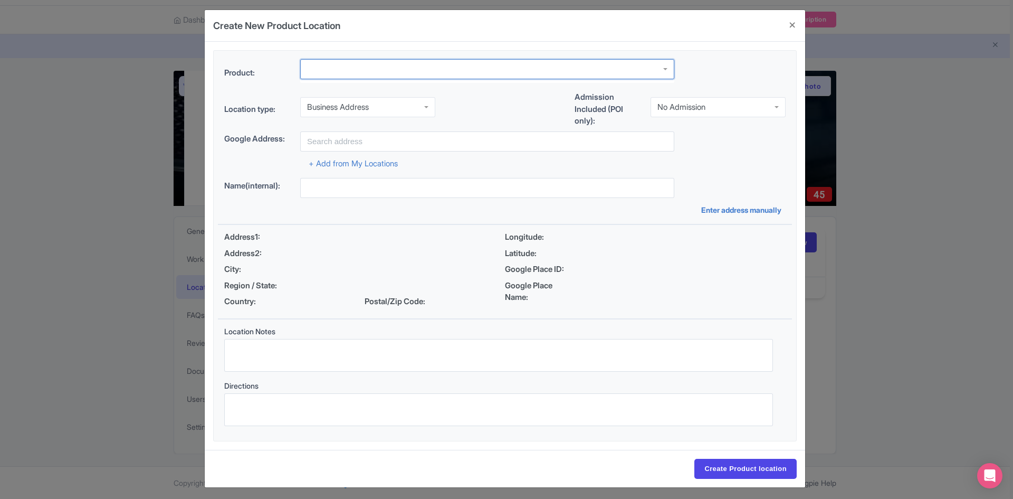
click at [662, 65] on div at bounding box center [487, 69] width 374 height 20
click at [671, 68] on div at bounding box center [487, 69] width 374 height 20
click at [666, 68] on div at bounding box center [487, 69] width 374 height 20
click at [335, 69] on div at bounding box center [487, 69] width 374 height 20
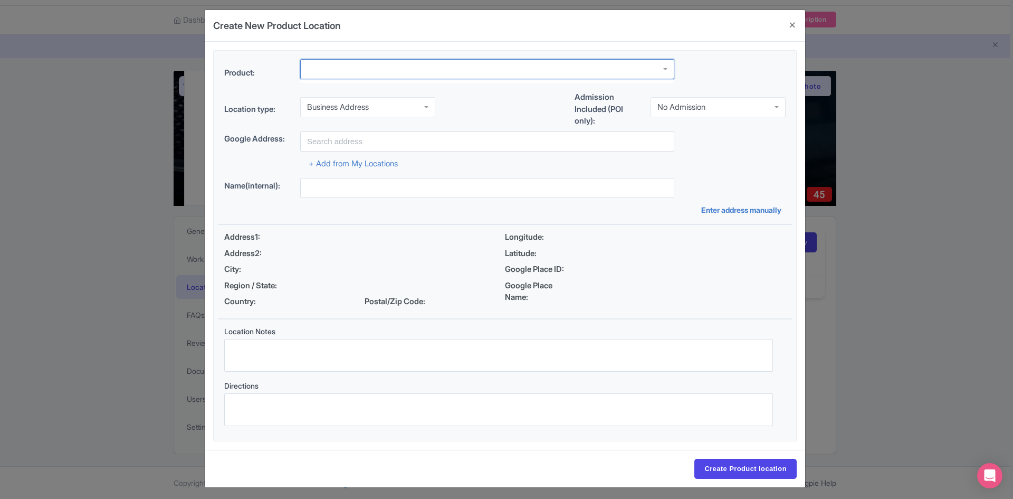
click at [335, 69] on div at bounding box center [487, 69] width 374 height 20
click at [665, 68] on div at bounding box center [487, 69] width 374 height 20
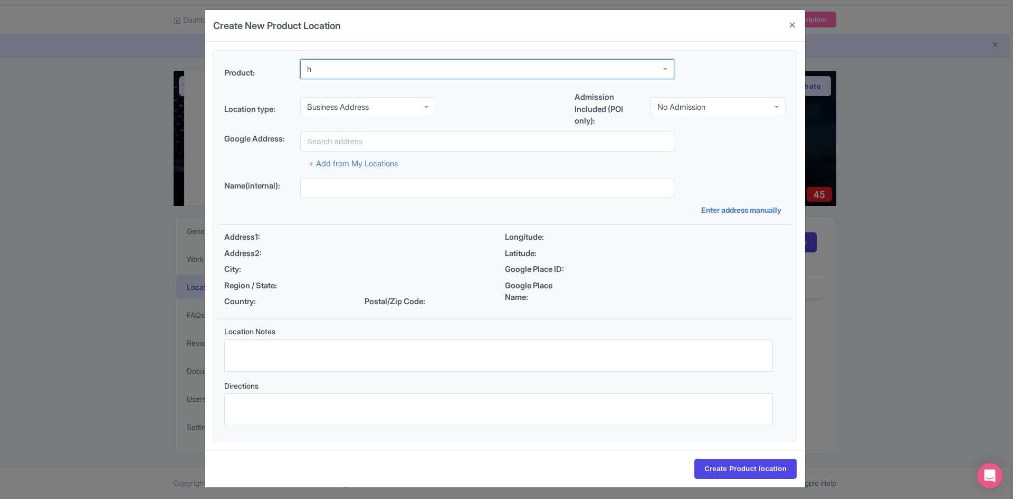
click at [665, 68] on div at bounding box center [487, 69] width 374 height 20
drag, startPoint x: 338, startPoint y: 62, endPoint x: 212, endPoint y: 68, distance: 126.3
click at [213, 68] on fieldset "Product: Location type: Business Address Business Address Business Address Goog…" at bounding box center [505, 245] width 584 height 391
click at [309, 70] on input "select-one" at bounding box center [310, 68] width 7 height 9
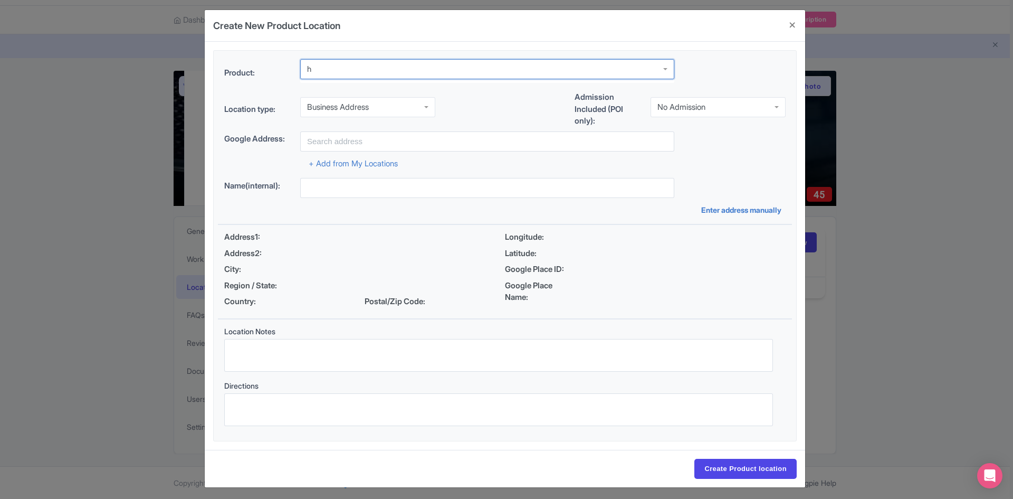
click at [309, 70] on input "select-one" at bounding box center [310, 68] width 7 height 9
type input "lemon"
click at [485, 97] on div "Location type: Business Address Business Address Business Address Google Busine…" at bounding box center [505, 111] width 574 height 40
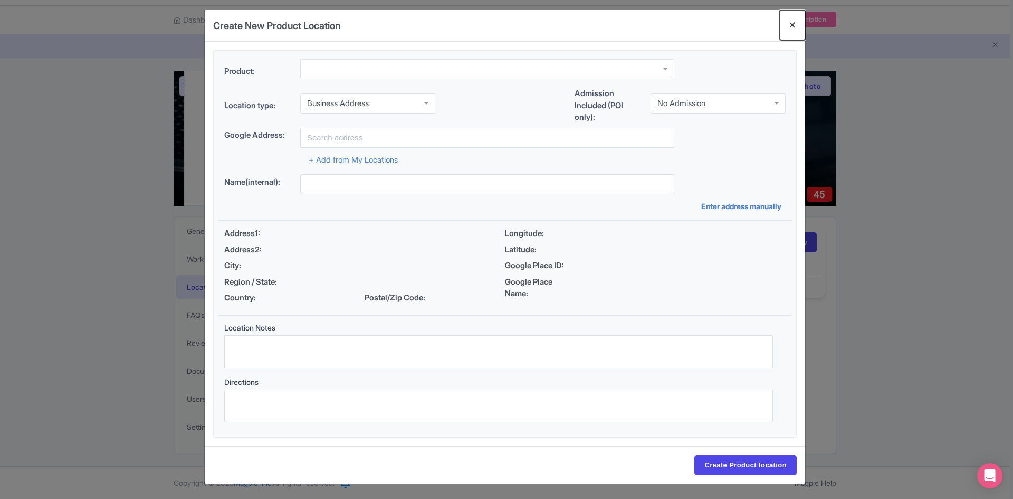
click at [789, 22] on button "Close" at bounding box center [792, 25] width 25 height 30
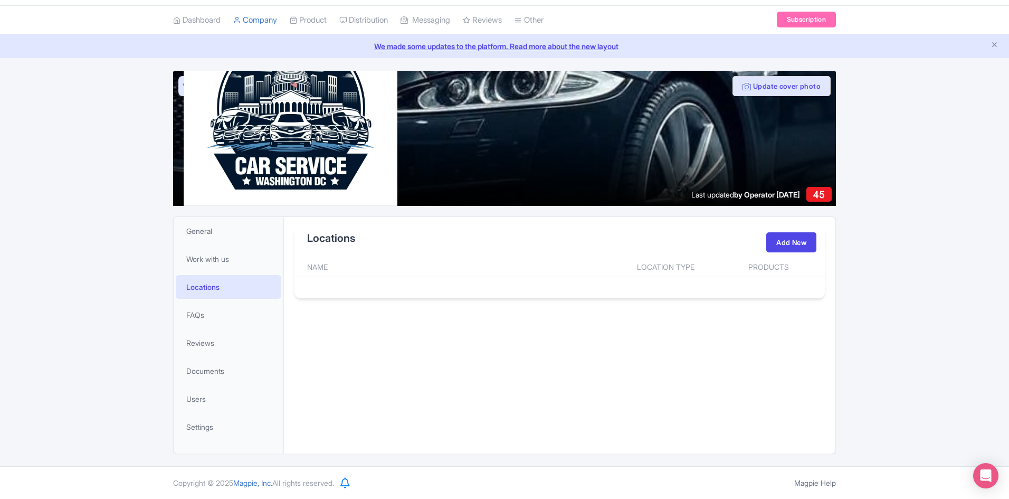
click at [643, 260] on th "Location Type" at bounding box center [666, 267] width 106 height 20
click at [308, 281] on div "Name Location Type Products Load More" at bounding box center [559, 273] width 530 height 33
click at [734, 262] on th "Products" at bounding box center [772, 267] width 106 height 20
drag, startPoint x: 763, startPoint y: 273, endPoint x: 807, endPoint y: 261, distance: 45.8
click at [764, 273] on th "Products" at bounding box center [772, 267] width 106 height 20
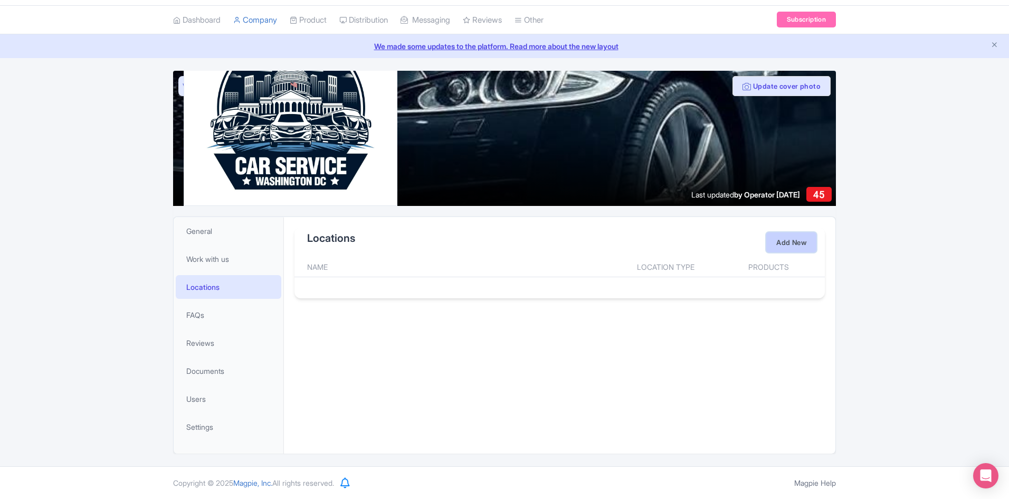
click at [799, 242] on link "Add New" at bounding box center [791, 242] width 50 height 20
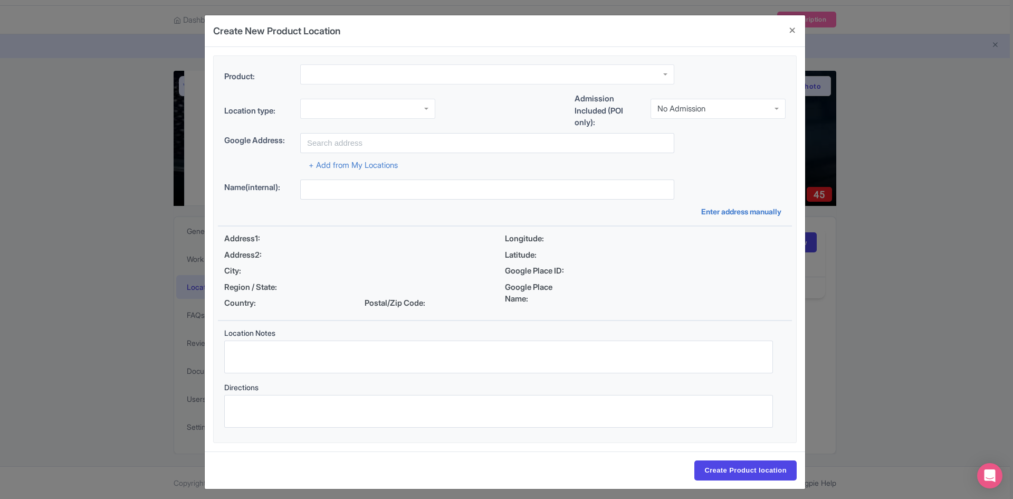
scroll to position [5, 0]
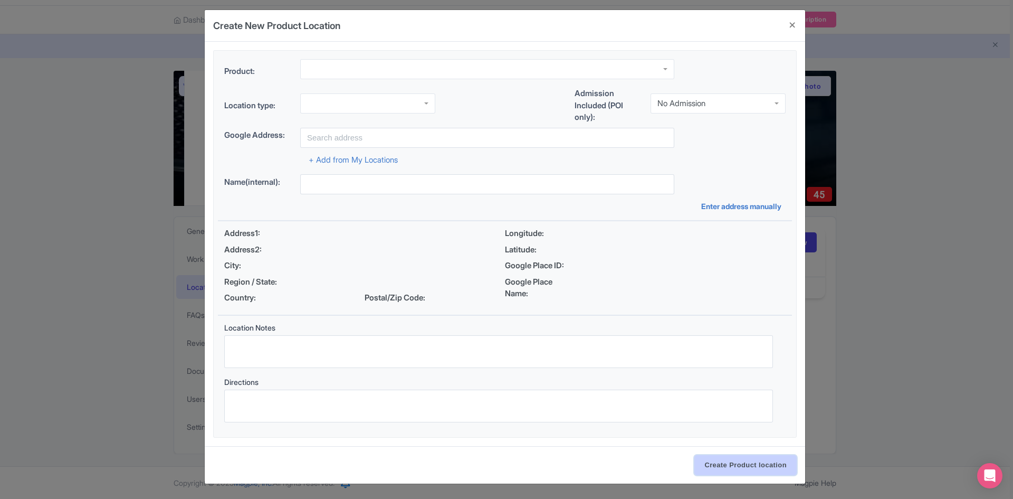
click at [748, 467] on input "Create Product location" at bounding box center [746, 465] width 102 height 20
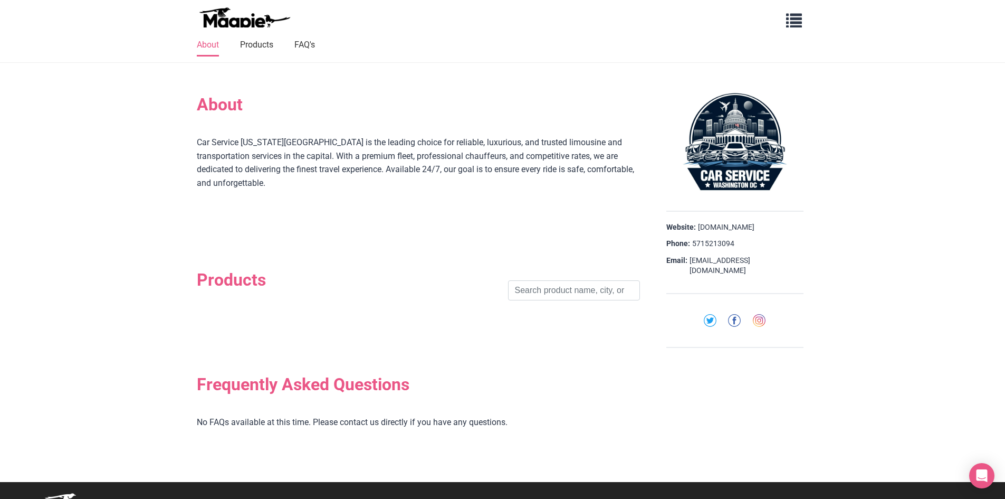
scroll to position [239, 0]
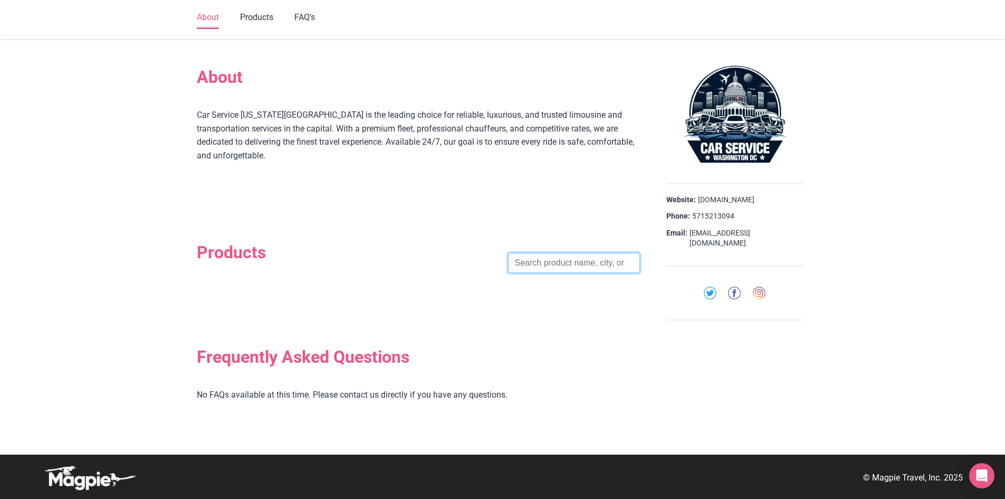
click at [557, 260] on input "search" at bounding box center [574, 263] width 132 height 20
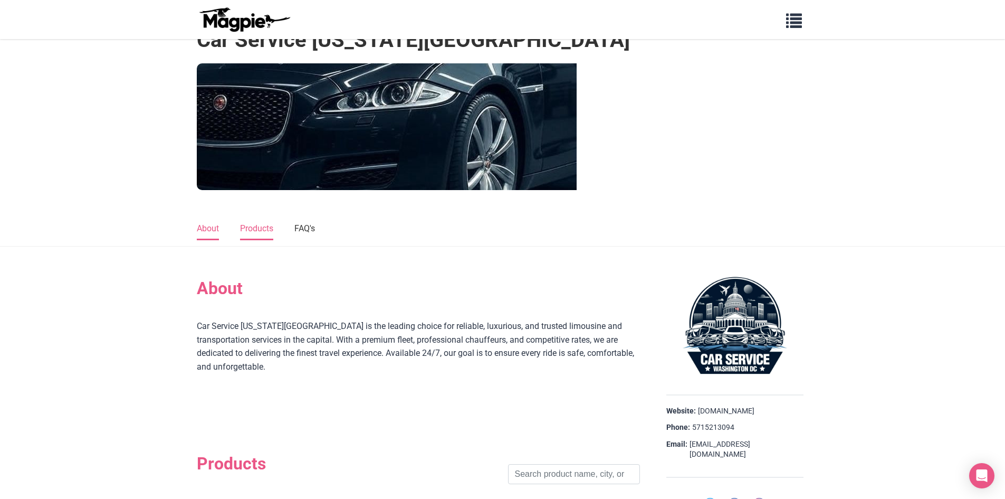
click at [253, 228] on link "Products" at bounding box center [256, 229] width 33 height 22
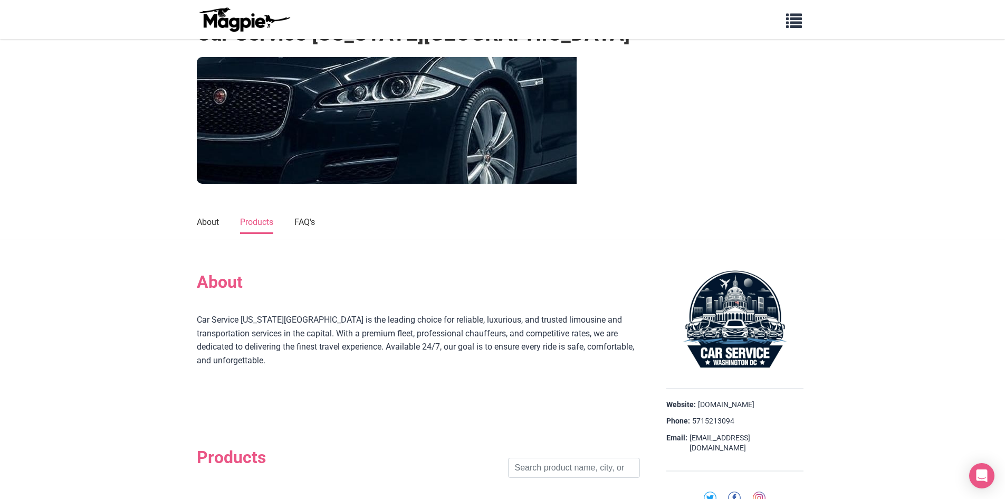
scroll to position [0, 0]
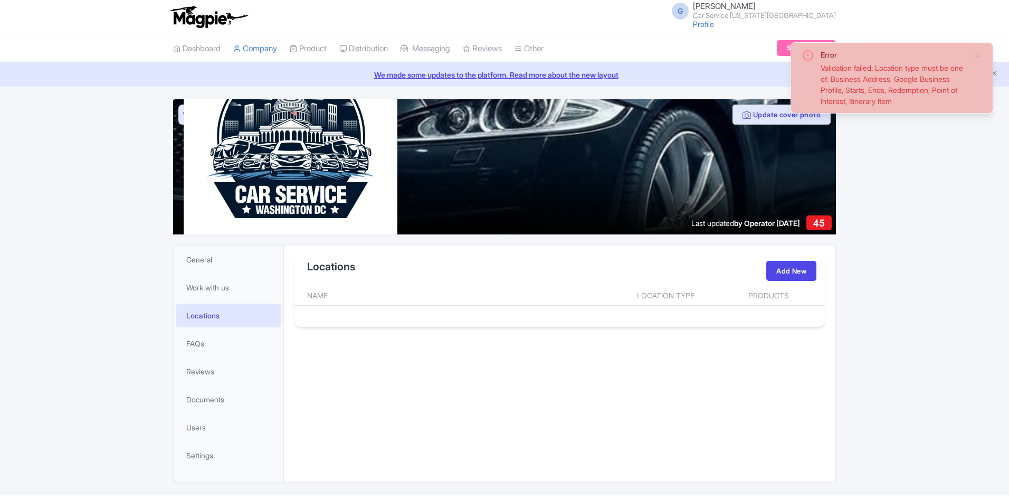
scroll to position [28, 0]
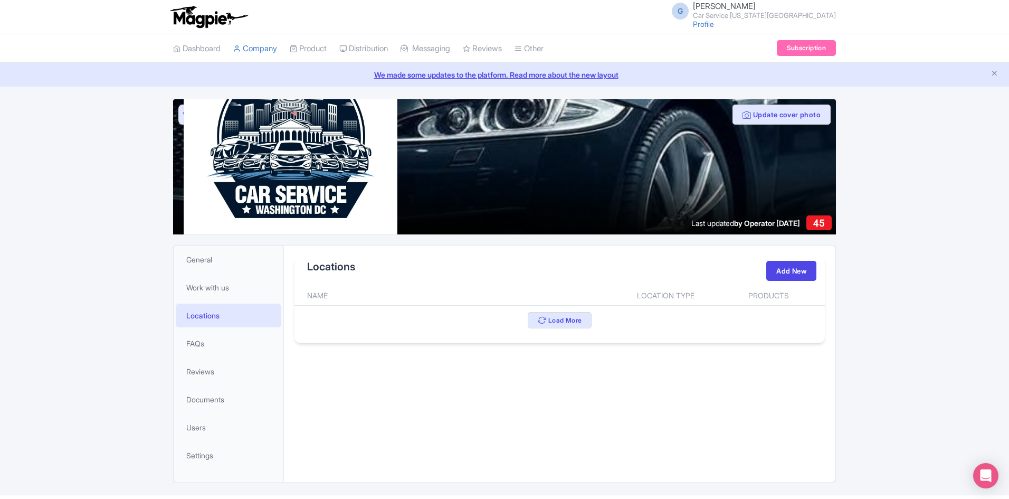
scroll to position [28, 0]
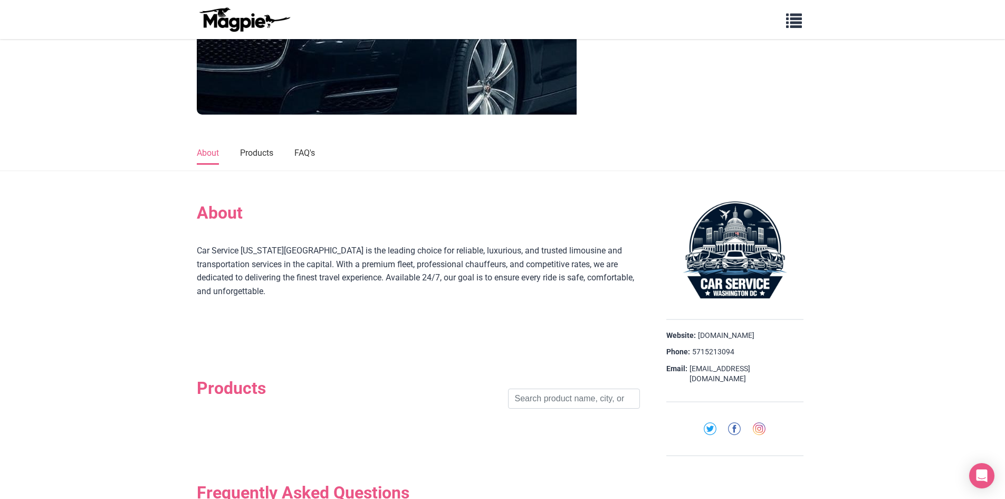
scroll to position [211, 0]
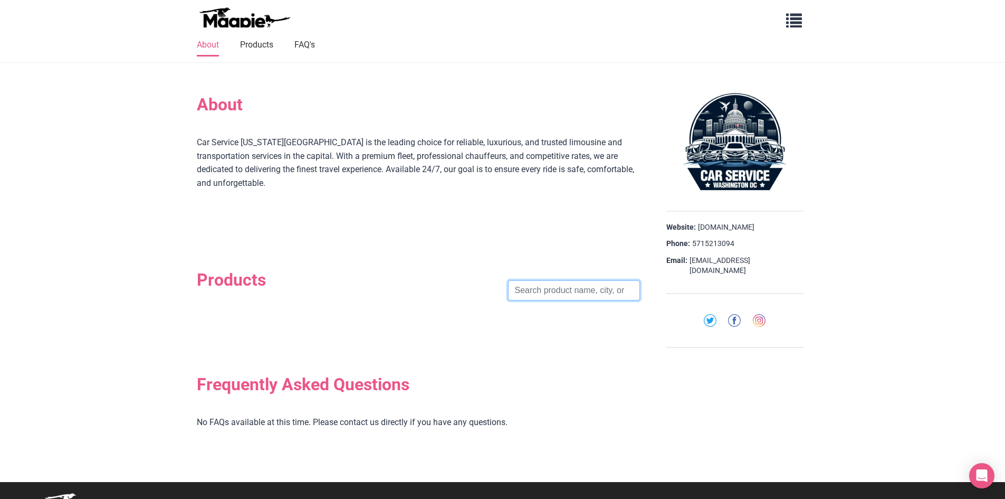
click at [567, 288] on input "search" at bounding box center [574, 290] width 132 height 20
click at [562, 296] on input "search" at bounding box center [574, 290] width 132 height 20
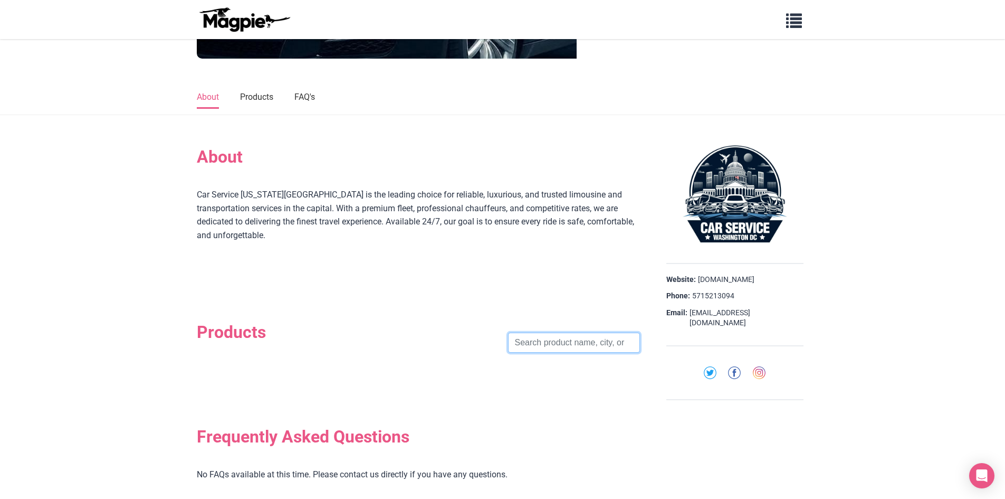
scroll to position [53, 0]
